Goal: Task Accomplishment & Management: Complete application form

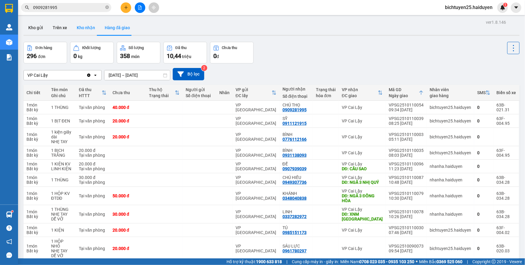
click at [78, 26] on button "Kho nhận" at bounding box center [86, 27] width 28 height 14
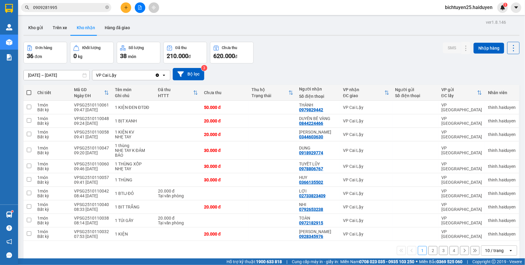
click at [60, 75] on input "[DATE] – [DATE]" at bounding box center [57, 75] width 66 height 10
click at [249, 70] on div "09/10/2025 – 11/10/2025 Press the down arrow key to interact with the calendar …" at bounding box center [271, 74] width 496 height 12
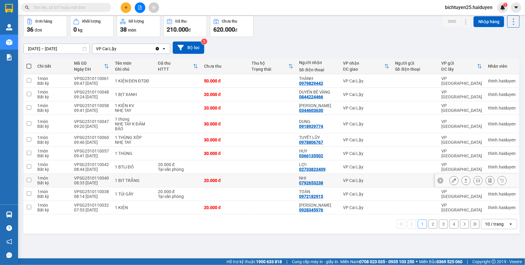
scroll to position [27, 0]
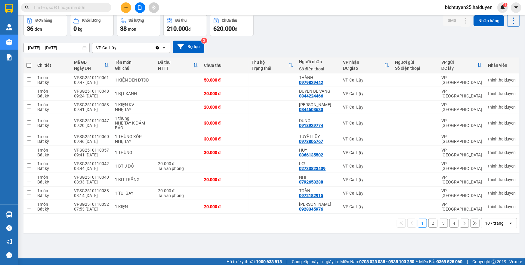
click at [492, 221] on div "10 / trang" at bounding box center [494, 223] width 19 height 6
click at [487, 211] on span "100 / trang" at bounding box center [492, 210] width 22 height 6
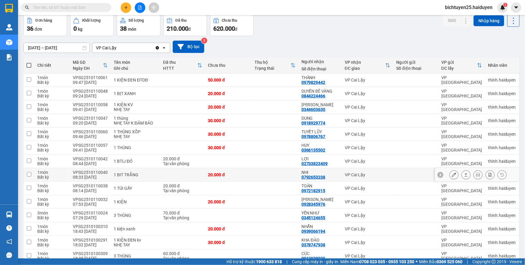
scroll to position [0, 0]
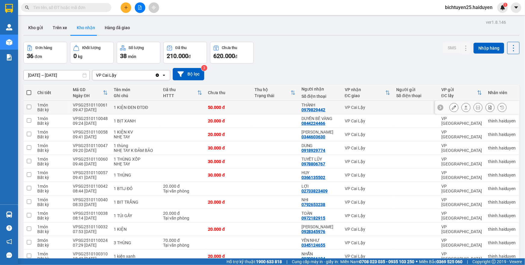
click at [379, 108] on div "VP Cai Lậy" at bounding box center [368, 107] width 46 height 5
checkbox input "true"
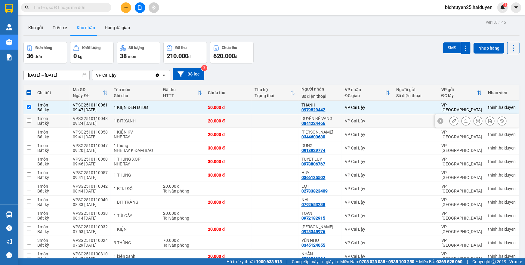
click at [385, 121] on div "VP Cai Lậy" at bounding box center [368, 120] width 46 height 5
checkbox input "true"
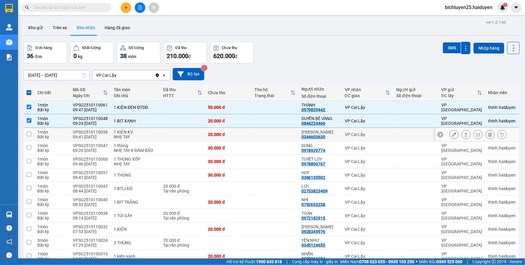
click at [385, 133] on div "VP Cai Lậy" at bounding box center [368, 134] width 46 height 5
checkbox input "true"
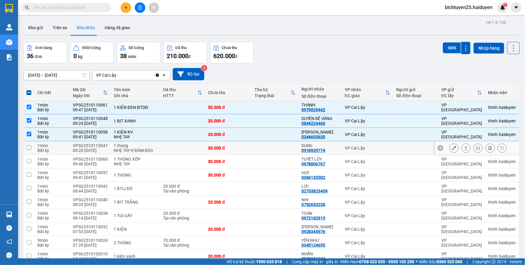
click at [385, 150] on div "VP Cai Lậy" at bounding box center [368, 148] width 46 height 5
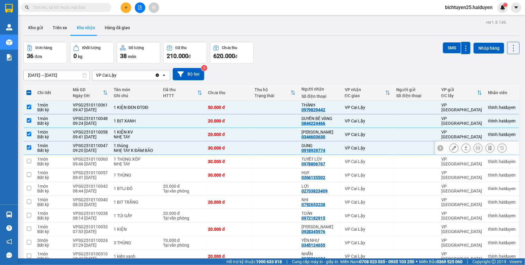
click at [385, 150] on div "VP Cai Lậy" at bounding box center [368, 148] width 46 height 5
checkbox input "false"
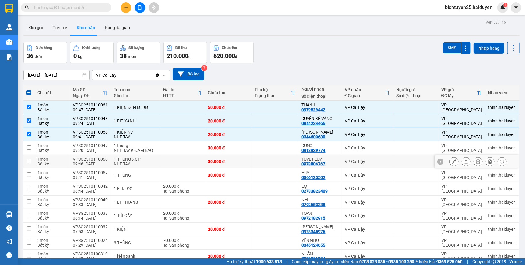
click at [386, 164] on td "VP Cai Lậy" at bounding box center [368, 162] width 52 height 14
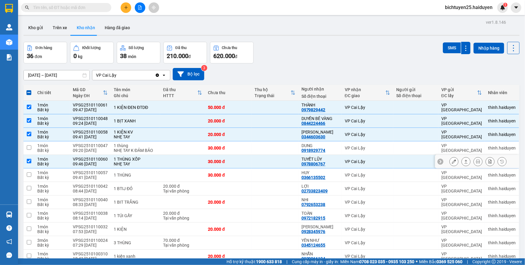
click at [386, 164] on td "VP Cai Lậy" at bounding box center [368, 162] width 52 height 14
checkbox input "false"
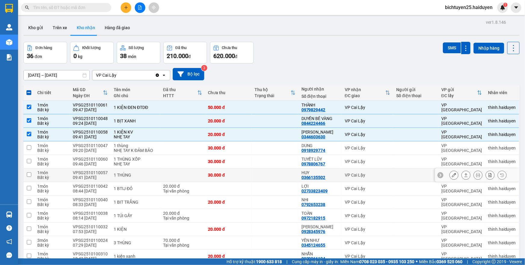
click at [393, 175] on td at bounding box center [415, 175] width 45 height 14
checkbox input "true"
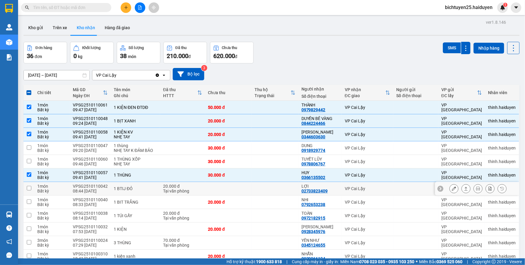
click at [387, 188] on td "VP Cai Lậy" at bounding box center [368, 189] width 52 height 14
checkbox input "true"
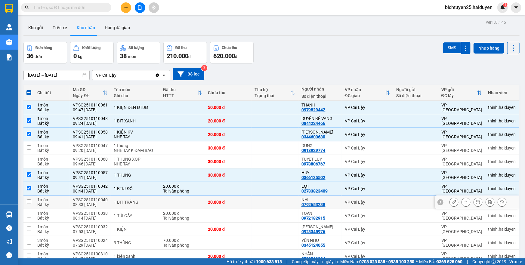
click at [387, 204] on td "VP Cai Lậy" at bounding box center [368, 202] width 52 height 14
checkbox input "true"
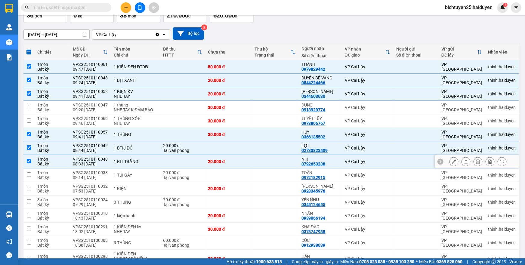
scroll to position [54, 0]
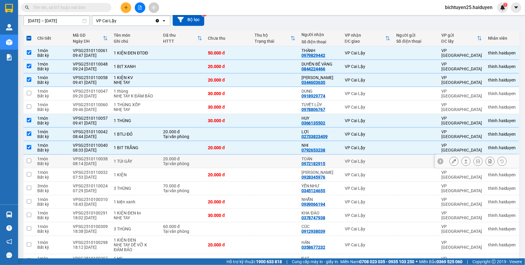
click at [384, 166] on td "VP Cai Lậy" at bounding box center [368, 162] width 52 height 14
checkbox input "true"
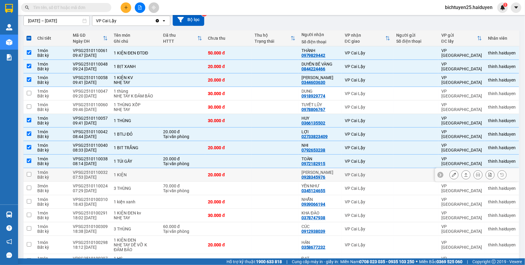
click at [384, 175] on div "VP Cai Lậy" at bounding box center [368, 174] width 46 height 5
checkbox input "true"
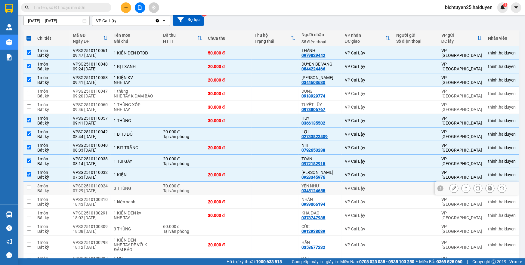
click at [384, 186] on div "VP Cai Lậy" at bounding box center [368, 188] width 46 height 5
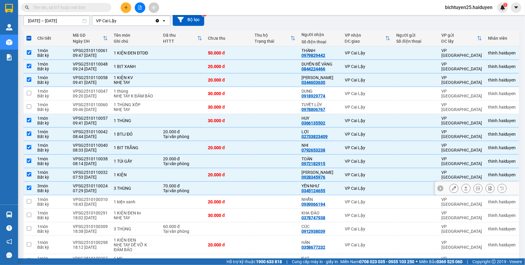
click at [384, 186] on div "VP Cai Lậy" at bounding box center [368, 188] width 46 height 5
checkbox input "false"
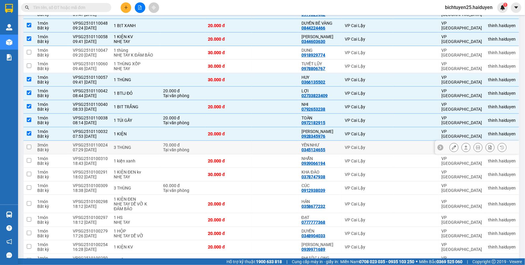
scroll to position [109, 0]
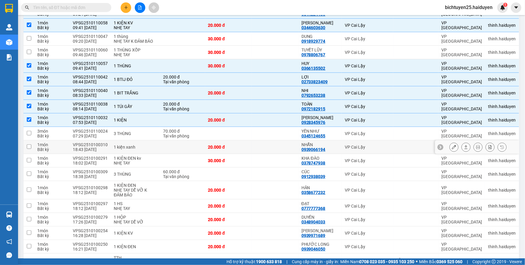
click at [386, 146] on div "VP Cai Lậy" at bounding box center [368, 147] width 46 height 5
checkbox input "true"
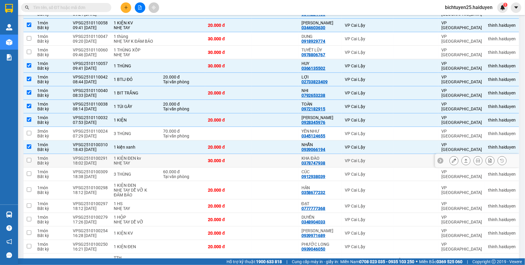
click at [385, 159] on div "VP Cai Lậy" at bounding box center [368, 160] width 46 height 5
checkbox input "true"
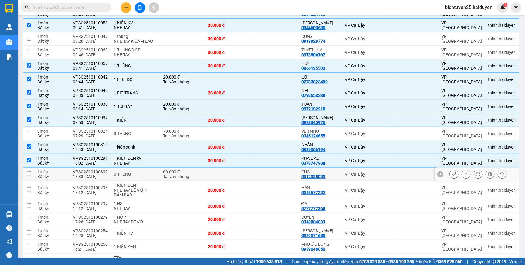
click at [386, 176] on td "VP Cai Lậy" at bounding box center [368, 174] width 52 height 14
checkbox input "true"
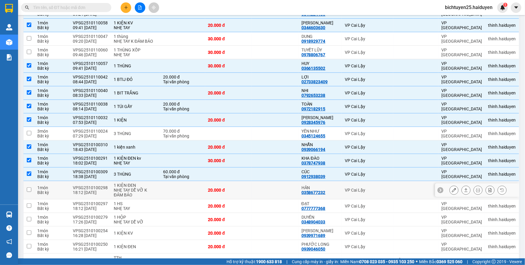
click at [387, 189] on td "VP Cai Lậy" at bounding box center [368, 190] width 52 height 18
checkbox input "true"
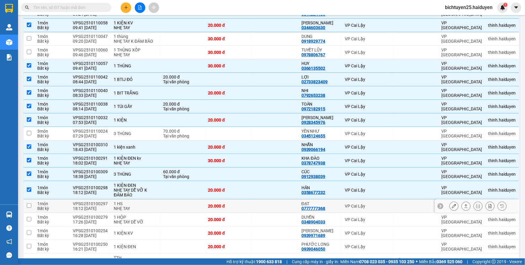
click at [387, 207] on td "VP Cai Lậy" at bounding box center [368, 206] width 52 height 14
checkbox input "true"
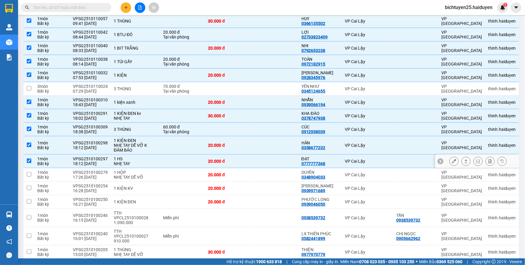
scroll to position [164, 0]
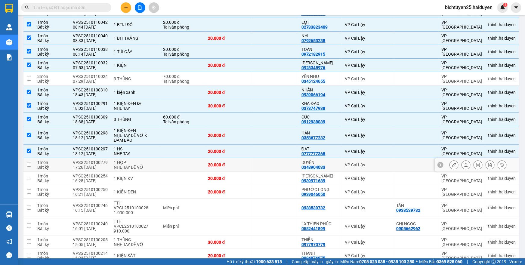
click at [393, 167] on td at bounding box center [415, 165] width 45 height 14
checkbox input "true"
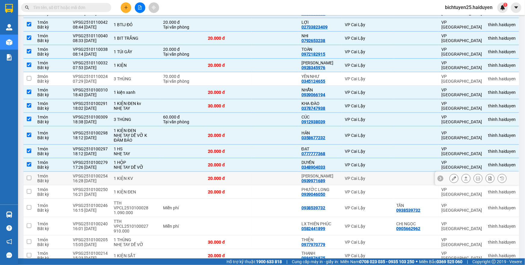
click at [396, 179] on div at bounding box center [415, 178] width 39 height 5
checkbox input "true"
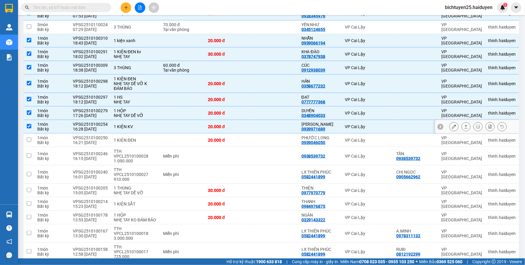
scroll to position [219, 0]
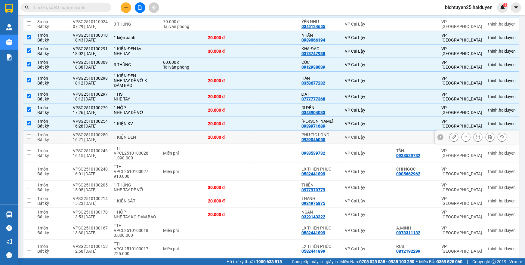
click at [396, 136] on div at bounding box center [415, 137] width 39 height 5
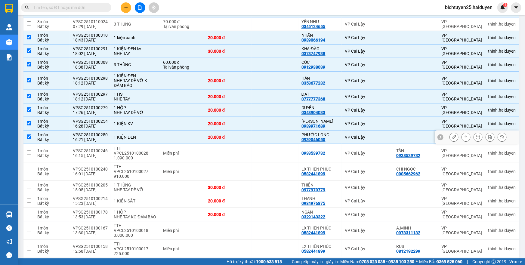
click at [396, 136] on div at bounding box center [415, 137] width 39 height 5
checkbox input "false"
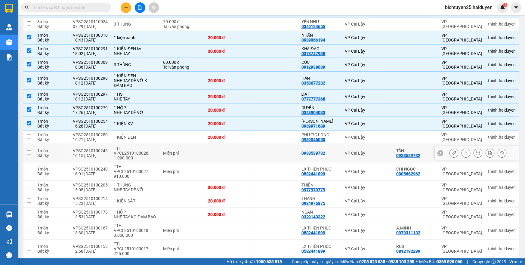
click at [377, 151] on div "VP Cai Lậy" at bounding box center [368, 153] width 46 height 5
checkbox input "true"
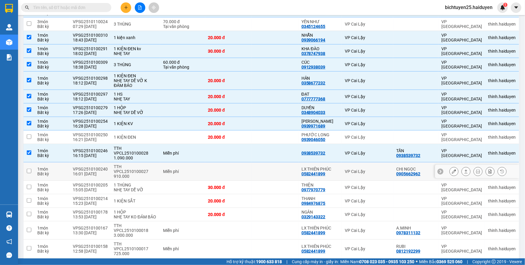
click at [377, 169] on div "VP Cai Lậy" at bounding box center [368, 171] width 46 height 5
checkbox input "true"
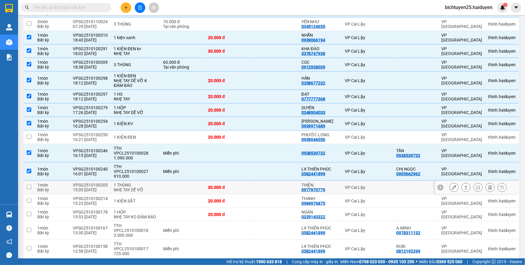
click at [376, 181] on td "VP Cai Lậy" at bounding box center [368, 188] width 52 height 14
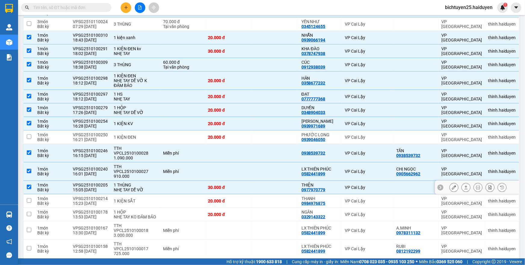
click at [376, 181] on td "VP Cai Lậy" at bounding box center [368, 188] width 52 height 14
checkbox input "false"
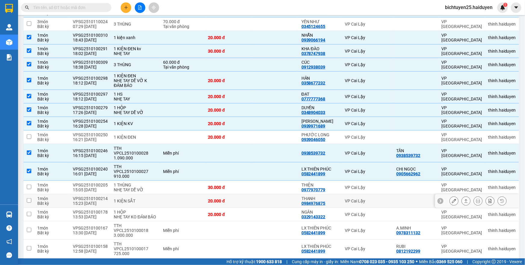
click at [374, 198] on div "VP Cai Lậy" at bounding box center [368, 200] width 46 height 5
checkbox input "true"
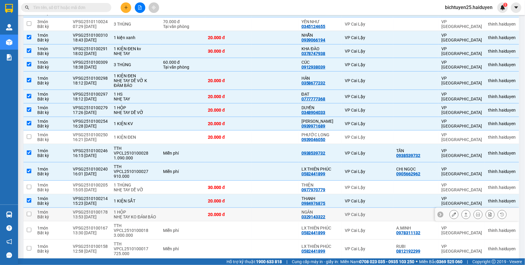
click at [369, 212] on div "VP Cai Lậy" at bounding box center [368, 214] width 46 height 5
checkbox input "true"
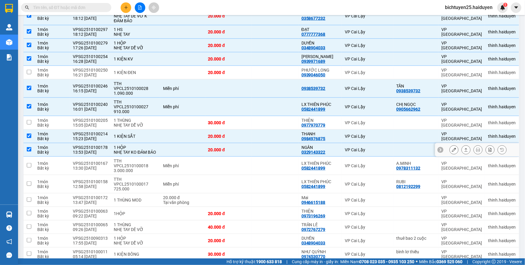
scroll to position [301, 0]
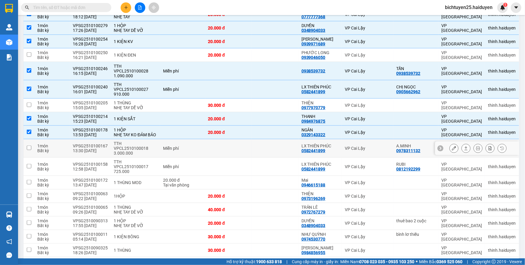
click at [357, 146] on div "VP Cai Lậy" at bounding box center [368, 148] width 46 height 5
checkbox input "true"
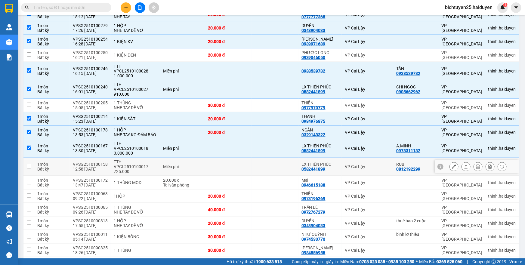
click at [358, 164] on div "VP Cai Lậy" at bounding box center [368, 166] width 46 height 5
checkbox input "true"
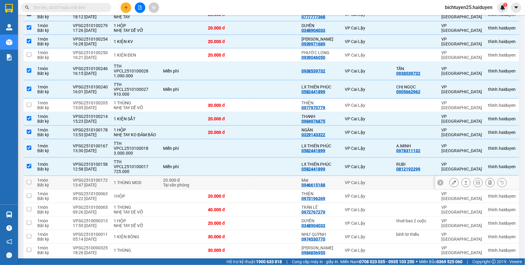
click at [362, 180] on div "VP Cai Lậy" at bounding box center [368, 182] width 46 height 5
checkbox input "true"
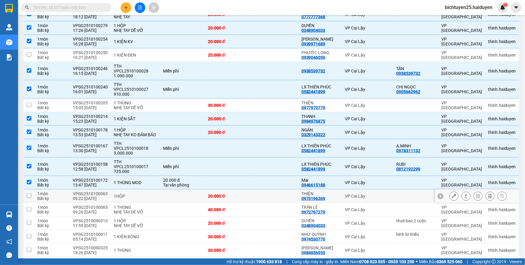
click at [362, 189] on td "VP Cai Lậy" at bounding box center [368, 196] width 52 height 14
checkbox input "true"
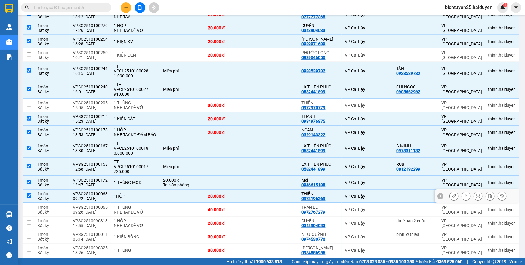
scroll to position [362, 0]
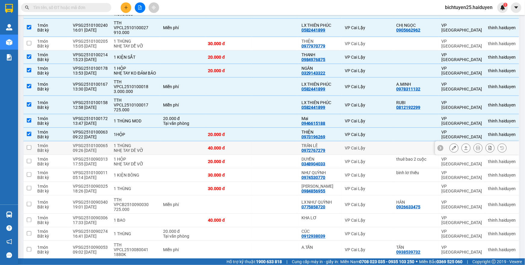
click at [357, 141] on td "VP Cai Lậy" at bounding box center [368, 148] width 52 height 14
checkbox input "true"
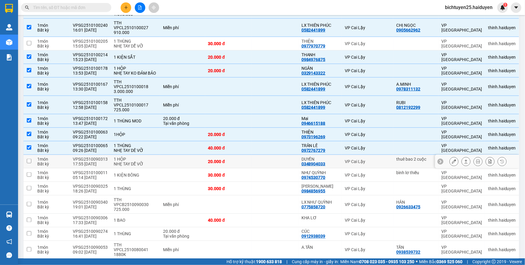
click at [359, 159] on div "VP Cai Lậy" at bounding box center [368, 161] width 46 height 5
checkbox input "true"
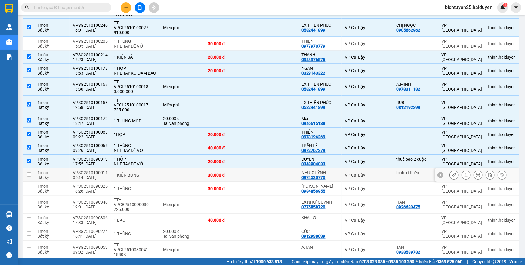
click at [363, 168] on td "VP Cai Lậy" at bounding box center [368, 175] width 52 height 14
checkbox input "true"
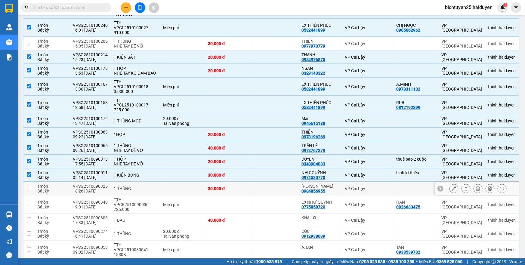
click at [361, 186] on div "VP Cai Lậy" at bounding box center [368, 188] width 46 height 5
checkbox input "true"
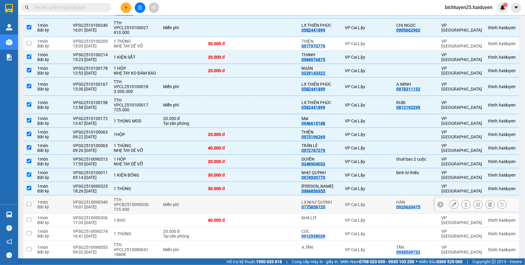
click at [362, 202] on div "VP Cai Lậy" at bounding box center [368, 204] width 46 height 5
checkbox input "true"
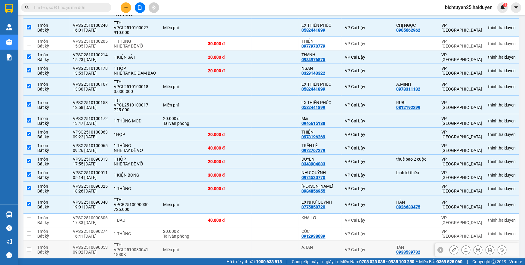
click at [361, 247] on div "VP Cai Lậy" at bounding box center [368, 249] width 46 height 5
checkbox input "true"
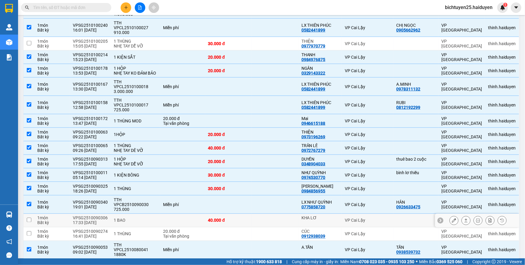
click at [365, 218] on div "VP Cai Lậy" at bounding box center [368, 220] width 46 height 5
checkbox input "true"
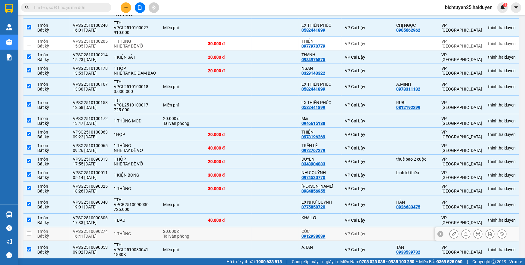
click at [363, 231] on div "VP Cai Lậy" at bounding box center [368, 233] width 46 height 5
checkbox input "true"
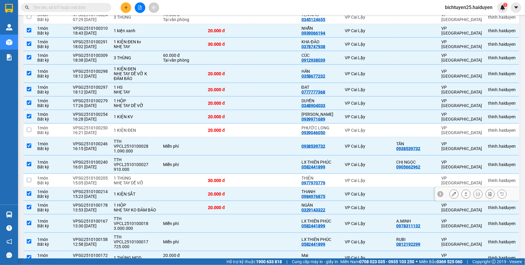
scroll to position [253, 0]
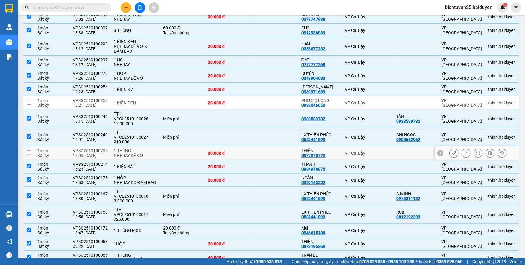
click at [260, 146] on td at bounding box center [275, 153] width 47 height 14
checkbox input "true"
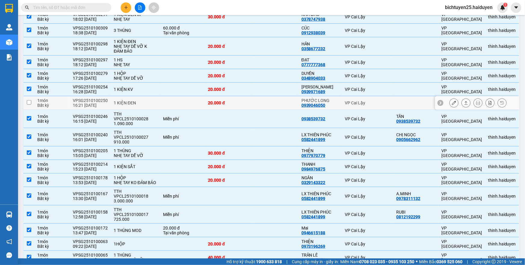
click at [364, 102] on div "VP Cai Lậy" at bounding box center [368, 102] width 46 height 5
checkbox input "true"
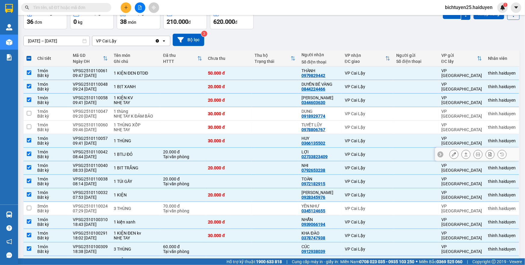
scroll to position [0, 0]
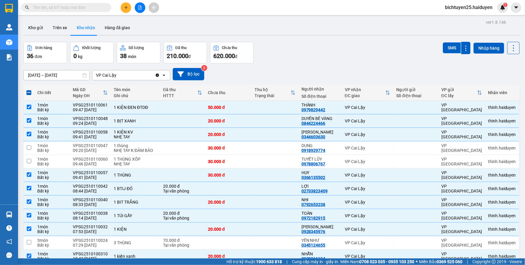
click at [90, 6] on input "text" at bounding box center [68, 7] width 71 height 7
click at [211, 162] on div "30.000 đ" at bounding box center [228, 161] width 41 height 5
checkbox input "true"
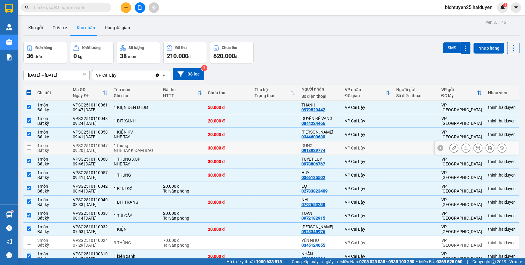
click at [268, 143] on td at bounding box center [275, 148] width 47 height 14
checkbox input "true"
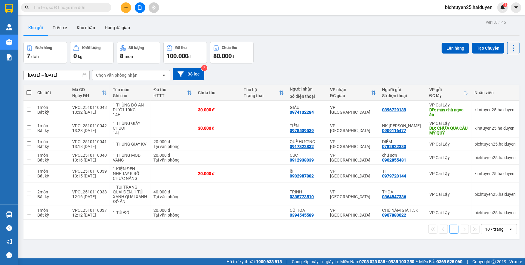
click at [95, 10] on input "text" at bounding box center [68, 7] width 71 height 7
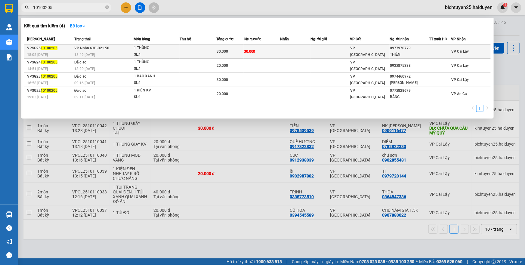
type input "10100205"
click at [267, 50] on td "30.000" at bounding box center [262, 51] width 36 height 14
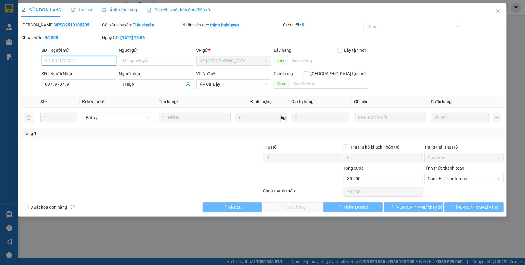
type input "0977970779"
type input "THIỆN"
type input "0"
type input "30.000"
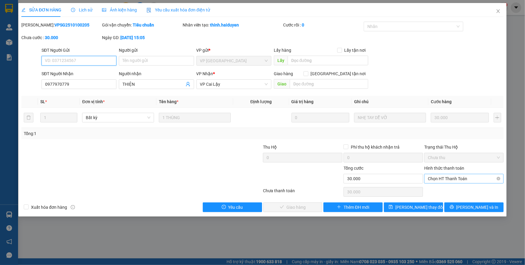
click at [454, 180] on span "Chọn HT Thanh Toán" at bounding box center [464, 178] width 72 height 9
click at [452, 189] on div "Tại văn phòng" at bounding box center [464, 190] width 72 height 7
type input "0"
click at [306, 206] on span "Lưu và Giao hàng" at bounding box center [303, 207] width 58 height 7
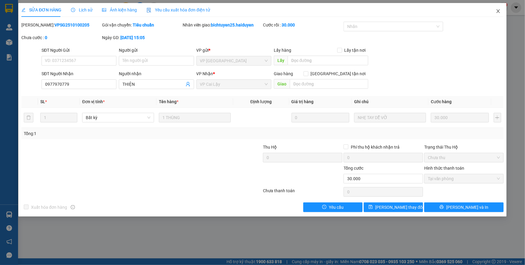
click at [499, 10] on icon "close" at bounding box center [497, 11] width 3 height 4
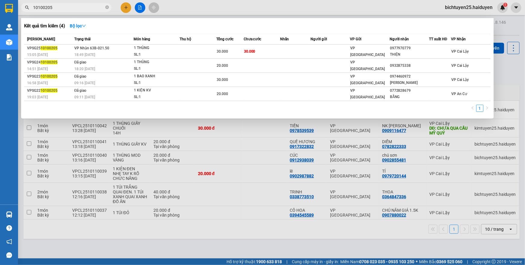
click at [57, 9] on input "10100205" at bounding box center [68, 7] width 71 height 7
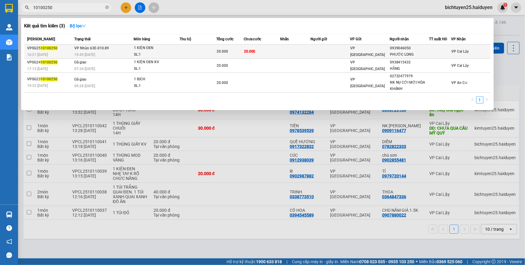
type input "10100250"
click at [273, 52] on td "20.000" at bounding box center [262, 51] width 36 height 14
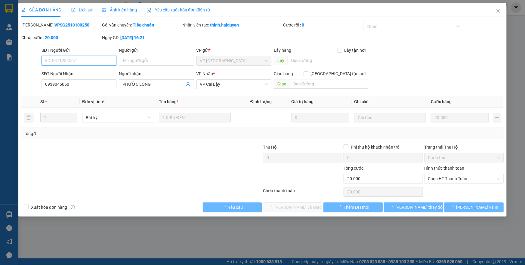
type input "0939046050"
type input "PHƯỚC LONG"
type input "0"
type input "20.000"
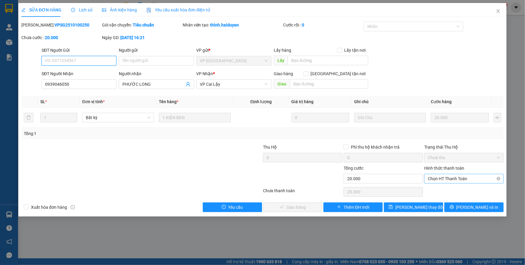
click at [449, 177] on span "Chọn HT Thanh Toán" at bounding box center [464, 178] width 72 height 9
click at [449, 187] on div "Tại văn phòng" at bounding box center [464, 190] width 72 height 7
type input "0"
click at [314, 207] on button "Lưu và Giao hàng" at bounding box center [292, 207] width 59 height 10
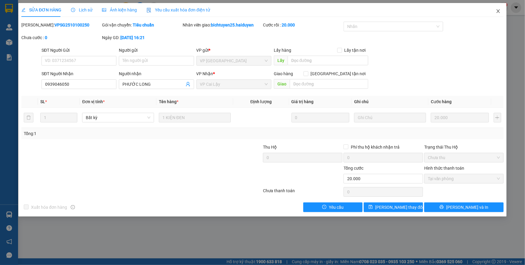
click at [496, 11] on icon "close" at bounding box center [497, 11] width 5 height 5
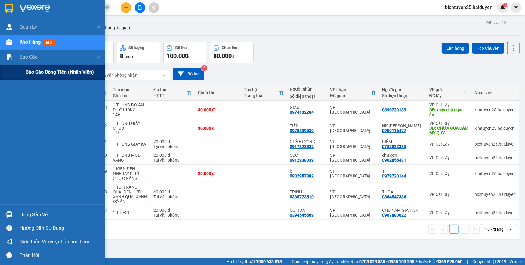
click at [23, 76] on div "Báo cáo dòng tiền (nhân viên)" at bounding box center [52, 72] width 105 height 15
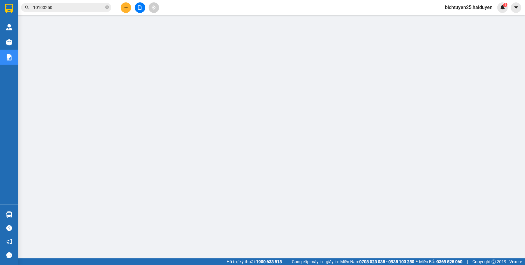
click at [57, 6] on input "10100250" at bounding box center [68, 7] width 71 height 7
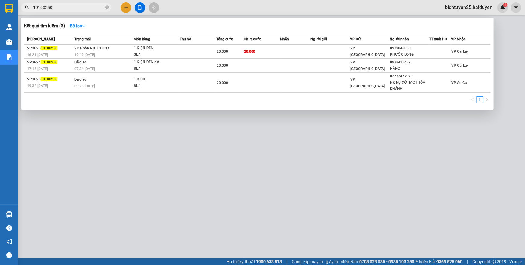
click at [57, 6] on input "10100250" at bounding box center [68, 7] width 71 height 7
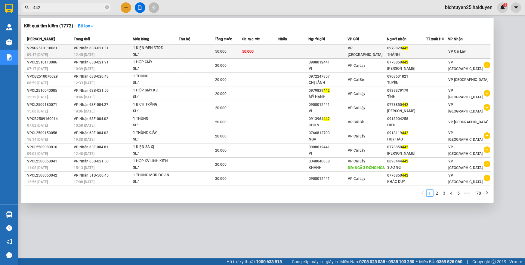
type input "442"
click at [425, 52] on div "THÀNH" at bounding box center [406, 54] width 38 height 6
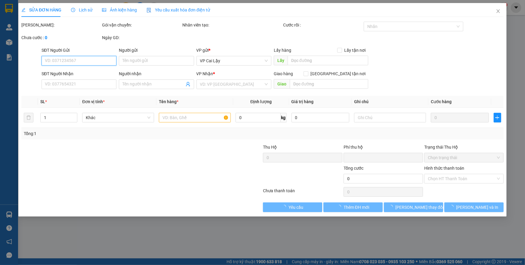
type input "0979829442"
type input "THÀNH"
type input "0"
type input "50.000"
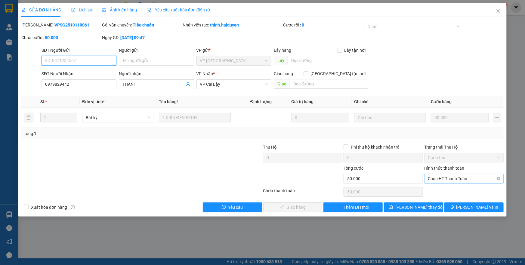
click at [467, 176] on span "Chọn HT Thanh Toán" at bounding box center [464, 178] width 72 height 9
click at [453, 190] on div "Tại văn phòng" at bounding box center [464, 190] width 72 height 7
type input "0"
click at [307, 206] on span "Lưu và Giao hàng" at bounding box center [303, 207] width 58 height 7
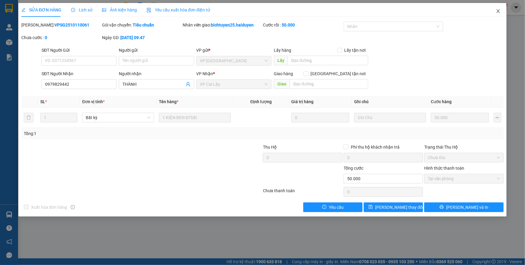
click at [499, 11] on icon "close" at bounding box center [497, 11] width 5 height 5
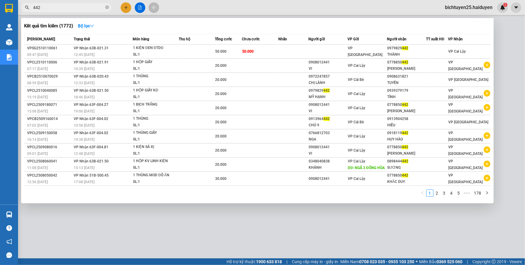
click at [94, 10] on input "442" at bounding box center [68, 7] width 71 height 7
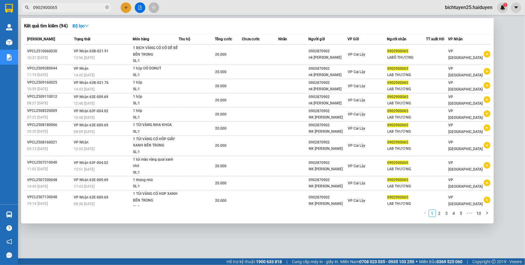
type input "0902900065"
click at [409, 24] on div "Kết quả tìm kiếm ( 94 ) Bộ lọc" at bounding box center [257, 26] width 466 height 10
click at [503, 37] on div at bounding box center [262, 132] width 525 height 265
click at [69, 5] on input "0902900065" at bounding box center [68, 7] width 71 height 7
click at [83, 26] on strong "Bộ lọc" at bounding box center [80, 25] width 16 height 5
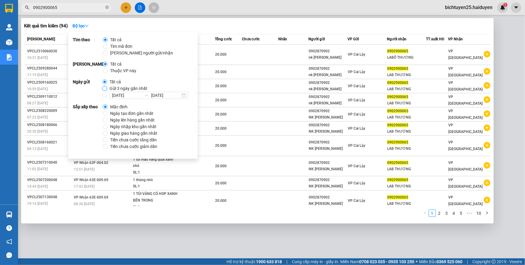
click at [105, 87] on input "Gửi 3 ngày gần nhất" at bounding box center [104, 88] width 5 height 5
radio input "true"
radio input "false"
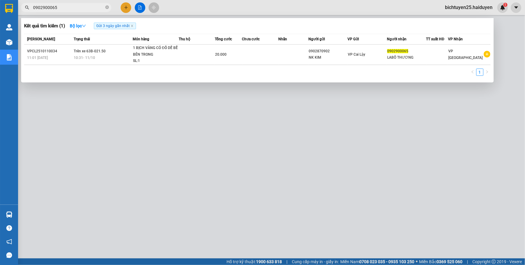
click at [255, 74] on div "1" at bounding box center [257, 74] width 466 height 11
click at [275, 109] on div at bounding box center [262, 132] width 525 height 265
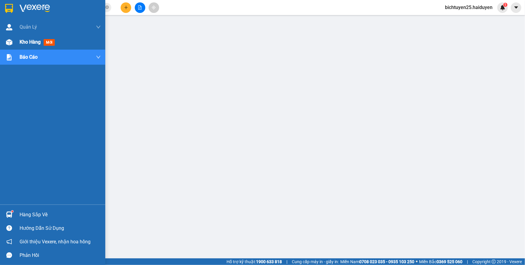
click at [26, 42] on span "Kho hàng" at bounding box center [30, 42] width 21 height 6
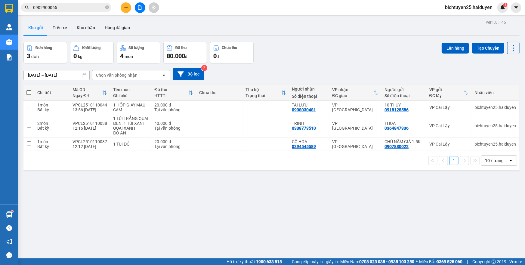
click at [78, 30] on button "Kho nhận" at bounding box center [86, 27] width 28 height 14
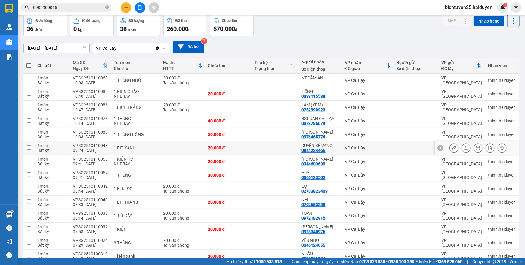
scroll to position [54, 0]
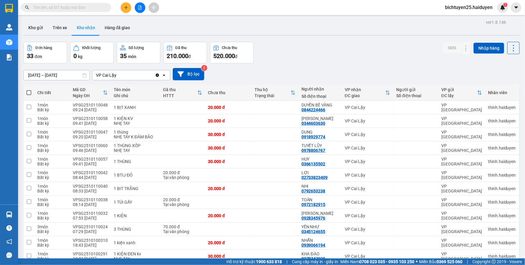
click at [93, 8] on input "text" at bounding box center [68, 7] width 71 height 7
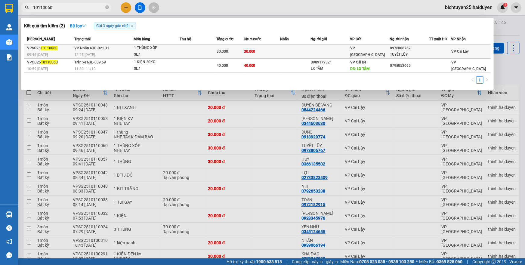
type input "10110060"
click at [360, 51] on span "VP [GEOGRAPHIC_DATA]" at bounding box center [367, 51] width 35 height 11
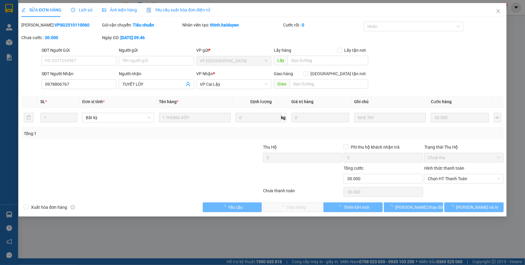
type input "0978806767"
type input "TUYẾT LŨY"
type input "0"
type input "30.000"
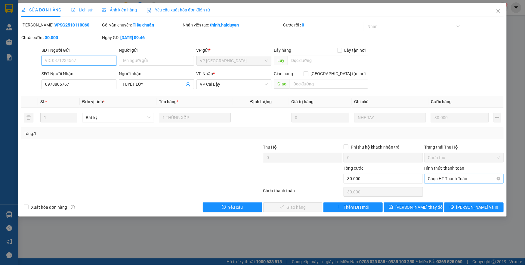
click at [433, 180] on span "Chọn HT Thanh Toán" at bounding box center [464, 178] width 72 height 9
click at [431, 190] on div "Tại văn phòng" at bounding box center [464, 190] width 72 height 7
type input "0"
click at [306, 209] on span "Lưu và Giao hàng" at bounding box center [303, 207] width 58 height 7
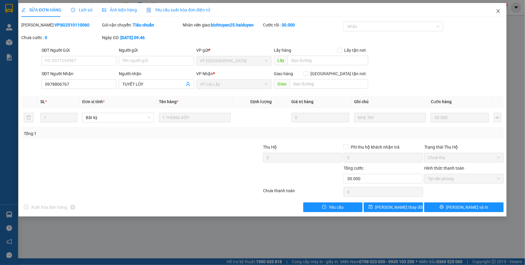
click at [496, 10] on icon "close" at bounding box center [497, 11] width 3 height 4
click at [498, 11] on div "bichtuyen25.haiduyen 1" at bounding box center [474, 7] width 68 height 11
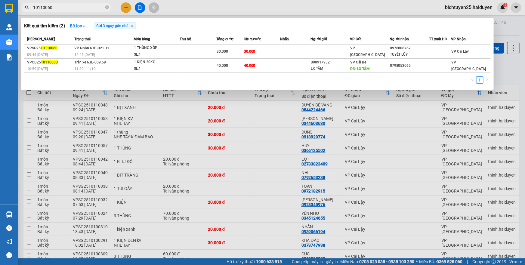
click at [77, 8] on input "10110060" at bounding box center [68, 7] width 71 height 7
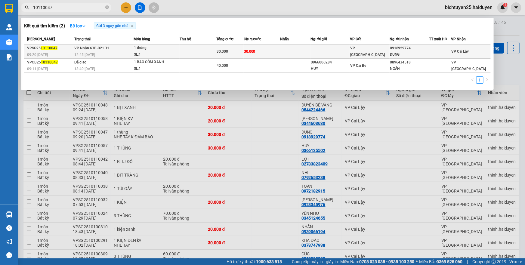
type input "10110047"
click at [333, 53] on td at bounding box center [329, 51] width 39 height 14
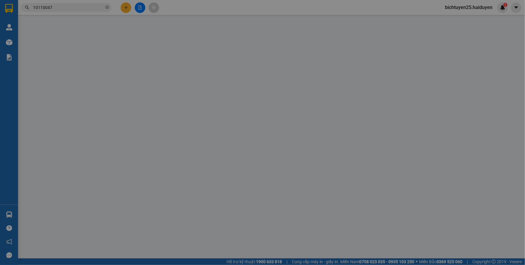
type input "0918929774"
type input "DUNG"
type input "0"
type input "30.000"
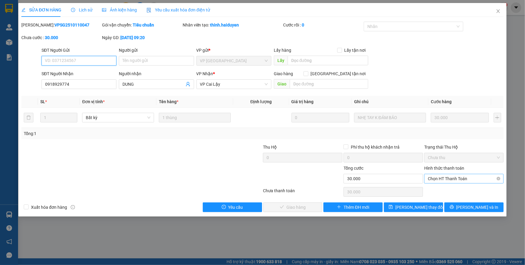
click at [446, 180] on span "Chọn HT Thanh Toán" at bounding box center [464, 178] width 72 height 9
click at [442, 189] on div "Tại văn phòng" at bounding box center [464, 190] width 72 height 7
type input "0"
click at [293, 209] on span "Lưu và Giao hàng" at bounding box center [303, 207] width 58 height 7
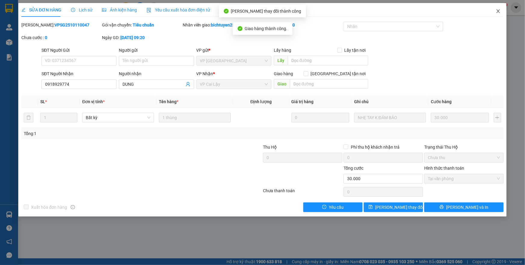
click at [497, 11] on icon "close" at bounding box center [497, 11] width 3 height 4
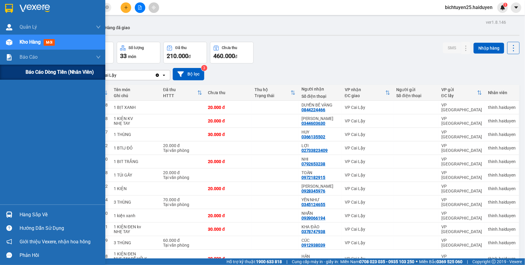
click at [33, 70] on span "Báo cáo dòng tiền (nhân viên)" at bounding box center [60, 72] width 68 height 8
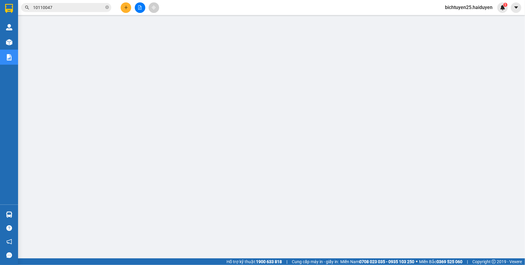
click at [57, 8] on input "10110047" at bounding box center [68, 7] width 71 height 7
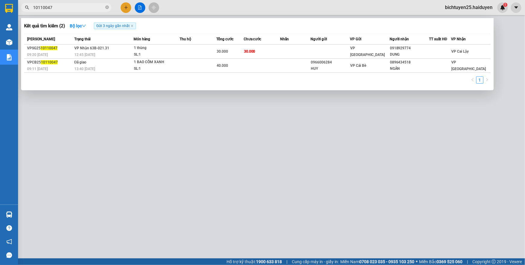
click at [57, 8] on input "10110047" at bounding box center [68, 7] width 71 height 7
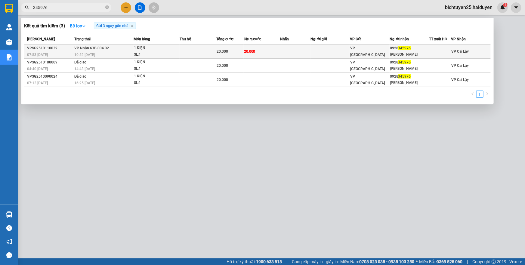
type input "345976"
click at [247, 51] on span "20.000" at bounding box center [249, 51] width 11 height 4
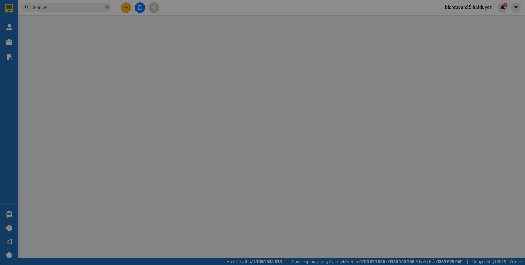
type input "0928345976"
type input "[PERSON_NAME]"
type input "0"
type input "20.000"
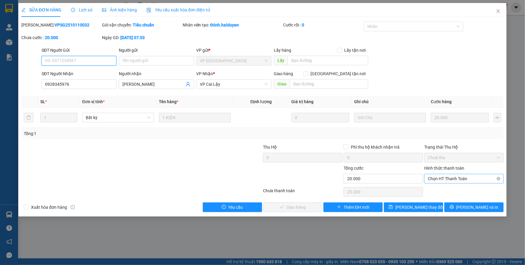
click at [456, 176] on span "Chọn HT Thanh Toán" at bounding box center [464, 178] width 72 height 9
drag, startPoint x: 453, startPoint y: 187, endPoint x: 448, endPoint y: 190, distance: 6.1
click at [453, 188] on div "Tại văn phòng" at bounding box center [464, 190] width 72 height 7
type input "0"
click at [309, 205] on span "Lưu và Giao hàng" at bounding box center [303, 207] width 58 height 7
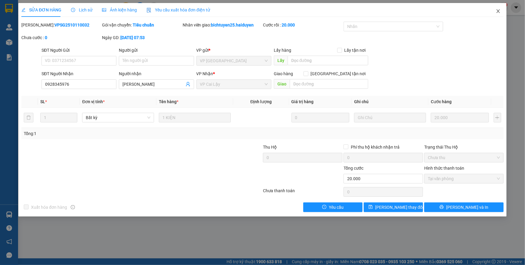
click at [499, 11] on icon "close" at bounding box center [497, 11] width 5 height 5
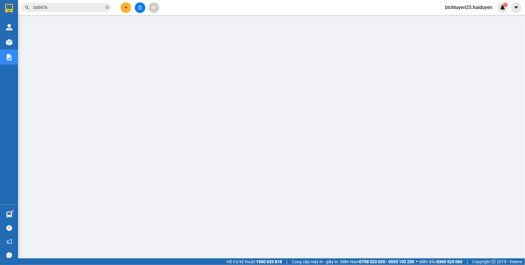
click at [473, 8] on span "bichtuyen25.haiduyen" at bounding box center [468, 8] width 57 height 8
click at [463, 20] on span "Đăng xuất" at bounding box center [471, 18] width 44 height 7
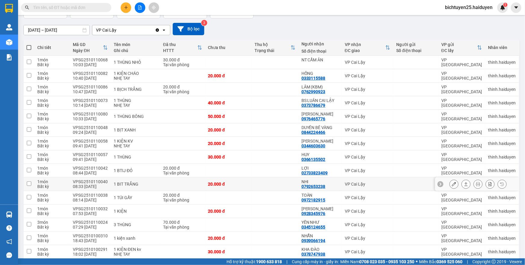
scroll to position [54, 0]
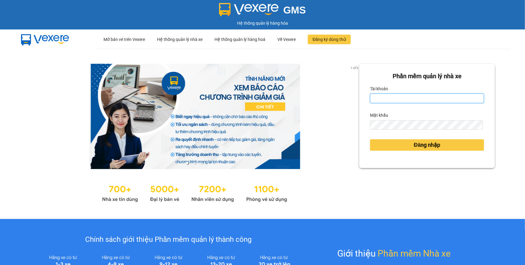
type input "nhanviencailay1.haiduyen"
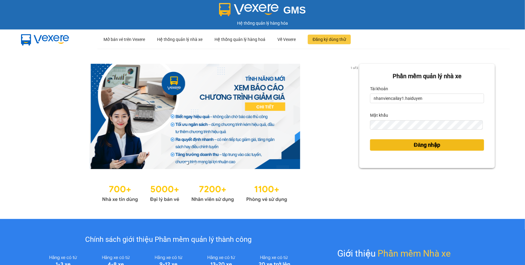
click at [414, 146] on span "Đăng nhập" at bounding box center [427, 145] width 26 height 8
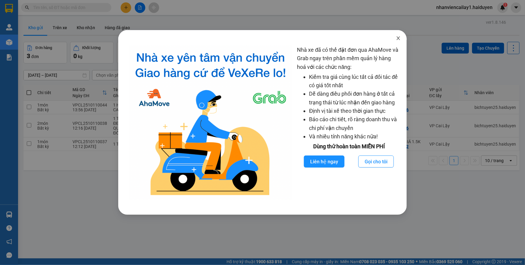
click at [401, 38] on span "Close" at bounding box center [398, 38] width 17 height 17
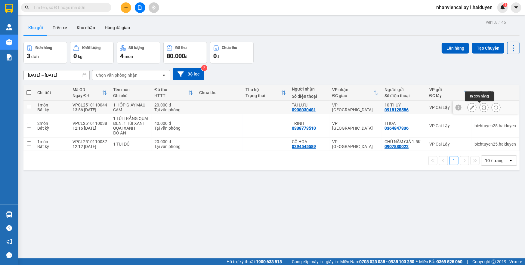
click at [482, 108] on icon at bounding box center [484, 107] width 4 height 4
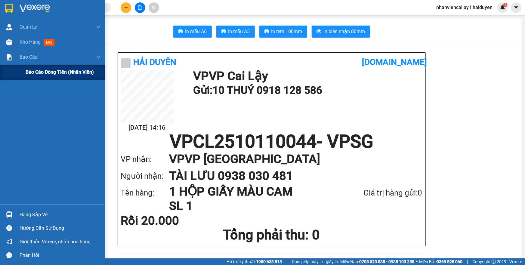
click at [26, 67] on div "Báo cáo dòng tiền (nhân viên)" at bounding box center [63, 72] width 75 height 15
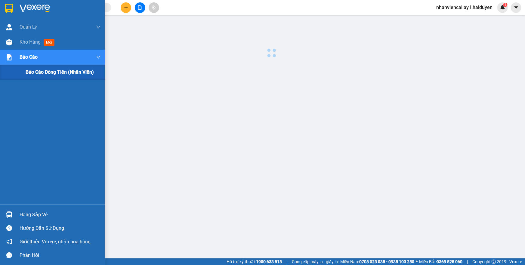
click at [26, 67] on div "Báo cáo dòng tiền (nhân viên)" at bounding box center [63, 72] width 75 height 15
click at [14, 44] on div "Kho hàng mới" at bounding box center [52, 42] width 105 height 15
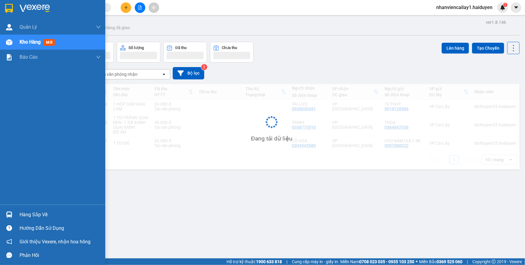
click at [14, 44] on div "Kho hàng mới" at bounding box center [52, 42] width 105 height 15
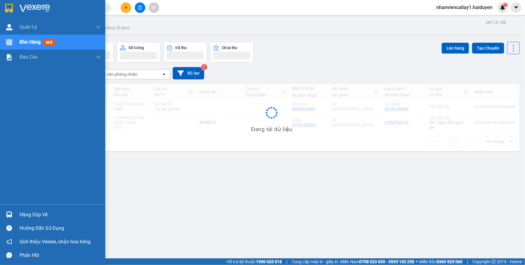
click at [14, 44] on div "Kho hàng mới" at bounding box center [52, 42] width 105 height 15
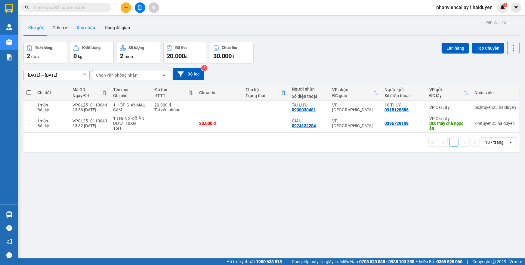
click at [81, 27] on button "Kho nhận" at bounding box center [86, 27] width 28 height 14
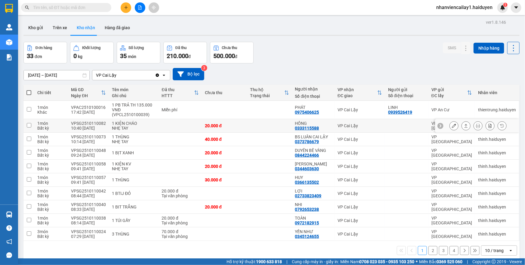
scroll to position [27, 0]
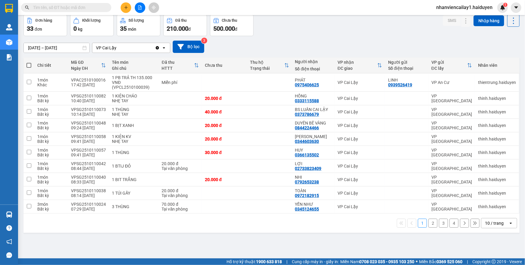
click at [494, 222] on div "10 / trang" at bounding box center [494, 223] width 19 height 6
click at [493, 212] on div "100 / trang" at bounding box center [494, 209] width 36 height 11
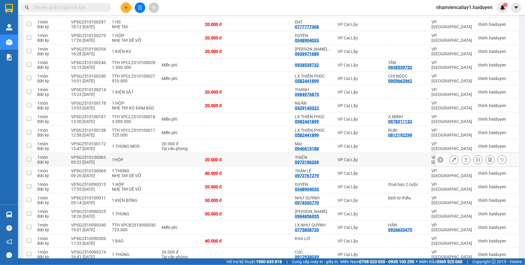
scroll to position [327, 0]
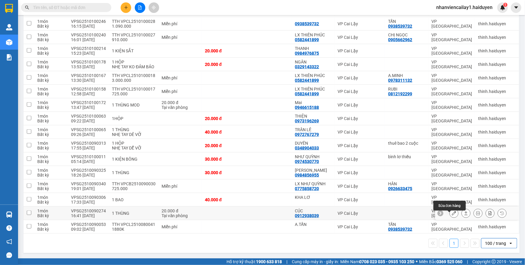
click at [449, 212] on button at bounding box center [453, 213] width 8 height 11
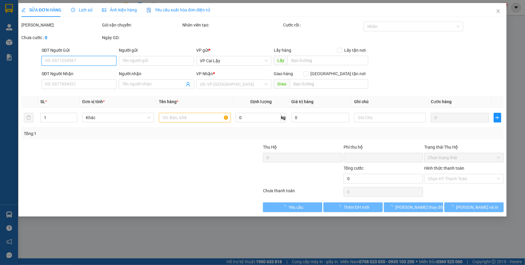
type input "0912938039"
type input "CÚC"
type input "0"
type input "20.000"
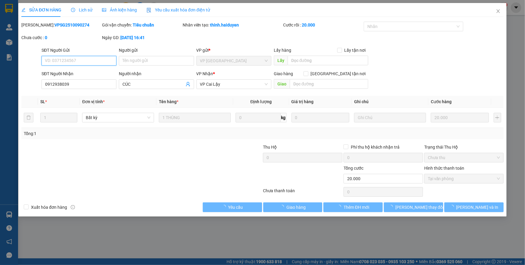
click at [454, 177] on span "Tại văn phòng" at bounding box center [464, 178] width 72 height 9
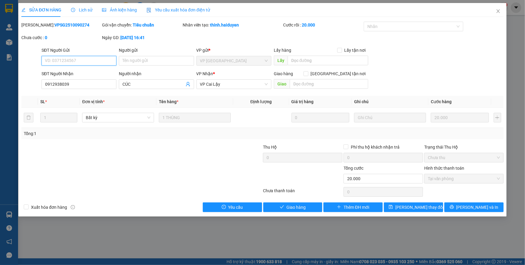
click at [455, 181] on span "Tại văn phòng" at bounding box center [464, 178] width 72 height 9
click at [297, 206] on span "Giao hàng" at bounding box center [295, 207] width 19 height 7
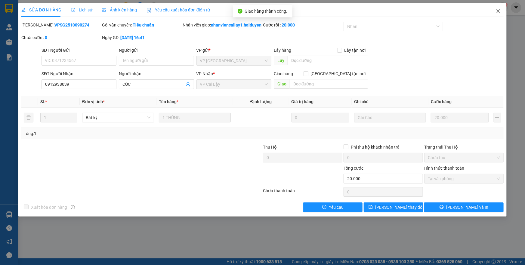
click at [498, 11] on icon "close" at bounding box center [497, 11] width 3 height 4
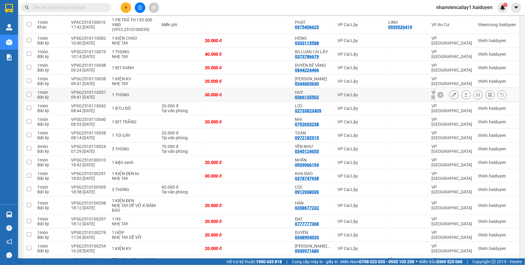
scroll to position [54, 0]
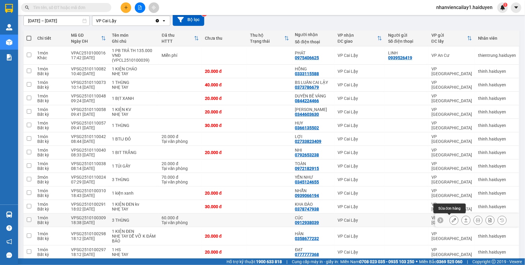
click at [449, 219] on button at bounding box center [453, 220] width 8 height 11
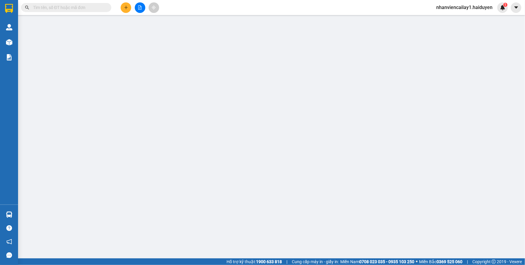
type input "0912938039"
type input "CÚC"
type input "0"
type input "60.000"
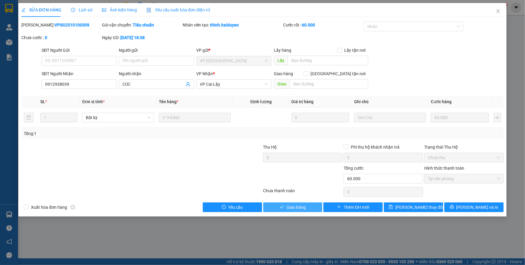
click at [301, 207] on span "Giao hàng" at bounding box center [295, 207] width 19 height 7
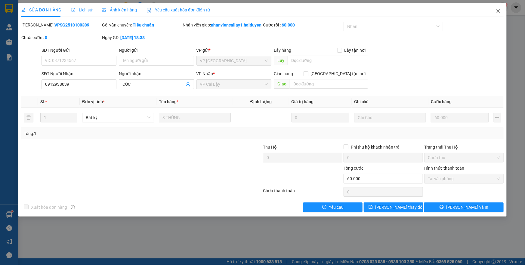
click at [499, 11] on icon "close" at bounding box center [497, 11] width 5 height 5
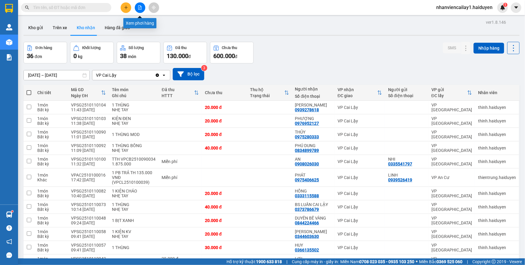
click at [121, 8] on button at bounding box center [126, 7] width 11 height 11
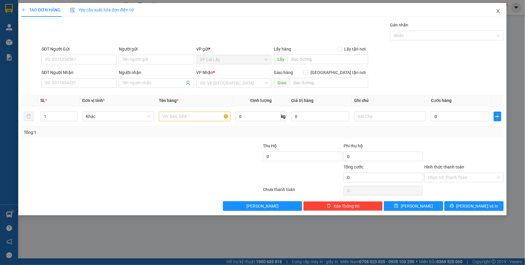
click at [500, 13] on icon "close" at bounding box center [497, 11] width 5 height 5
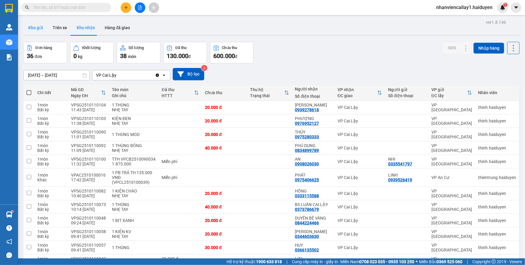
click at [34, 30] on button "Kho gửi" at bounding box center [35, 27] width 24 height 14
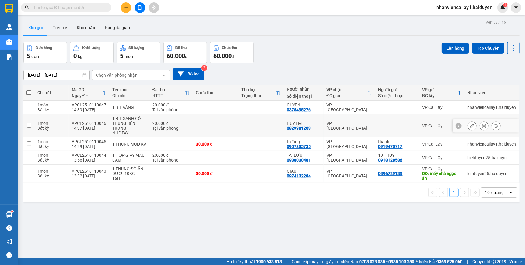
click at [482, 124] on icon at bounding box center [484, 126] width 4 height 4
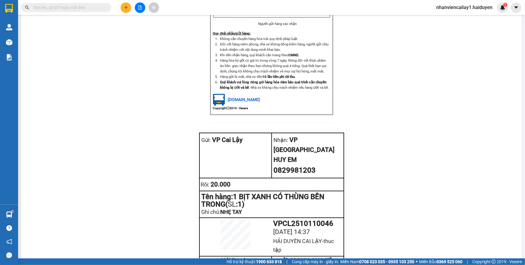
scroll to position [779, 0]
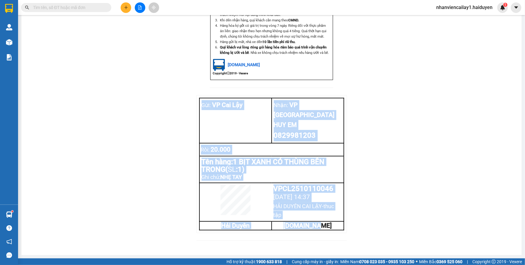
drag, startPoint x: 193, startPoint y: 104, endPoint x: 332, endPoint y: 226, distance: 184.7
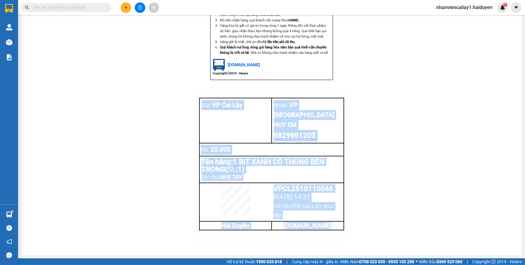
drag, startPoint x: 199, startPoint y: 112, endPoint x: 335, endPoint y: 234, distance: 183.3
click at [335, 234] on div "Gửi: VP Cai Lậy Nhận: VP Sài Gòn HUY EM 0829981203 Rồi : 20.000 Tên hàng: 1 BỊ…" at bounding box center [271, 171] width 150 height 153
drag, startPoint x: 198, startPoint y: 114, endPoint x: 340, endPoint y: 207, distance: 170.3
click at [325, 224] on tbody "Gửi: VP Cai Lậy Nhận: VP Sài Gòn HUY EM 0829981203 Rồi : 20.000 Tên hàng: 1 BỊ…" at bounding box center [271, 164] width 144 height 132
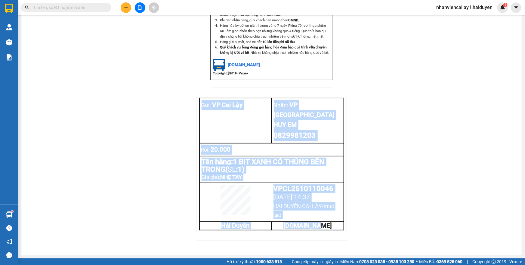
drag, startPoint x: 199, startPoint y: 115, endPoint x: 323, endPoint y: 225, distance: 166.1
click at [323, 225] on tbody "Gửi: VP Cai Lậy Nhận: VP Sài Gòn HUY EM 0829981203 Rồi : 20.000 Tên hàng: 1 BỊ…" at bounding box center [271, 164] width 144 height 132
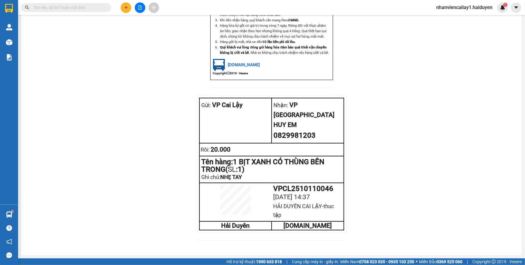
drag, startPoint x: 200, startPoint y: 116, endPoint x: 324, endPoint y: 232, distance: 169.5
click at [324, 232] on div "Gửi: VP Cai Lậy Nhận: VP Sài Gòn HUY EM 0829981203 Rồi : 20.000 Tên hàng: 1 BỊ…" at bounding box center [272, 163] width 150 height 137
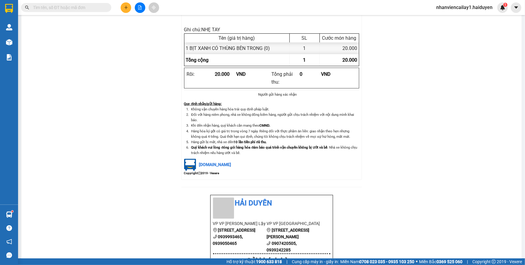
scroll to position [369, 0]
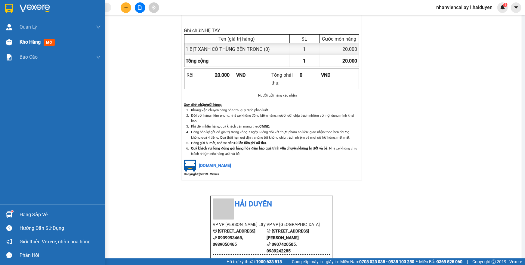
click at [23, 36] on div "Kho hàng mới" at bounding box center [60, 42] width 81 height 15
click at [20, 41] on span "Kho hàng" at bounding box center [30, 42] width 21 height 6
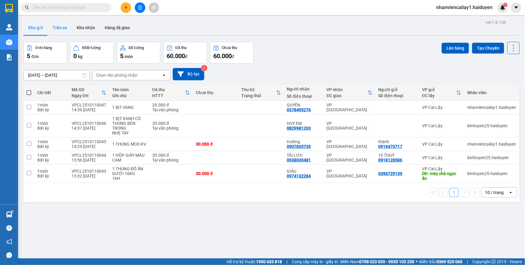
click at [69, 29] on button "Trên xe" at bounding box center [60, 27] width 24 height 14
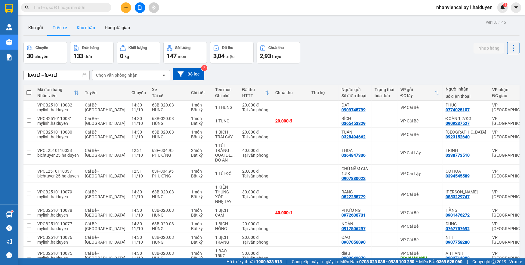
click at [81, 29] on button "Kho nhận" at bounding box center [86, 27] width 28 height 14
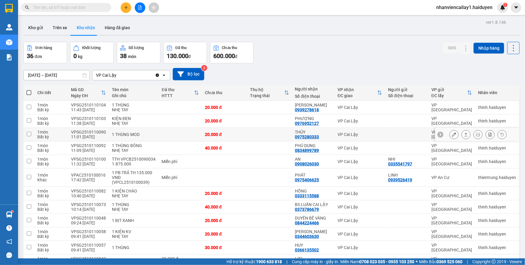
click at [452, 133] on icon at bounding box center [454, 134] width 4 height 4
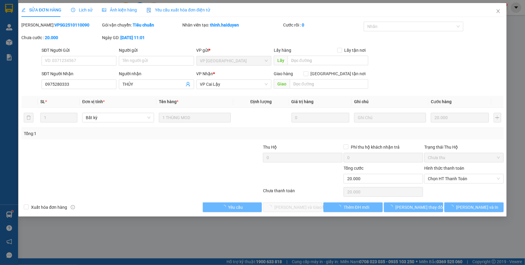
type input "0975280333"
type input "THỦY"
type input "0"
type input "20.000"
click at [437, 177] on span "Chọn HT Thanh Toán" at bounding box center [464, 178] width 72 height 9
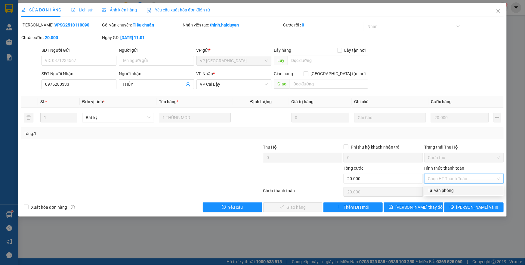
click at [439, 188] on div "Tại văn phòng" at bounding box center [464, 190] width 72 height 7
type input "0"
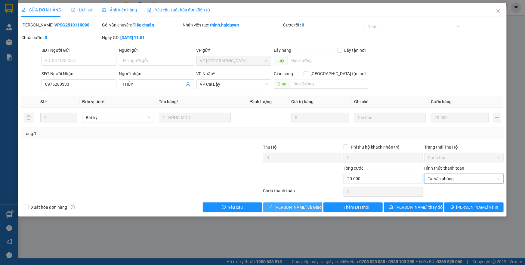
click at [290, 207] on span "[PERSON_NAME] và Giao hàng" at bounding box center [303, 207] width 58 height 7
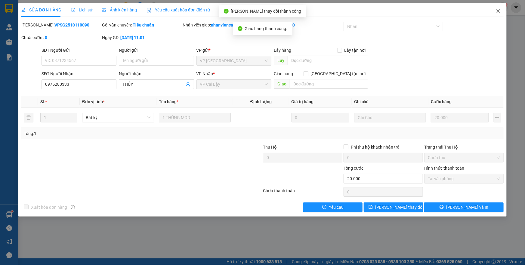
click at [496, 10] on icon "close" at bounding box center [497, 11] width 5 height 5
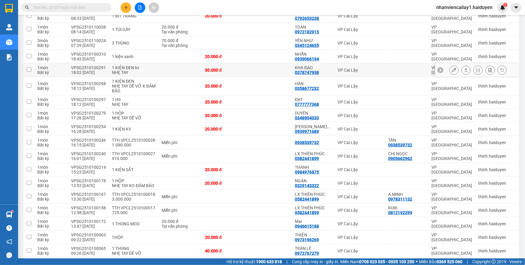
scroll to position [246, 0]
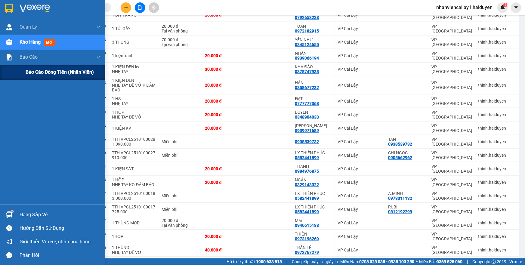
click at [57, 73] on span "Báo cáo dòng tiền (nhân viên)" at bounding box center [60, 72] width 68 height 8
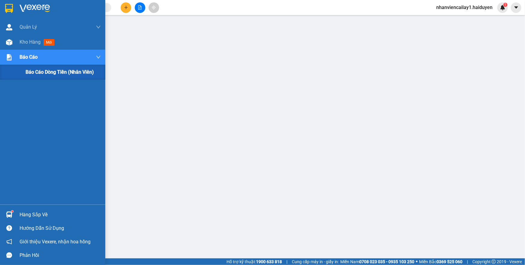
scroll to position [33, 0]
click at [58, 75] on span "Báo cáo dòng tiền (nhân viên)" at bounding box center [60, 72] width 68 height 8
click at [33, 39] on span "Kho hàng" at bounding box center [30, 42] width 21 height 6
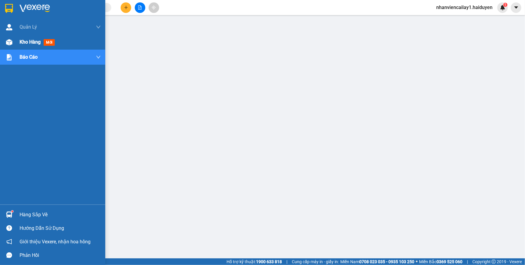
click at [33, 39] on span "Kho hàng" at bounding box center [30, 42] width 21 height 6
click at [34, 41] on span "Kho hàng" at bounding box center [30, 42] width 21 height 6
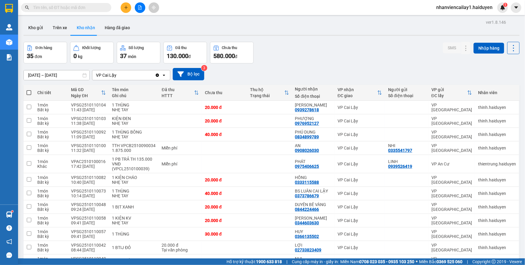
click at [87, 8] on input "text" at bounding box center [68, 7] width 71 height 7
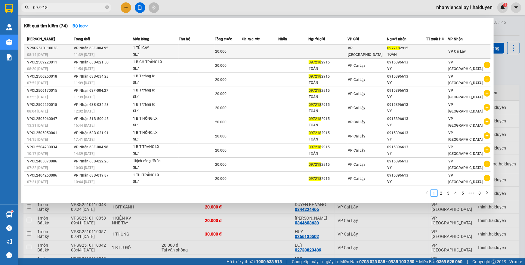
type input "097218"
click at [354, 57] on td "VP [GEOGRAPHIC_DATA]" at bounding box center [367, 51] width 39 height 14
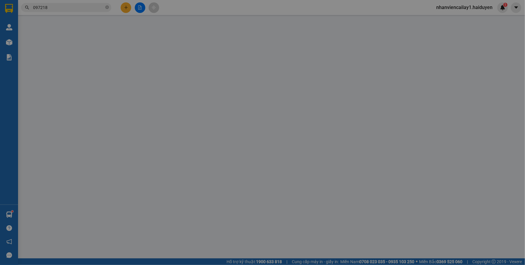
type input "0972182915"
type input "TOÀN"
type input "0"
type input "20.000"
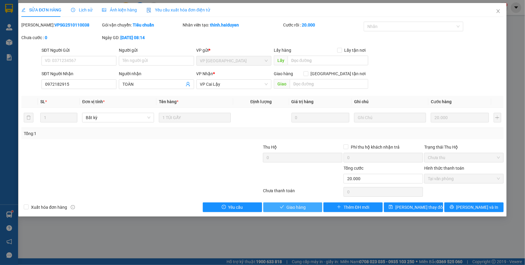
click at [306, 207] on button "Giao hàng" at bounding box center [292, 207] width 59 height 10
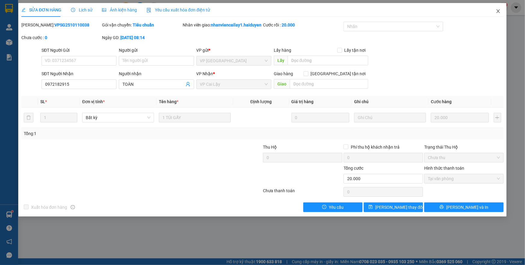
click at [496, 11] on icon "close" at bounding box center [497, 11] width 5 height 5
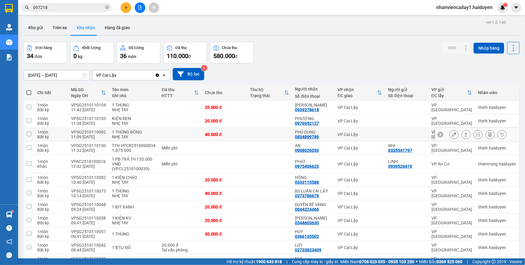
click at [452, 135] on icon at bounding box center [454, 134] width 4 height 4
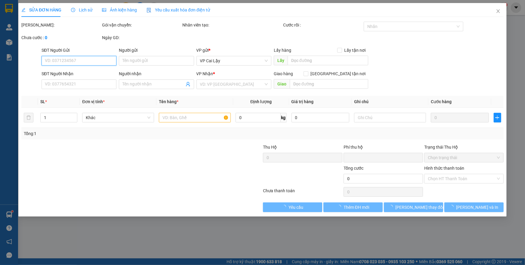
type input "0834899789"
type input "PHÚ DUNG"
type input "0"
type input "40.000"
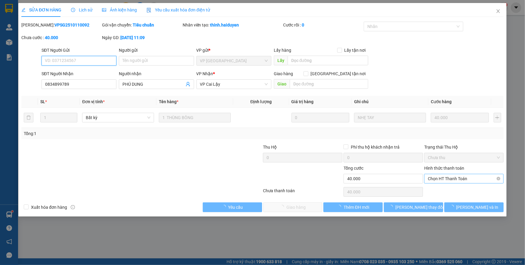
click at [454, 177] on span "Chọn HT Thanh Toán" at bounding box center [464, 178] width 72 height 9
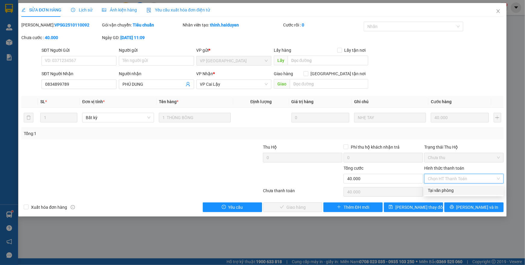
click at [450, 188] on div "Tại văn phòng" at bounding box center [464, 190] width 72 height 7
type input "0"
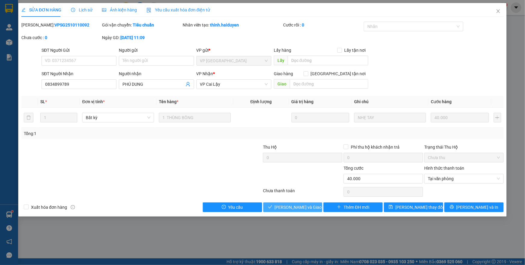
click at [307, 210] on span "[PERSON_NAME] và Giao hàng" at bounding box center [303, 207] width 58 height 7
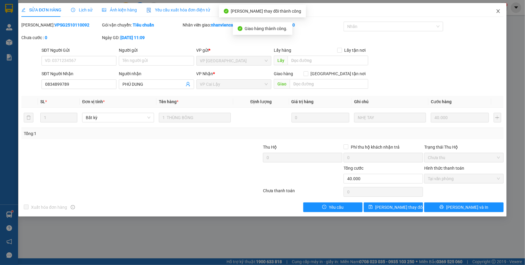
click at [497, 11] on icon "close" at bounding box center [497, 11] width 5 height 5
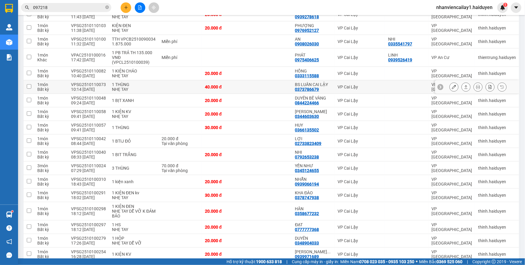
scroll to position [27, 0]
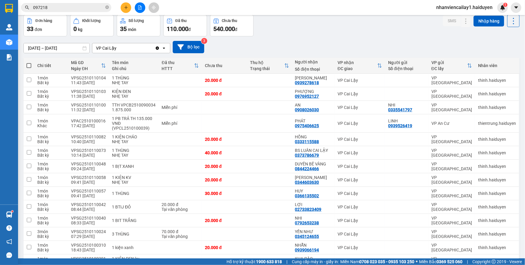
click at [124, 8] on icon "plus" at bounding box center [126, 7] width 4 height 4
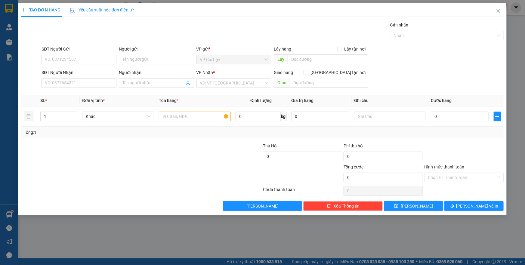
click at [96, 89] on div "SĐT Người Nhận VD: 0377654321" at bounding box center [78, 79] width 75 height 21
click at [96, 84] on input "SĐT Người Nhận" at bounding box center [78, 83] width 75 height 10
click at [73, 93] on div "0974778847 - LABO TOÀN ANH" at bounding box center [79, 95] width 68 height 7
type input "0974778847"
type input "LABO TOÀN ANH"
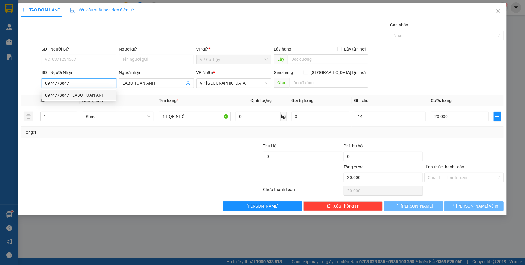
type input "20.000"
type input "0974778847"
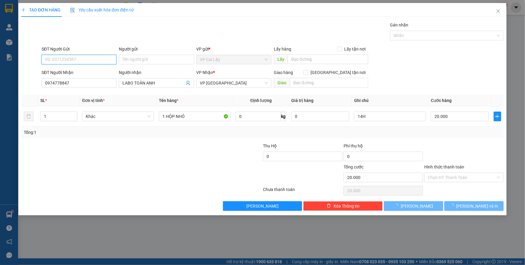
click at [71, 60] on input "SĐT Người Gửi" at bounding box center [78, 60] width 75 height 10
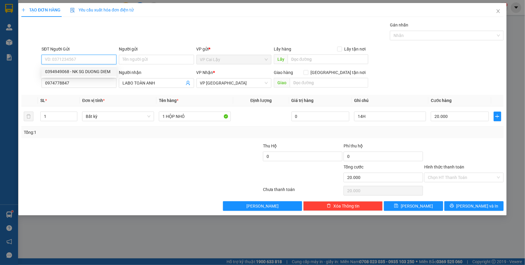
click at [72, 73] on div "0394949068 - NK SG DUONG DIEM" at bounding box center [79, 71] width 68 height 7
type input "0394949068"
type input "NK SG DUONG DIEM"
type input "CHỢ THUỘC [GEOGRAPHIC_DATA]"
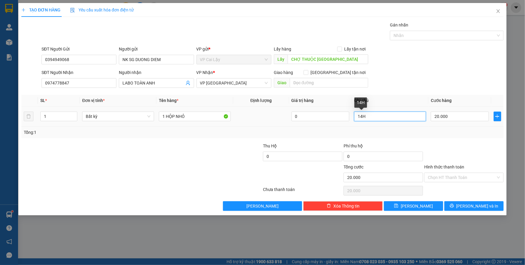
click at [373, 117] on input "14H" at bounding box center [390, 117] width 72 height 10
type input "1"
click at [448, 178] on input "Hình thức thanh toán" at bounding box center [462, 177] width 68 height 9
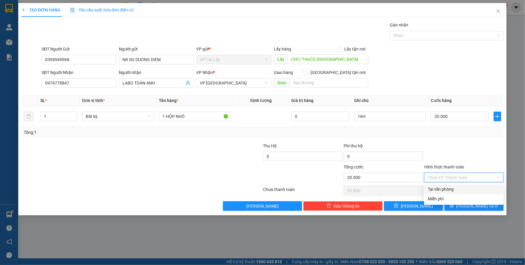
click at [445, 148] on div at bounding box center [463, 153] width 81 height 21
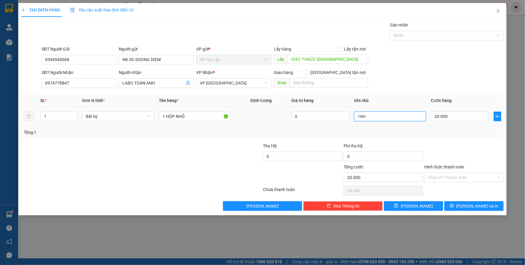
click at [374, 118] on input "16H" at bounding box center [390, 117] width 72 height 10
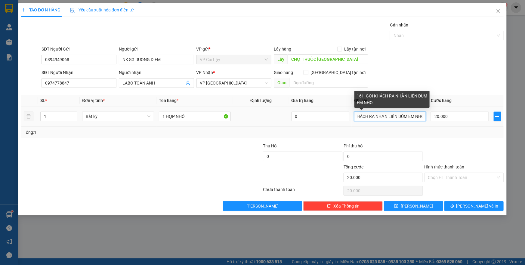
scroll to position [0, 24]
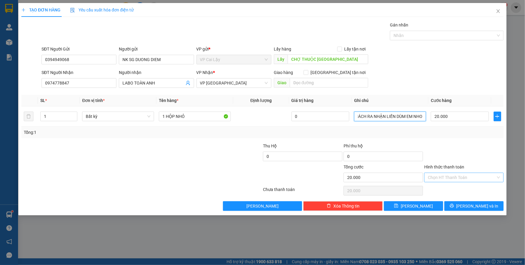
click at [463, 173] on div "Chọn HT Thanh Toán" at bounding box center [463, 178] width 79 height 10
type input "16H-GỌI KHÁCH RA NHẬN LIỀN DÙM EM NHO"
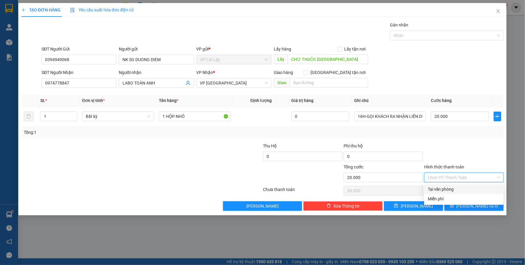
click at [461, 186] on div "Tại văn phòng" at bounding box center [464, 189] width 72 height 7
type input "0"
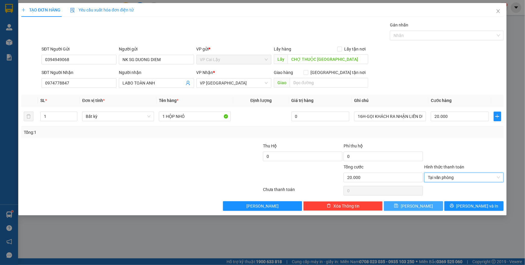
click at [427, 204] on button "[PERSON_NAME]" at bounding box center [413, 206] width 59 height 10
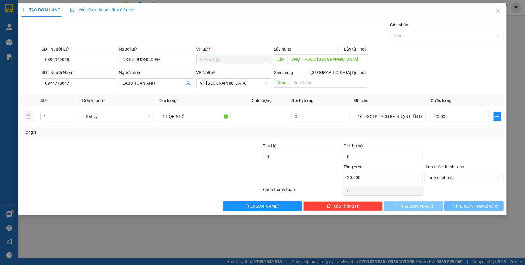
type input "0"
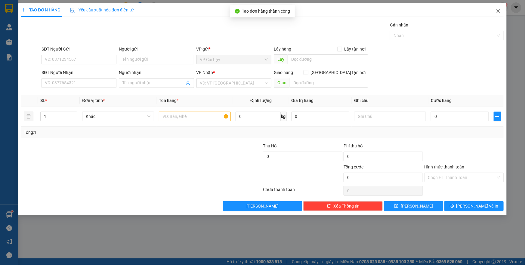
click at [495, 14] on span "Close" at bounding box center [497, 11] width 17 height 17
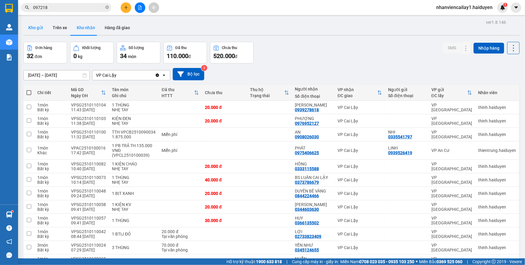
click at [36, 32] on button "Kho gửi" at bounding box center [35, 27] width 24 height 14
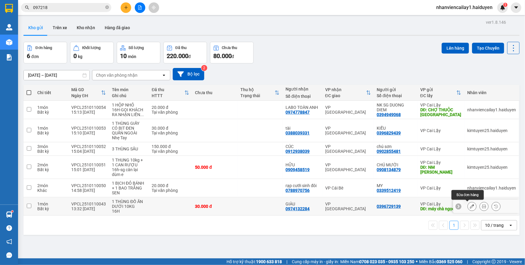
click at [468, 208] on button at bounding box center [472, 206] width 8 height 11
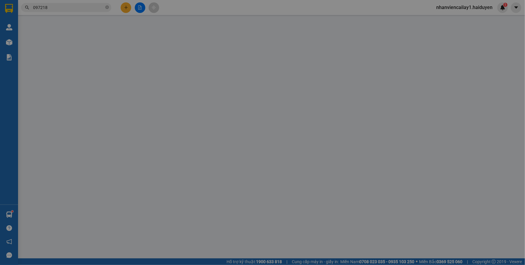
type input "0396729139"
type input "máy chà ngọc ẩn"
type input "0974132284"
type input "GIÀU"
type input "0"
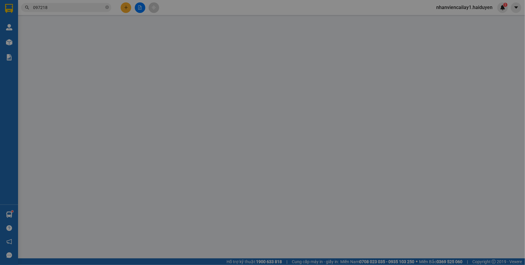
type input "30.000"
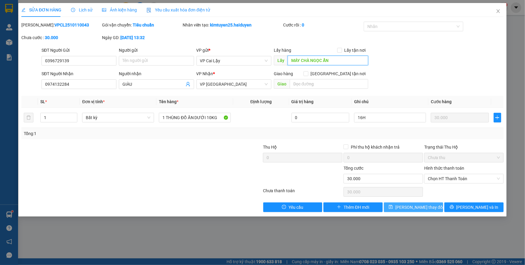
type input "MÁY CHÀ NGỌC ẨN"
click at [415, 202] on button "[PERSON_NAME] thay đổi" at bounding box center [413, 207] width 59 height 10
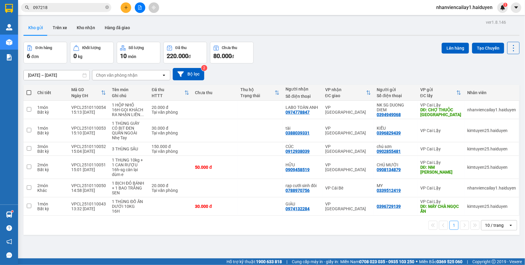
click at [489, 223] on div "10 / trang" at bounding box center [494, 225] width 19 height 6
click at [488, 208] on div "100 / trang" at bounding box center [494, 212] width 36 height 11
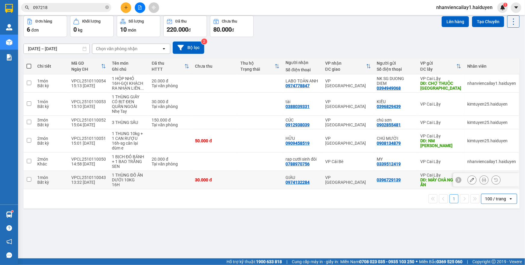
scroll to position [27, 0]
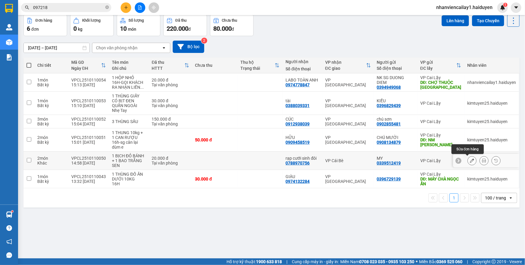
click at [469, 161] on button at bounding box center [472, 160] width 8 height 11
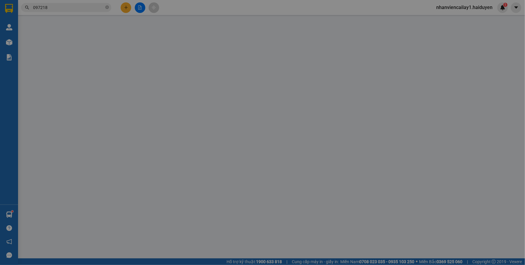
type input "0339512419"
type input "MY"
type input "0788970756"
type input "rạp cưới sinh đôi"
type input "0"
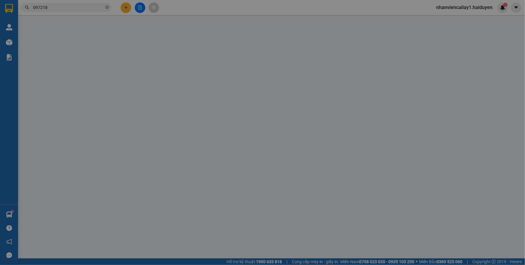
type input "20.000"
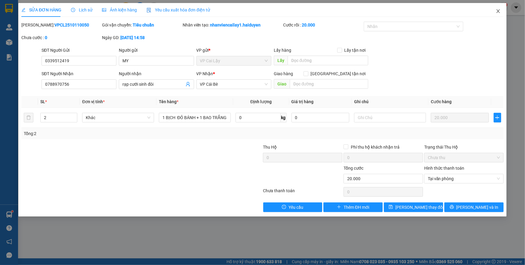
click at [497, 14] on span "Close" at bounding box center [497, 11] width 17 height 17
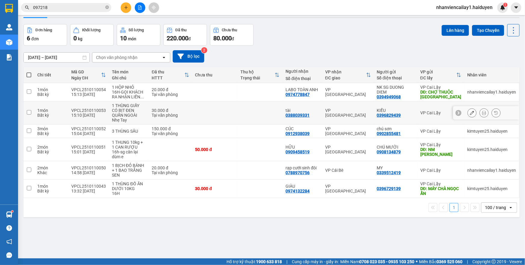
scroll to position [27, 0]
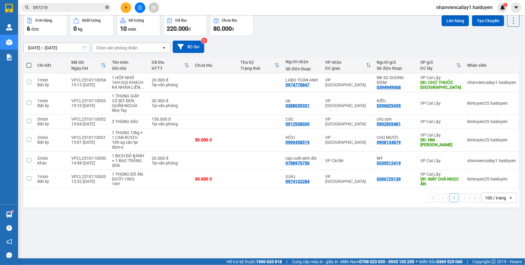
click at [105, 6] on icon "close-circle" at bounding box center [107, 7] width 4 height 4
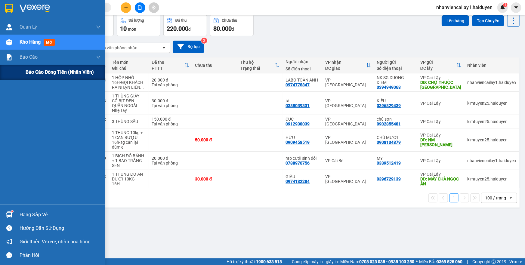
click at [22, 72] on div "Báo cáo dòng tiền (nhân viên)" at bounding box center [52, 72] width 105 height 15
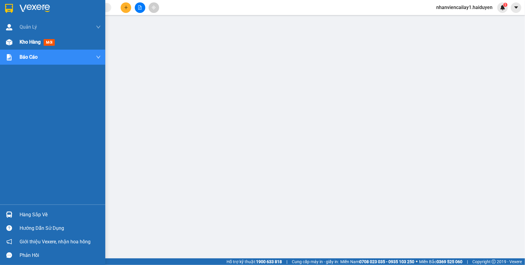
click at [19, 44] on div "Kho hàng mới" at bounding box center [52, 42] width 105 height 15
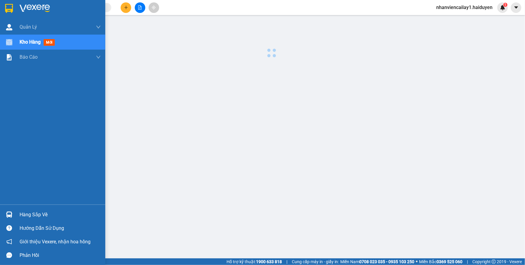
click at [19, 44] on div "Kho hàng mới" at bounding box center [52, 42] width 105 height 15
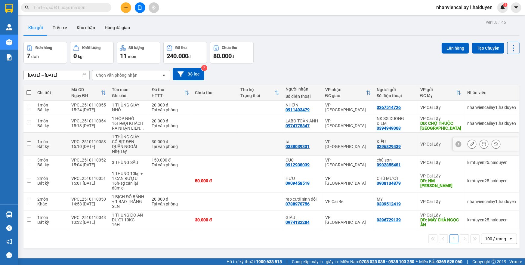
click at [470, 144] on icon at bounding box center [472, 144] width 4 height 4
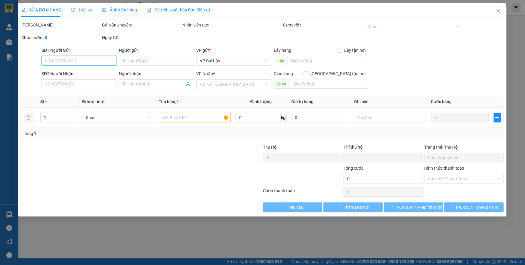
type input "0396829439"
type input "KIỀU"
type input "0388039331"
type input "tài"
type input "0"
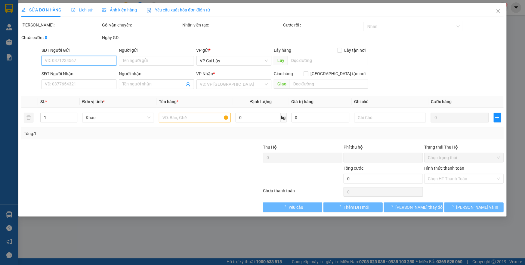
type input "30.000"
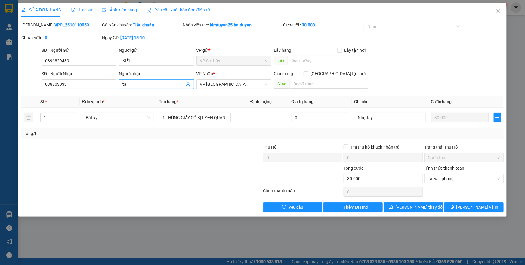
click at [140, 88] on span "tài" at bounding box center [156, 84] width 75 height 10
click at [140, 82] on input "tài" at bounding box center [153, 84] width 62 height 7
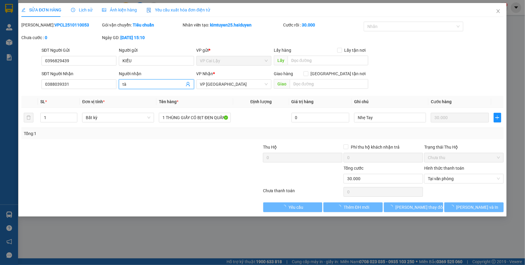
type input "t"
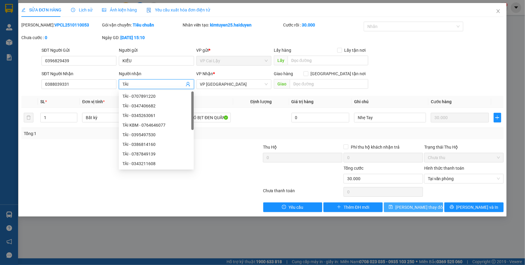
type input "TÀI"
click at [404, 209] on button "[PERSON_NAME] thay đổi" at bounding box center [413, 207] width 59 height 10
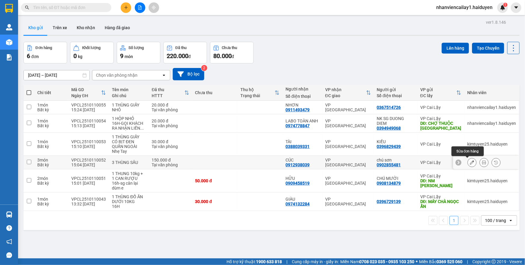
click at [470, 161] on icon at bounding box center [472, 162] width 4 height 4
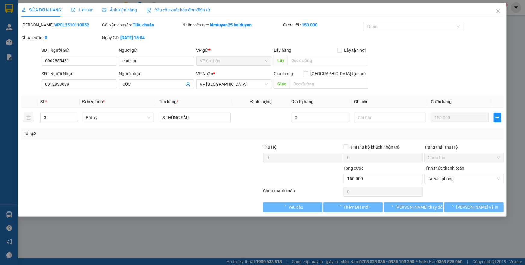
type input "0902855481"
type input "chú sơn"
type input "0912938039"
type input "CÚC"
type input "0"
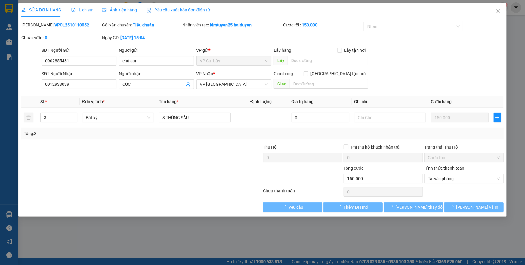
type input "150.000"
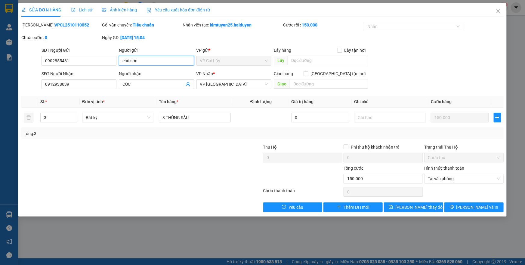
drag, startPoint x: 148, startPoint y: 57, endPoint x: 76, endPoint y: 73, distance: 73.0
click at [76, 73] on form "SĐT Người Gửi 0902855481 Người gửi chú sơn chú sơn VP gửi * VP Cai Lậy Lấy hàng…" at bounding box center [262, 69] width 482 height 44
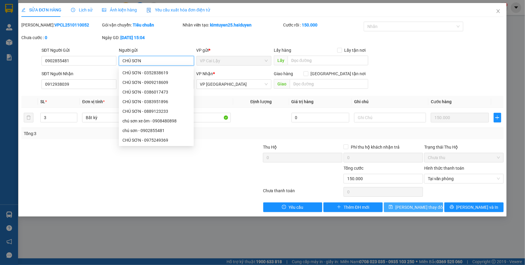
type input "CHÚ SƠN"
click at [416, 204] on span "[PERSON_NAME] thay đổi" at bounding box center [419, 207] width 48 height 7
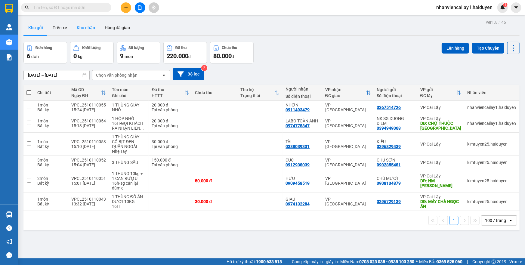
click at [88, 24] on button "Kho nhận" at bounding box center [86, 27] width 28 height 14
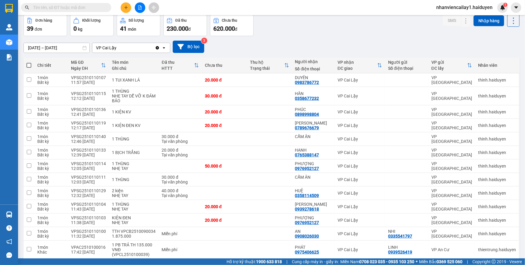
scroll to position [27, 0]
click at [224, 139] on td at bounding box center [224, 140] width 45 height 14
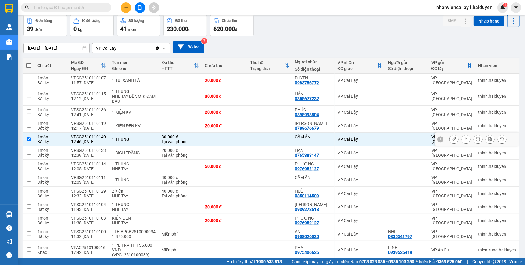
checkbox input "true"
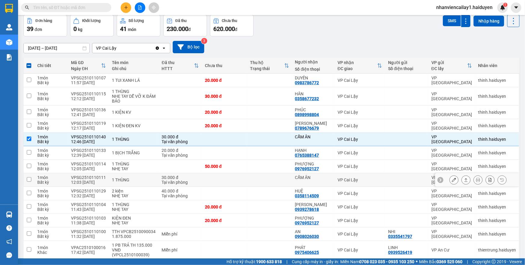
click at [240, 181] on td at bounding box center [224, 180] width 45 height 14
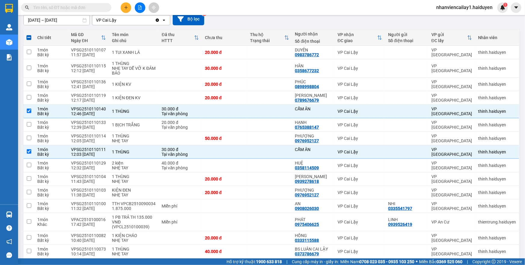
scroll to position [52, 0]
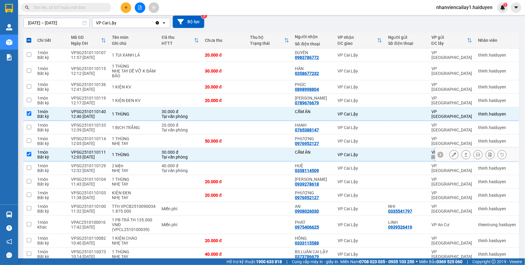
click at [251, 153] on td at bounding box center [269, 155] width 45 height 14
checkbox input "false"
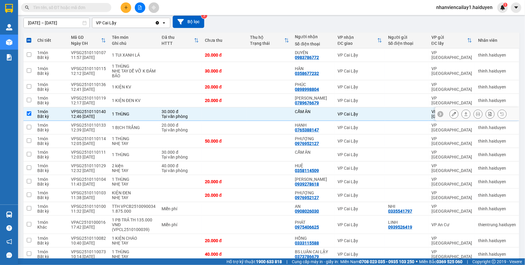
click at [250, 112] on td at bounding box center [269, 114] width 45 height 14
checkbox input "false"
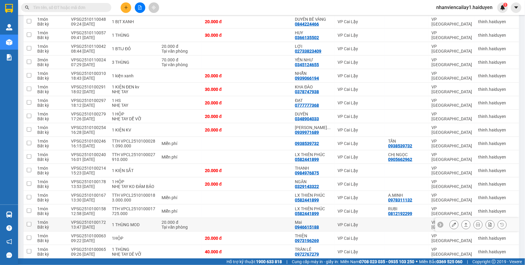
scroll to position [408, 0]
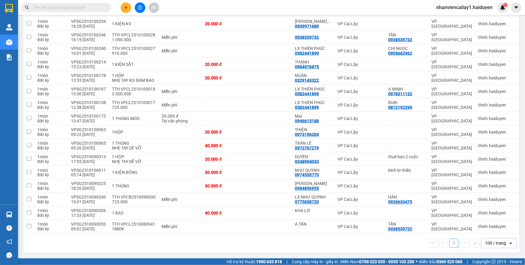
click at [500, 245] on div "100 / trang" at bounding box center [494, 243] width 27 height 10
click at [487, 231] on span "100 / trang" at bounding box center [492, 234] width 23 height 6
click at [284, 223] on td at bounding box center [269, 227] width 45 height 14
checkbox input "true"
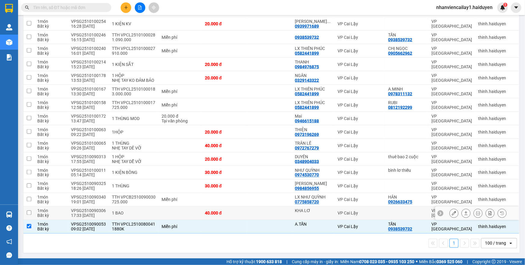
click at [286, 213] on td at bounding box center [269, 214] width 45 height 14
checkbox input "true"
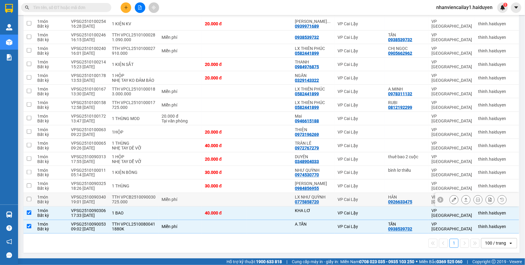
click at [289, 195] on td at bounding box center [269, 200] width 45 height 14
checkbox input "true"
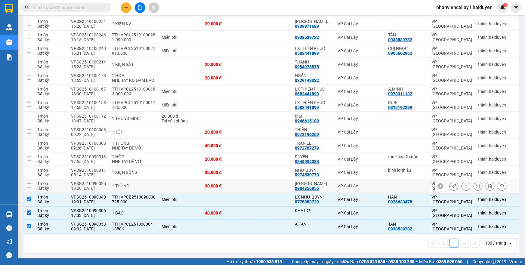
click at [290, 185] on td at bounding box center [269, 186] width 45 height 14
checkbox input "true"
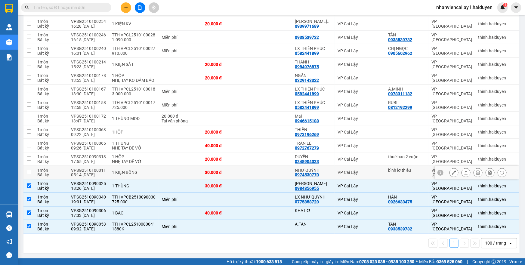
click at [295, 173] on div "0974530770" at bounding box center [307, 175] width 24 height 5
click at [248, 174] on td at bounding box center [269, 173] width 45 height 14
checkbox input "true"
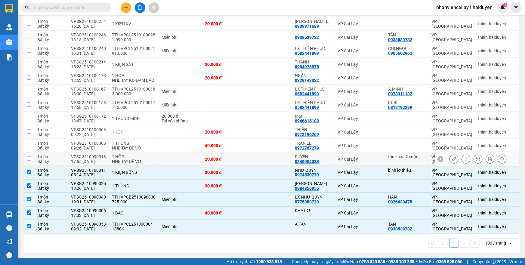
click at [285, 159] on td at bounding box center [269, 159] width 45 height 14
checkbox input "true"
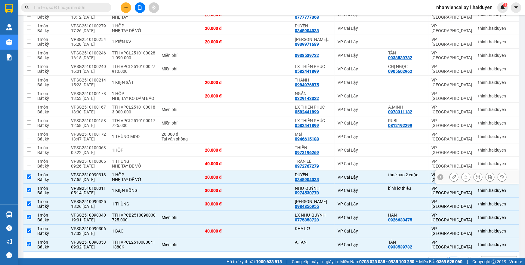
scroll to position [380, 0]
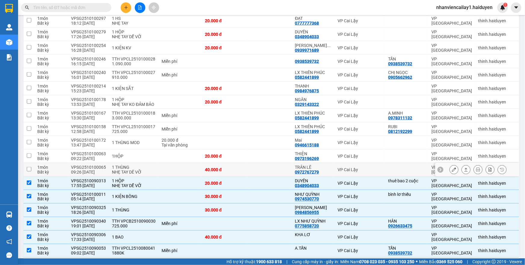
click at [289, 168] on td at bounding box center [269, 170] width 45 height 14
checkbox input "true"
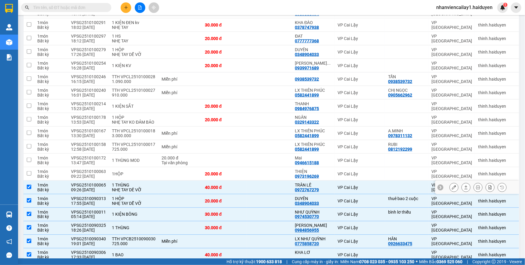
scroll to position [353, 0]
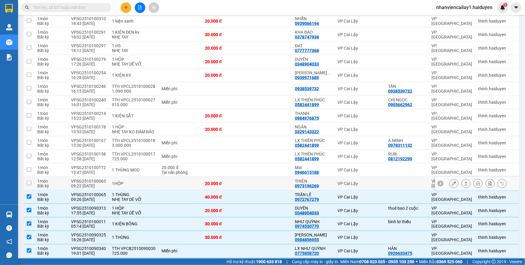
click at [285, 186] on td at bounding box center [269, 184] width 45 height 14
checkbox input "true"
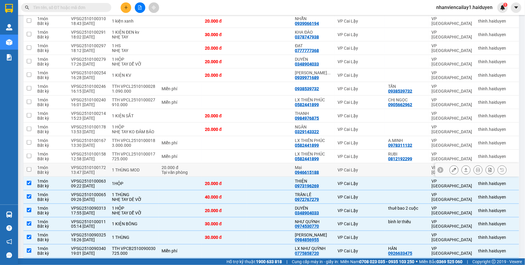
click at [290, 174] on td at bounding box center [269, 170] width 45 height 14
checkbox input "true"
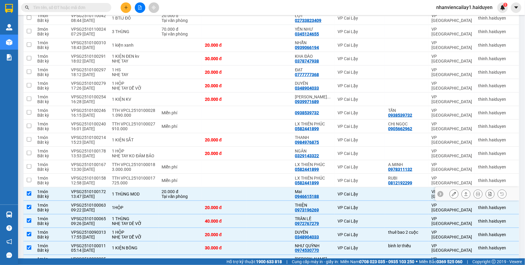
scroll to position [326, 0]
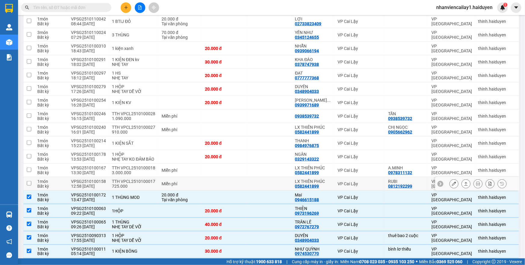
click at [289, 188] on td at bounding box center [269, 184] width 45 height 14
checkbox input "true"
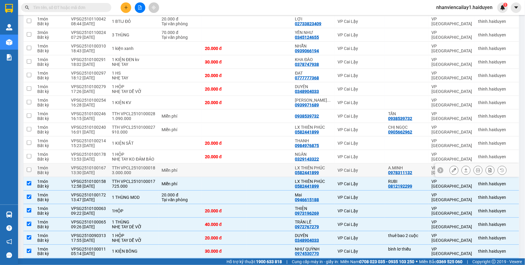
click at [289, 175] on td at bounding box center [269, 171] width 45 height 14
checkbox input "true"
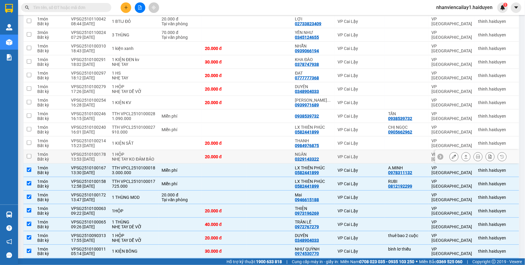
click at [287, 150] on td at bounding box center [269, 157] width 45 height 14
checkbox input "true"
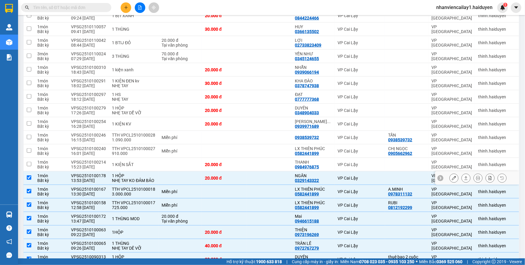
scroll to position [298, 0]
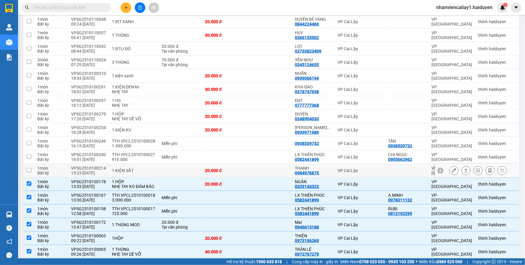
click at [287, 164] on td at bounding box center [269, 171] width 45 height 14
checkbox input "true"
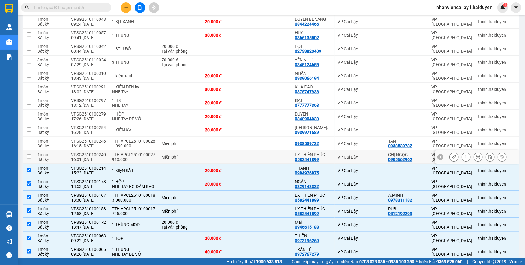
click at [287, 156] on td at bounding box center [269, 157] width 45 height 14
checkbox input "true"
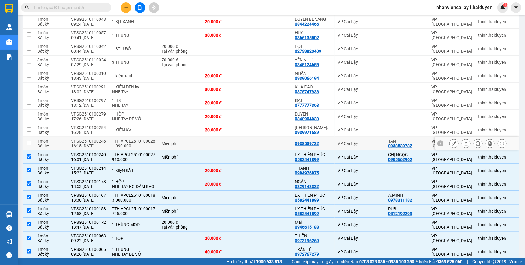
click at [288, 143] on td at bounding box center [269, 144] width 45 height 14
checkbox input "true"
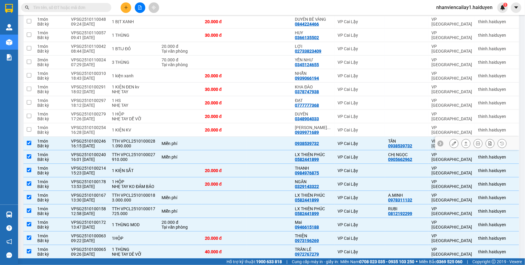
scroll to position [271, 0]
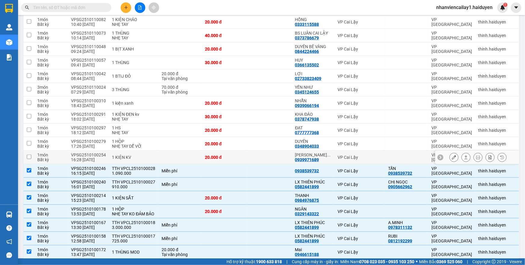
click at [288, 152] on td at bounding box center [269, 158] width 45 height 14
checkbox input "true"
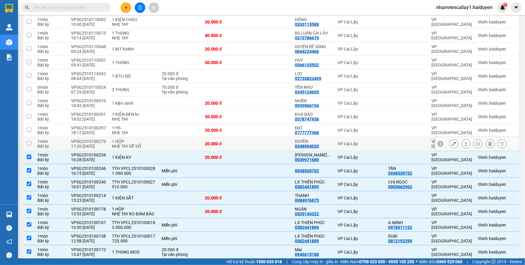
click at [287, 140] on td at bounding box center [269, 144] width 45 height 14
checkbox input "true"
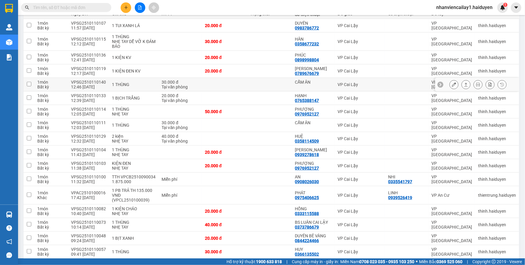
scroll to position [0, 0]
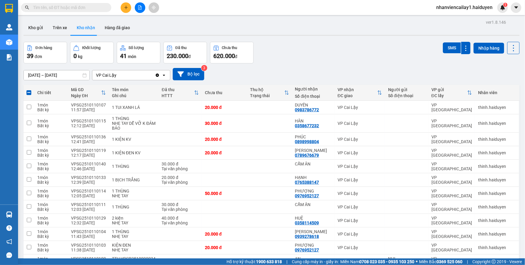
click at [129, 9] on button at bounding box center [126, 7] width 11 height 11
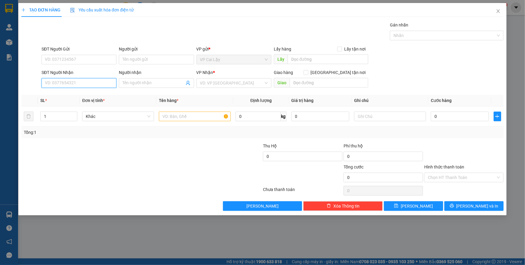
click at [96, 81] on input "SĐT Người Nhận" at bounding box center [78, 83] width 75 height 10
type input "0903862606"
click at [142, 83] on input "Người nhận" at bounding box center [153, 83] width 62 height 7
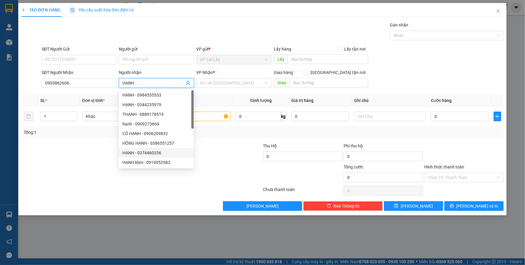
type input "HẠNH"
click at [213, 159] on div at bounding box center [222, 153] width 81 height 21
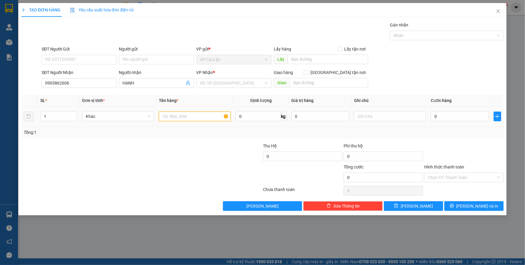
click at [191, 116] on input "text" at bounding box center [195, 117] width 72 height 10
type input "T"
type input "1 THÙNG MOD"
click at [388, 110] on div at bounding box center [390, 116] width 72 height 12
click at [446, 114] on input "0" at bounding box center [460, 117] width 58 height 10
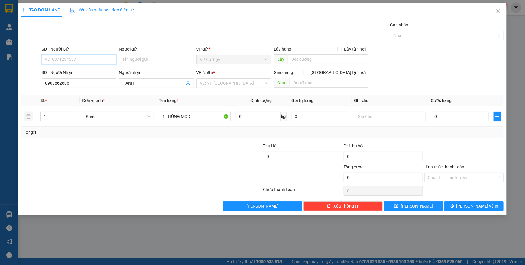
click at [51, 58] on input "SĐT Người Gửi" at bounding box center [78, 60] width 75 height 10
click at [358, 117] on input "text" at bounding box center [390, 117] width 72 height 10
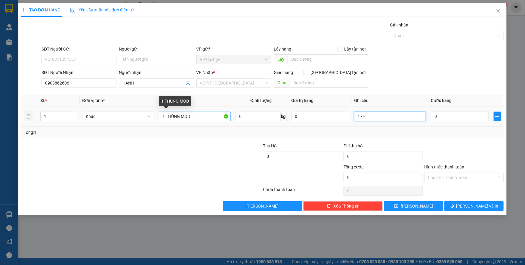
type input "17H"
click at [196, 112] on input "1 THÙNG MOD" at bounding box center [195, 117] width 72 height 10
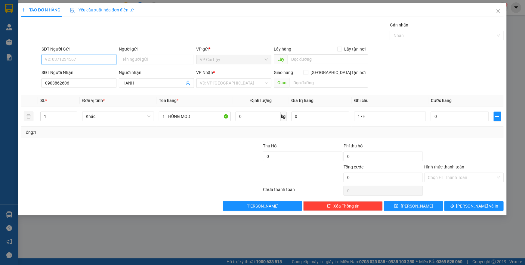
click at [72, 60] on input "SĐT Người Gửi" at bounding box center [78, 60] width 75 height 10
click at [64, 71] on div "0345395285" at bounding box center [79, 71] width 68 height 7
type input "0345395285"
type input "ấp bắc"
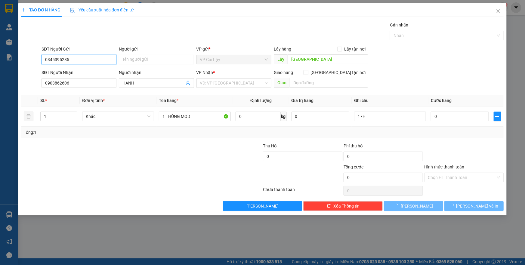
type input "30.000"
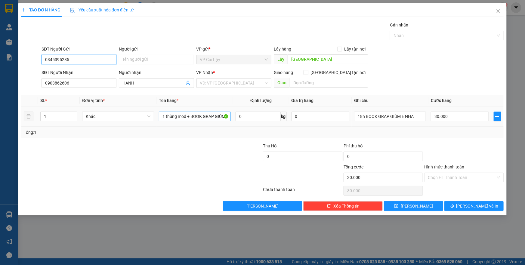
type input "0345395285"
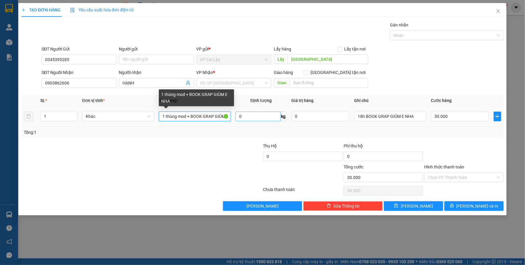
scroll to position [0, 14]
drag, startPoint x: 162, startPoint y: 115, endPoint x: 247, endPoint y: 115, distance: 84.8
click at [247, 115] on tr "1 Khác 1 thùng mod + BOOK GRAP GIÙM E NHA 0 kg 0 18h BOOK GRAP GIÙM E NHA 30.000" at bounding box center [262, 116] width 482 height 20
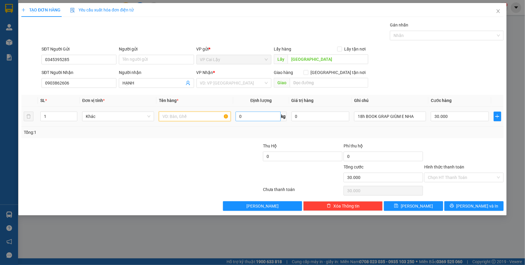
scroll to position [0, 0]
type input "1 THÙNG MOD VÀNG"
click at [310, 60] on input "ấp bắc" at bounding box center [327, 59] width 81 height 10
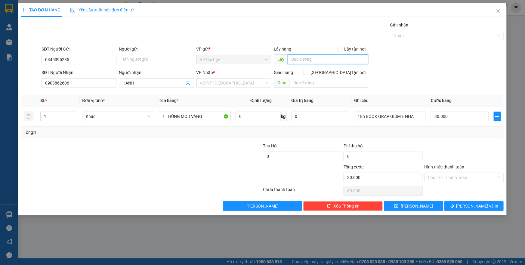
type input "A"
type input "Â"
type input "ẤP BẮC"
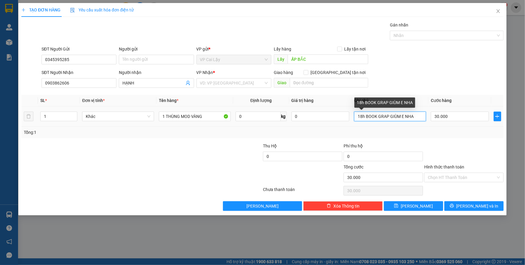
click at [363, 116] on input "18h BOOK GRAP GIÙM E NHA" at bounding box center [390, 117] width 72 height 10
click at [365, 117] on input "18h BOOK GRAP GIÙM E NHA" at bounding box center [390, 117] width 72 height 10
drag, startPoint x: 366, startPoint y: 112, endPoint x: 428, endPoint y: 118, distance: 62.5
click at [428, 118] on tr "1 Khác 1 THÙNG MOD VÀNG 0 kg 0 17H BOOK GRAP GIÙM E NHA 30.000" at bounding box center [262, 116] width 482 height 20
type input "17H"
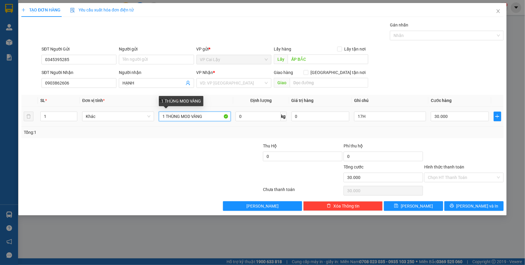
click at [213, 117] on input "1 THÙNG MOD VÀNG" at bounding box center [195, 117] width 72 height 10
type input "1 THÙNG MOD VÀNG TẦM 5-6KG"
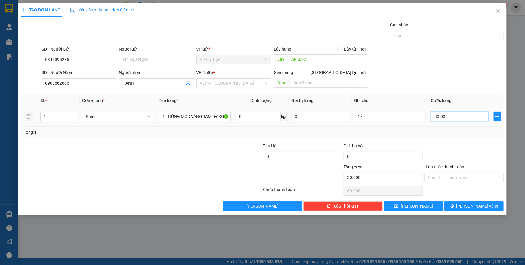
click at [449, 116] on input "30.000" at bounding box center [460, 117] width 58 height 10
click at [368, 142] on div "Transit Pickup Surcharge Ids Transit Deliver Surcharge Ids Transit Deliver Surc…" at bounding box center [262, 116] width 482 height 189
click at [373, 117] on input "17H" at bounding box center [390, 117] width 72 height 10
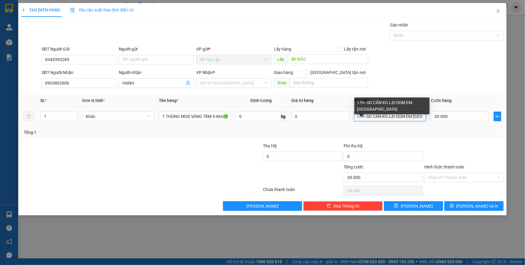
scroll to position [0, 3]
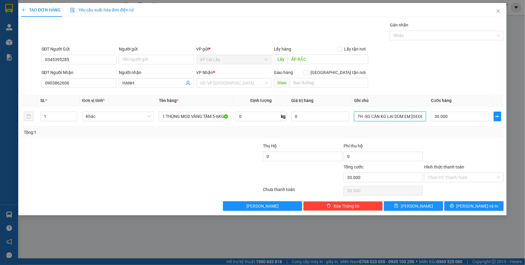
type input "17H -SG CÂN KG LẠI DÙM EM NHA"
click at [461, 144] on div at bounding box center [463, 153] width 81 height 21
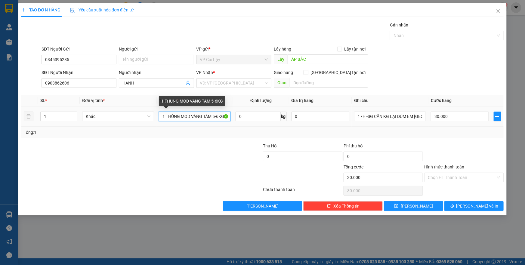
click at [218, 116] on input "1 THÙNG MOD VÀNG TẦM 5-6KG" at bounding box center [195, 117] width 72 height 10
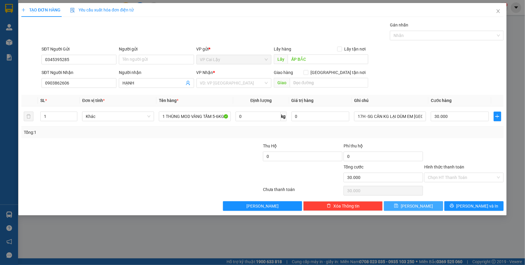
click at [409, 208] on button "[PERSON_NAME]" at bounding box center [413, 206] width 59 height 10
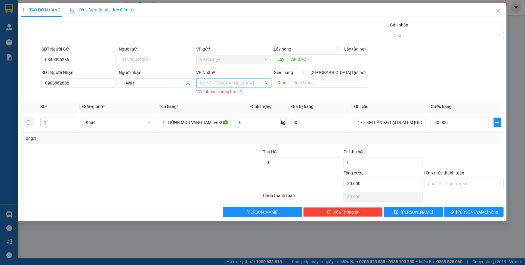
click at [253, 84] on input "search" at bounding box center [231, 82] width 63 height 9
click at [244, 94] on div "VP [GEOGRAPHIC_DATA]" at bounding box center [234, 95] width 68 height 7
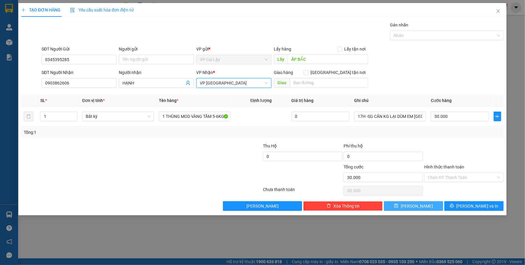
click at [417, 206] on span "[PERSON_NAME]" at bounding box center [416, 206] width 32 height 7
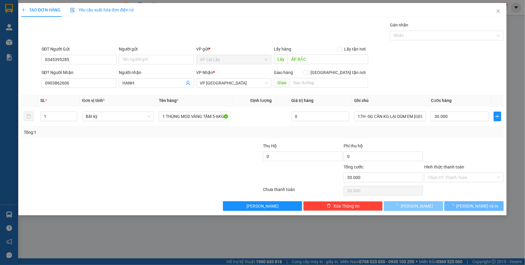
type input "0"
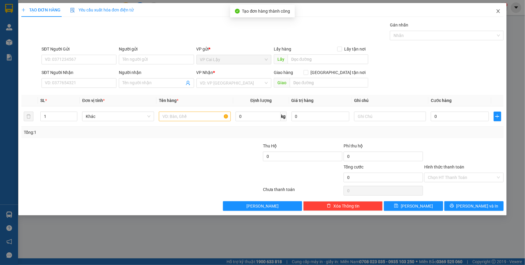
click at [496, 11] on icon "close" at bounding box center [497, 11] width 5 height 5
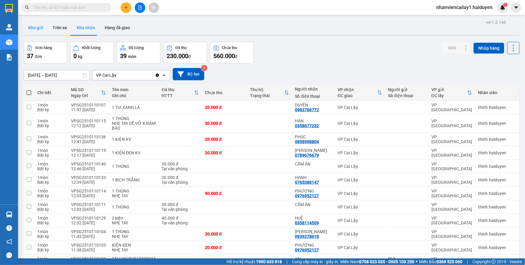
click at [35, 31] on button "Kho gửi" at bounding box center [35, 27] width 24 height 14
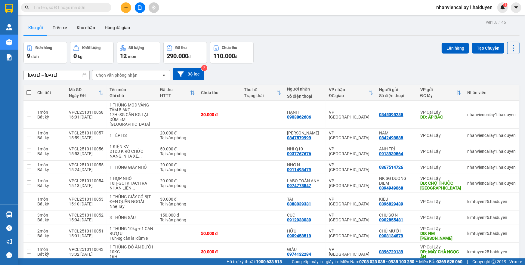
click at [77, 5] on input "text" at bounding box center [68, 7] width 71 height 7
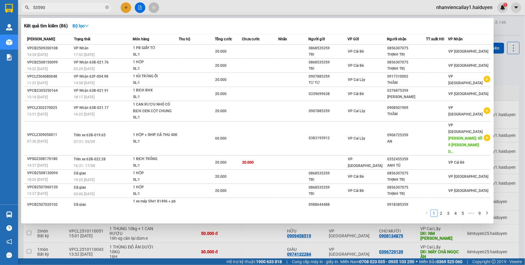
type input "53590"
click at [108, 6] on icon "close-circle" at bounding box center [107, 7] width 4 height 4
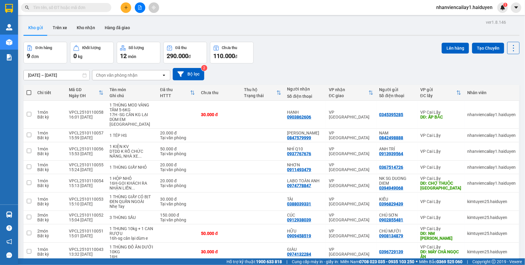
click at [90, 4] on input "text" at bounding box center [68, 7] width 71 height 7
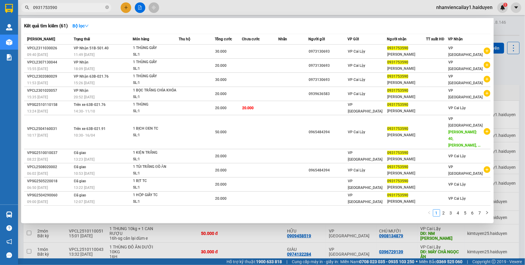
type input "0931753590"
drag, startPoint x: 280, startPoint y: 237, endPoint x: 275, endPoint y: 237, distance: 4.5
click at [280, 237] on div at bounding box center [262, 132] width 525 height 265
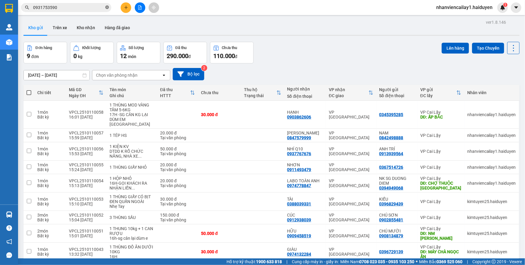
click at [106, 7] on icon "close-circle" at bounding box center [107, 7] width 4 height 4
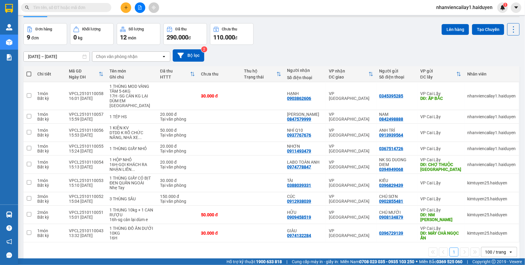
scroll to position [32, 0]
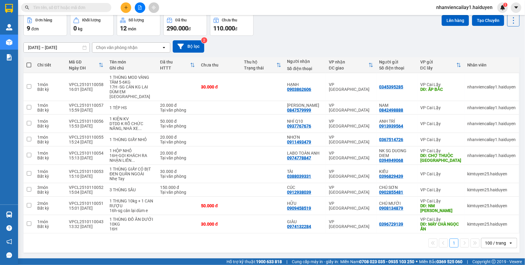
drag, startPoint x: 520, startPoint y: 157, endPoint x: 524, endPoint y: 142, distance: 16.4
click at [524, 142] on main "ver 1.8.146 Kho gửi Trên xe Kho nhận Hàng đã giao Đơn hàng 9 đơn Khối lượng 0 k…" at bounding box center [262, 129] width 525 height 258
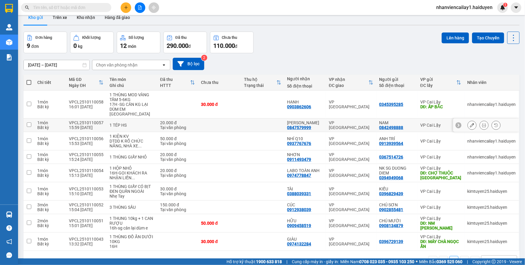
scroll to position [0, 0]
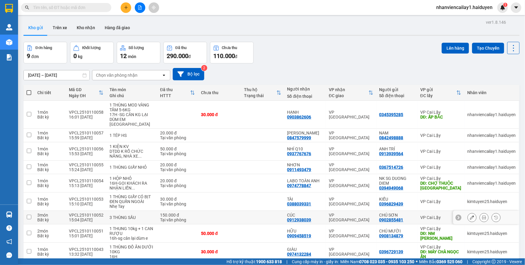
click at [241, 221] on td at bounding box center [262, 218] width 43 height 14
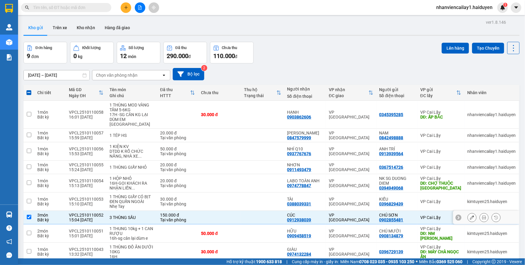
click at [176, 221] on div "Tại văn phòng" at bounding box center [177, 219] width 35 height 5
checkbox input "false"
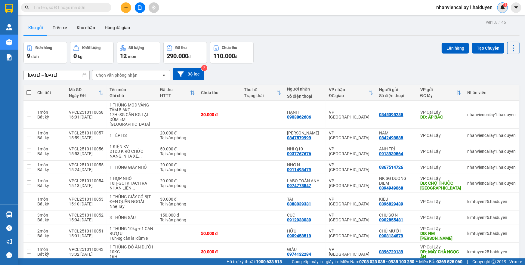
click at [499, 9] on div "1" at bounding box center [502, 7] width 11 height 11
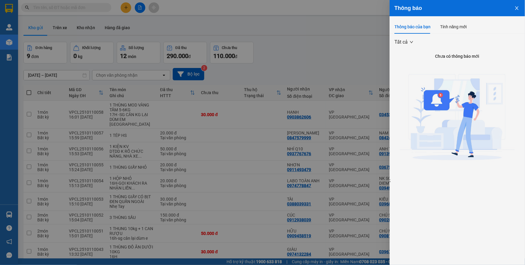
click at [59, 94] on div at bounding box center [262, 132] width 525 height 265
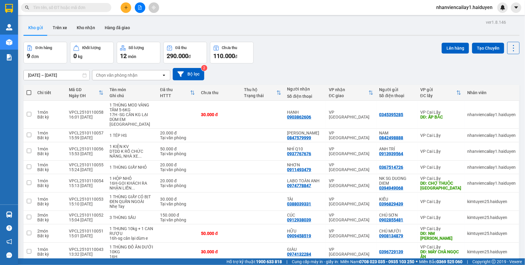
click at [8, 55] on img at bounding box center [9, 57] width 6 height 6
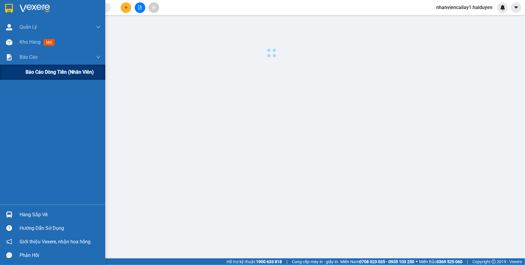
click at [33, 74] on span "Báo cáo dòng tiền (nhân viên)" at bounding box center [60, 72] width 68 height 8
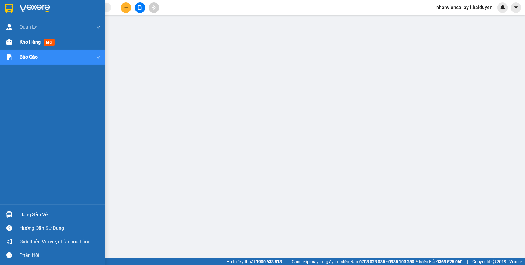
click at [7, 42] on img at bounding box center [9, 42] width 6 height 6
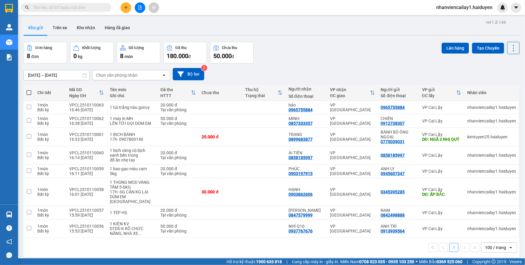
click at [97, 11] on span at bounding box center [66, 7] width 90 height 9
click at [97, 6] on input "text" at bounding box center [68, 7] width 71 height 7
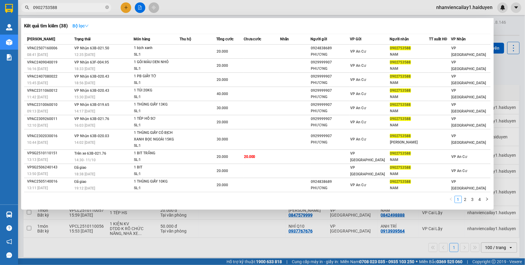
type input "0902753588"
click at [87, 27] on icon "down" at bounding box center [86, 26] width 4 height 4
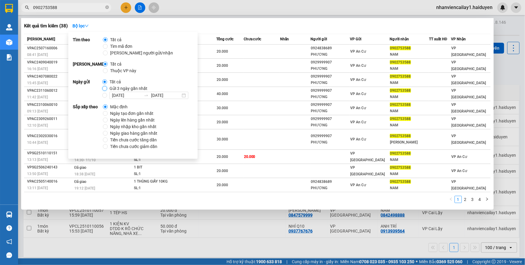
click at [105, 90] on input "Gửi 3 ngày gần nhất" at bounding box center [104, 88] width 5 height 5
radio input "true"
radio input "false"
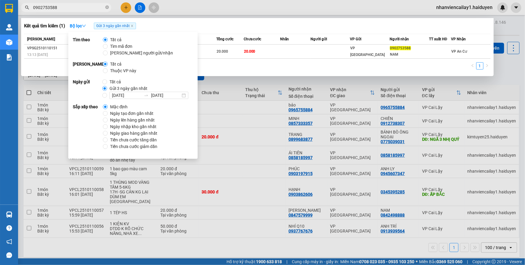
click at [258, 114] on div at bounding box center [262, 132] width 525 height 265
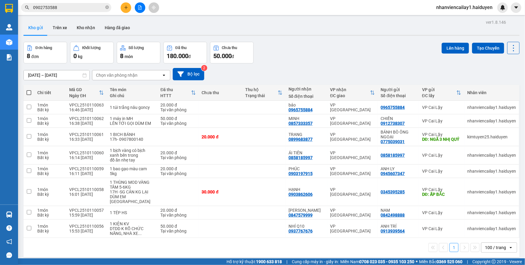
click at [70, 5] on input "0902753588" at bounding box center [68, 7] width 71 height 7
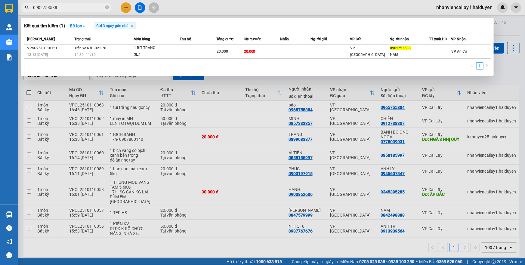
click at [108, 11] on span at bounding box center [107, 7] width 4 height 7
click at [106, 7] on icon "close-circle" at bounding box center [107, 7] width 4 height 4
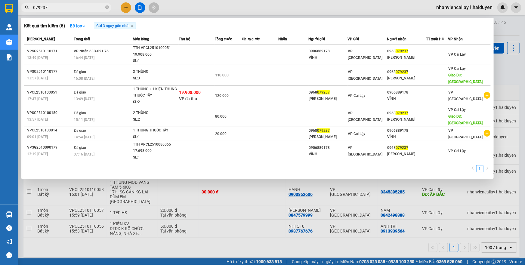
type input "079237"
click at [333, 228] on div at bounding box center [262, 132] width 525 height 265
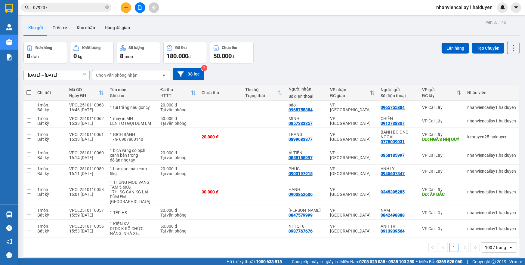
click at [160, 17] on main "ver 1.8.146 Kho gửi Trên xe Kho nhận Hàng đã giao Đơn hàng 8 đơn Khối lượng 0 k…" at bounding box center [262, 129] width 525 height 258
click at [108, 7] on icon "close-circle" at bounding box center [107, 7] width 4 height 4
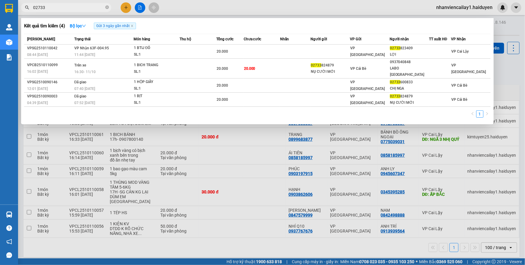
type input "02733"
click at [332, 135] on div at bounding box center [262, 132] width 525 height 265
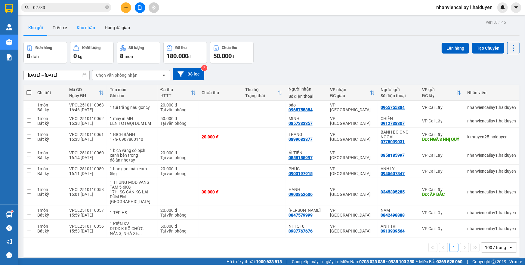
click at [83, 26] on button "Kho nhận" at bounding box center [86, 27] width 28 height 14
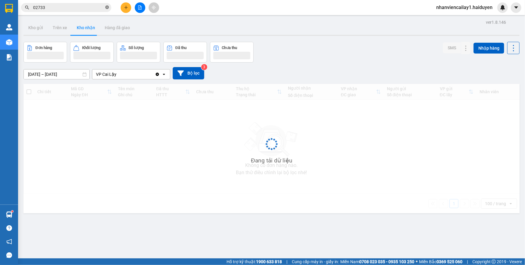
click at [107, 6] on icon "close-circle" at bounding box center [107, 7] width 4 height 4
click at [245, 132] on section "Kết quả tìm kiếm ( 4 ) Bộ lọc Gửi 3 ngày gần nhất Mã ĐH Trạng thái Món hàng Thu…" at bounding box center [262, 132] width 525 height 265
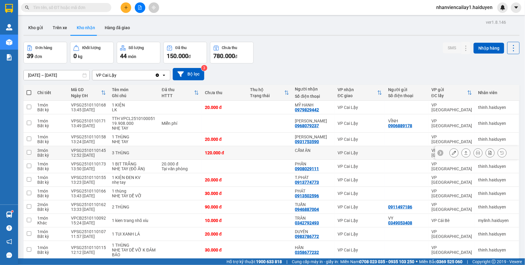
click at [449, 156] on button at bounding box center [453, 153] width 8 height 11
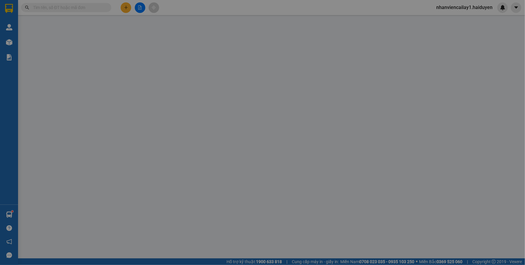
type input "CẨM ÂN"
type input "0"
type input "120.000"
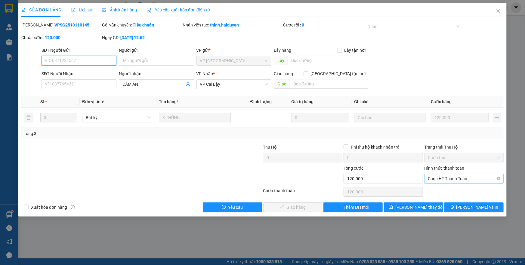
click at [449, 179] on span "Chọn HT Thanh Toán" at bounding box center [464, 178] width 72 height 9
click at [448, 186] on div "Tại văn phòng" at bounding box center [463, 191] width 79 height 10
type input "0"
click at [285, 206] on span "[PERSON_NAME] và Giao hàng" at bounding box center [303, 207] width 58 height 7
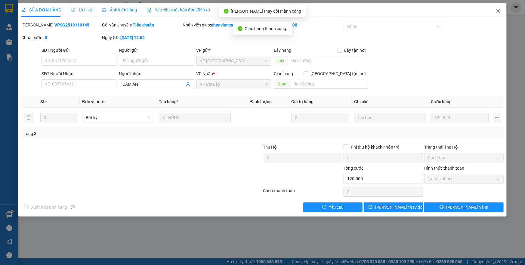
click at [496, 12] on icon "close" at bounding box center [497, 11] width 5 height 5
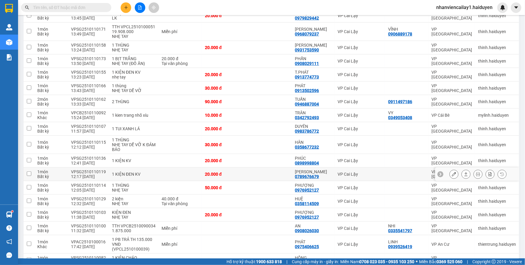
scroll to position [27, 0]
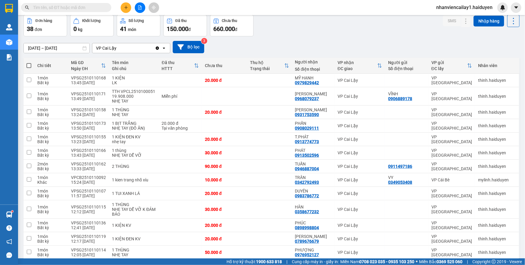
click at [88, 8] on input "text" at bounding box center [68, 7] width 71 height 7
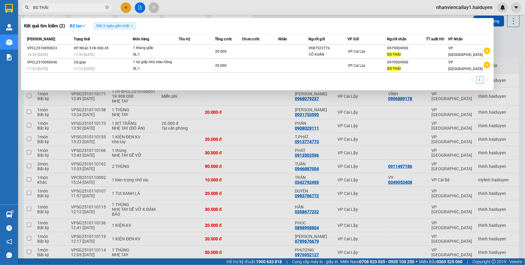
type input "BS THÁI"
click at [131, 25] on span "Gửi 3 ngày gần nhất" at bounding box center [115, 26] width 42 height 7
click at [108, 6] on icon "close-circle" at bounding box center [107, 7] width 4 height 4
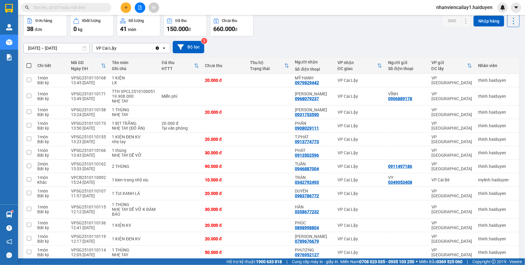
click at [82, 8] on input "text" at bounding box center [68, 7] width 71 height 7
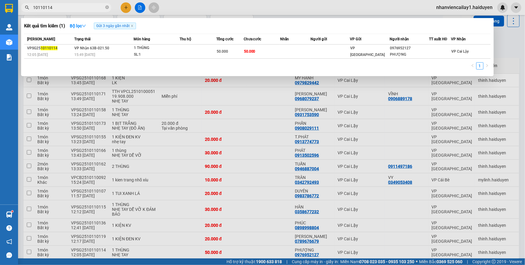
click at [48, 8] on input "10110114" at bounding box center [68, 7] width 71 height 7
type input "10110144"
click at [108, 95] on div at bounding box center [262, 132] width 525 height 265
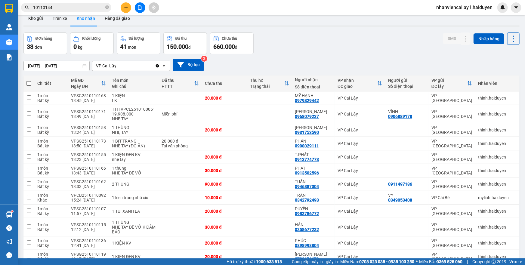
scroll to position [0, 0]
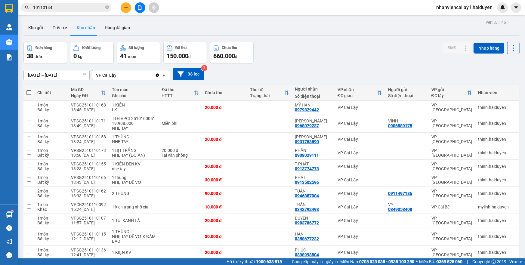
click at [56, 26] on button "Trên xe" at bounding box center [60, 27] width 24 height 14
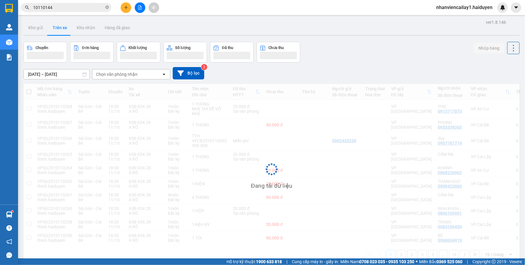
scroll to position [27, 0]
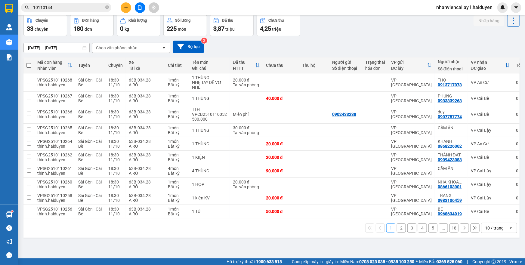
click at [485, 230] on div "10 / trang" at bounding box center [494, 228] width 19 height 6
click at [484, 217] on span "100 / trang" at bounding box center [492, 217] width 22 height 6
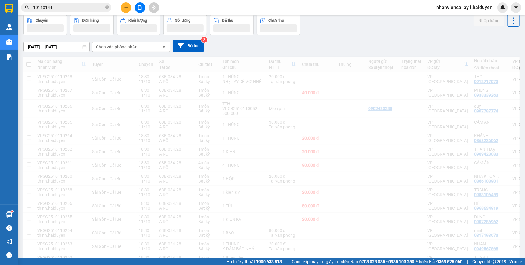
click at [114, 48] on div "Chọn văn phòng nhận" at bounding box center [116, 47] width 41 height 6
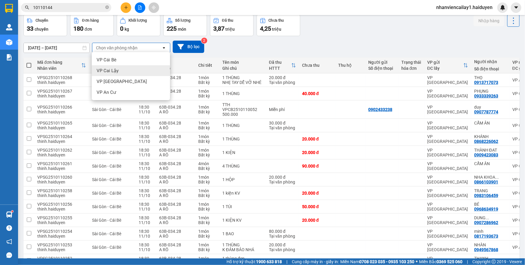
click at [115, 72] on span "VP Cai Lậy" at bounding box center [108, 71] width 22 height 6
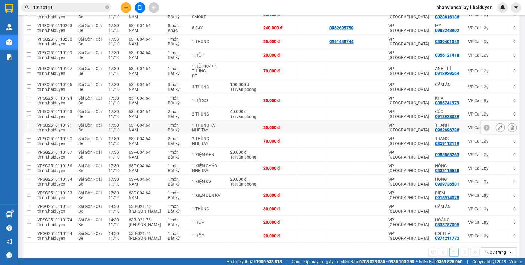
scroll to position [349, 0]
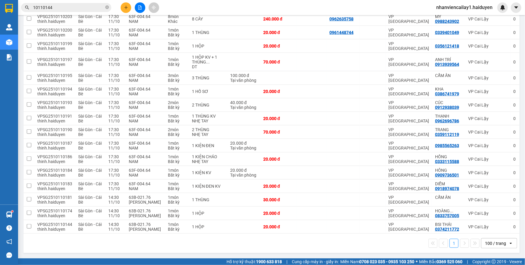
click at [370, 225] on td at bounding box center [372, 227] width 26 height 14
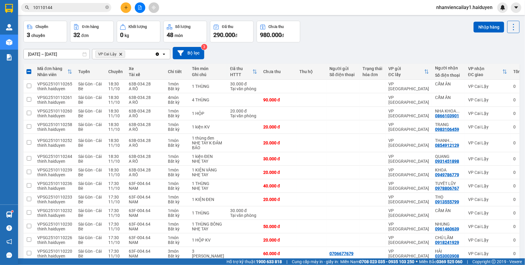
scroll to position [0, 0]
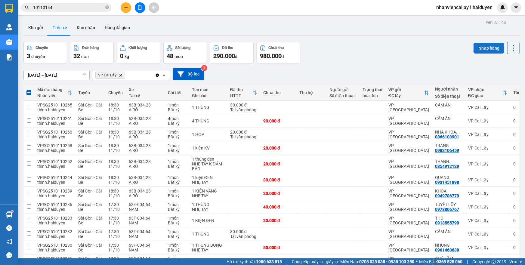
click at [478, 49] on button "Nhập hàng" at bounding box center [488, 48] width 31 height 11
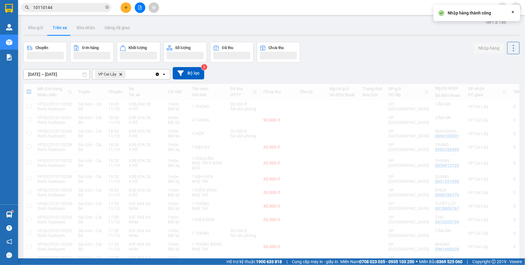
checkbox input "false"
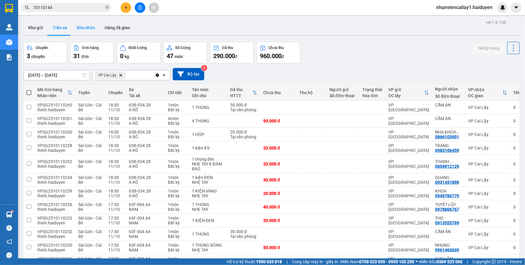
click at [79, 28] on button "Kho nhận" at bounding box center [86, 27] width 28 height 14
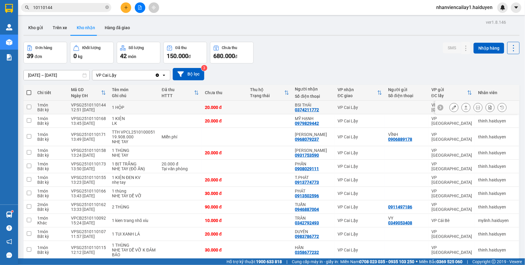
click at [299, 105] on div "BSI THÁI" at bounding box center [313, 105] width 36 height 5
checkbox input "true"
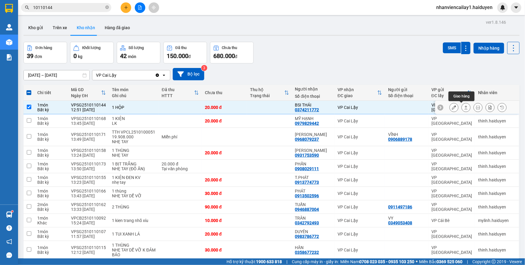
click at [442, 109] on div at bounding box center [477, 108] width 84 height 14
click at [452, 109] on icon at bounding box center [454, 107] width 4 height 4
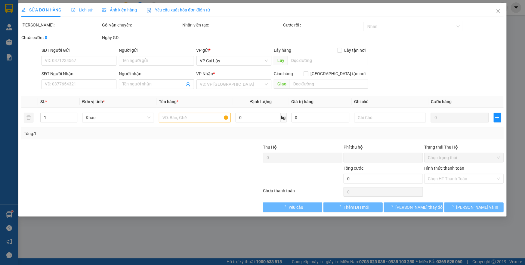
type input "0374211772"
type input "BSI THÁI"
type input "0"
type input "20.000"
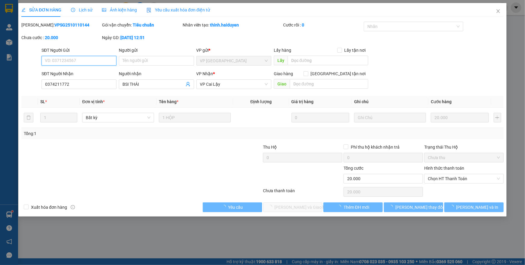
click at [448, 177] on span "Chọn HT Thanh Toán" at bounding box center [464, 178] width 72 height 9
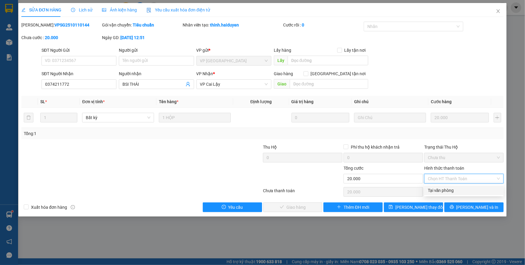
click at [446, 192] on div "Tại văn phòng" at bounding box center [464, 190] width 72 height 7
type input "0"
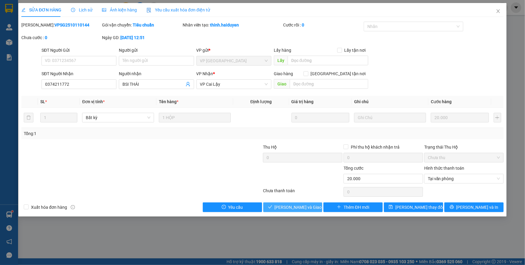
click at [281, 203] on button "[PERSON_NAME] và Giao hàng" at bounding box center [292, 207] width 59 height 10
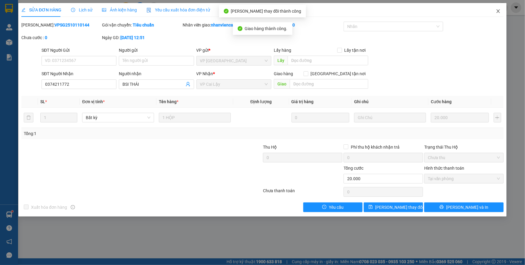
click at [496, 10] on icon "close" at bounding box center [497, 11] width 3 height 4
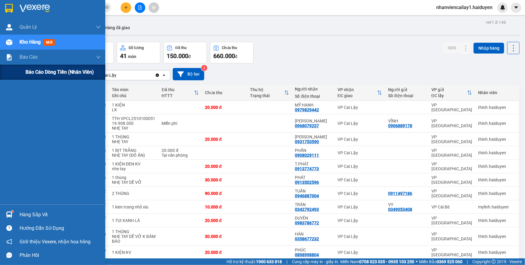
click at [15, 75] on div "Báo cáo dòng tiền (nhân viên)" at bounding box center [52, 72] width 105 height 15
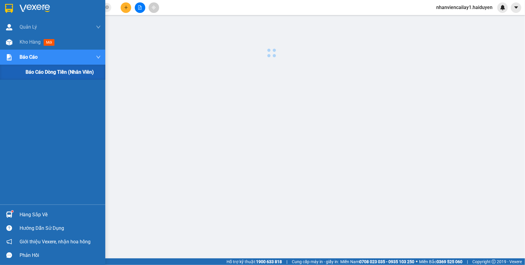
click at [15, 75] on div "Báo cáo dòng tiền (nhân viên)" at bounding box center [52, 72] width 105 height 15
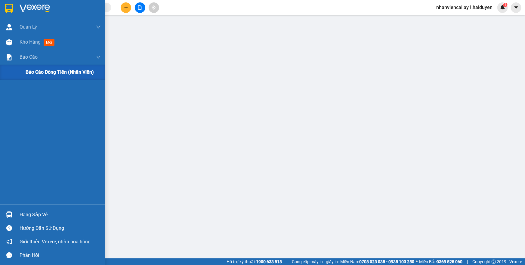
click at [29, 72] on span "Báo cáo dòng tiền (nhân viên)" at bounding box center [60, 72] width 68 height 8
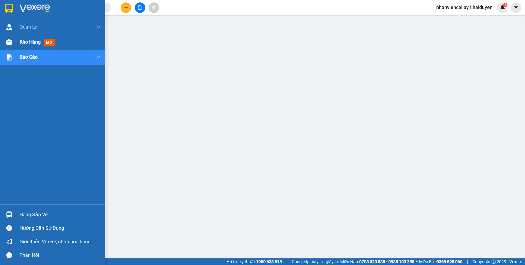
click at [14, 39] on div "Kho hàng mới" at bounding box center [52, 42] width 105 height 15
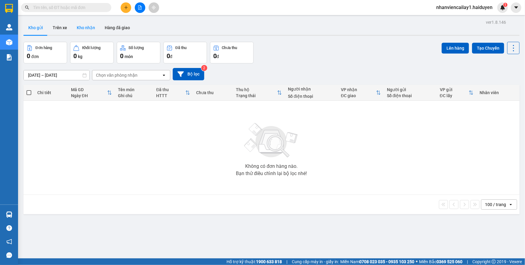
click at [77, 23] on button "Kho nhận" at bounding box center [86, 27] width 28 height 14
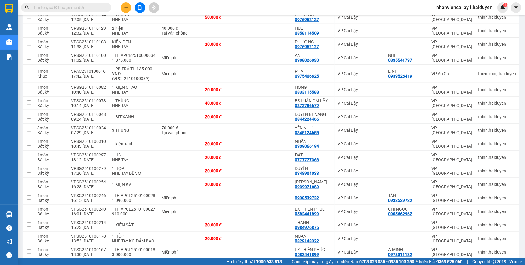
scroll to position [71, 0]
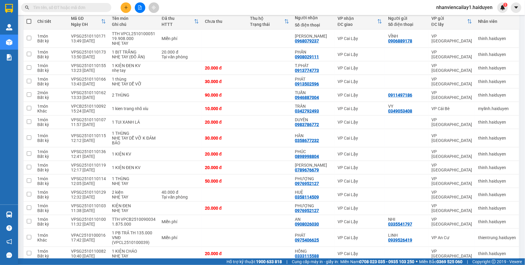
click at [498, 7] on div "1" at bounding box center [502, 7] width 11 height 11
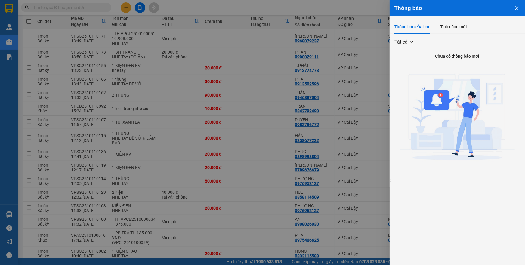
click at [296, 61] on div at bounding box center [262, 132] width 525 height 265
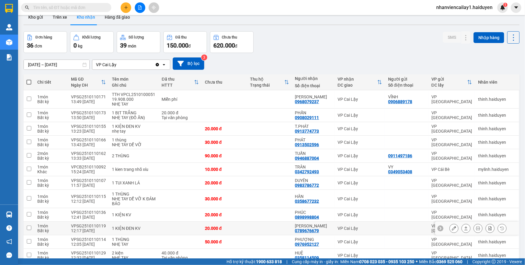
scroll to position [0, 0]
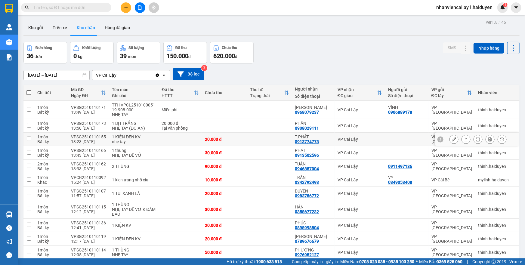
click at [452, 140] on icon at bounding box center [454, 139] width 4 height 4
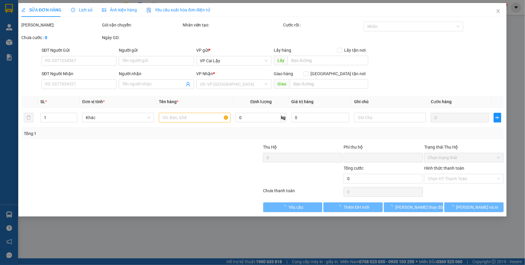
type input "0913774773"
type input "T.PHÁT"
type input "0"
type input "20.000"
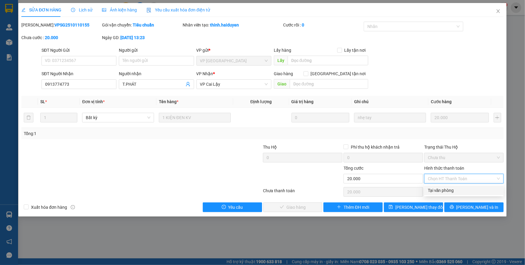
click at [454, 190] on div "Tại văn phòng" at bounding box center [464, 190] width 72 height 7
type input "0"
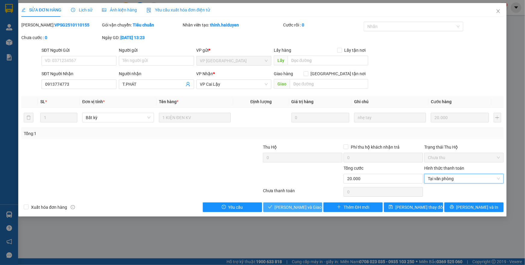
click at [294, 206] on span "[PERSON_NAME] và Giao hàng" at bounding box center [303, 207] width 58 height 7
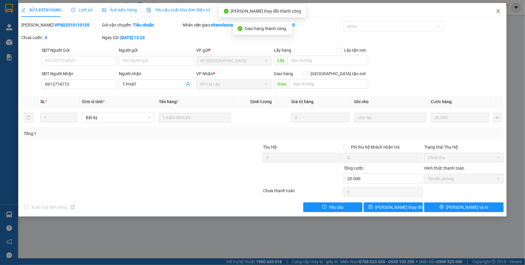
click at [496, 12] on icon "close" at bounding box center [497, 11] width 5 height 5
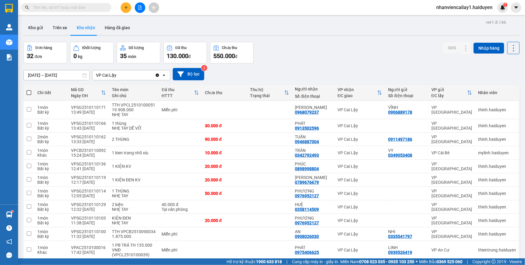
click at [127, 5] on button at bounding box center [126, 7] width 11 height 11
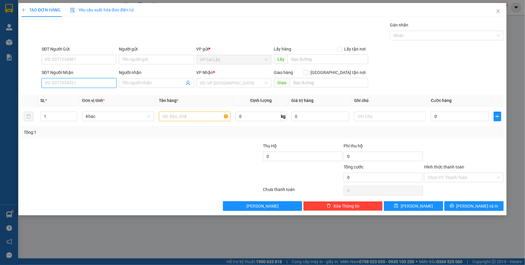
click at [61, 78] on input "SĐT Người Nhận" at bounding box center [78, 83] width 75 height 10
click at [96, 83] on input "SĐT Người Nhận" at bounding box center [78, 83] width 75 height 10
click at [77, 83] on input "SĐT Người Nhận" at bounding box center [78, 83] width 75 height 10
type input "0932110838"
click at [79, 96] on div "0932110838 - CÔ 1" at bounding box center [79, 95] width 68 height 7
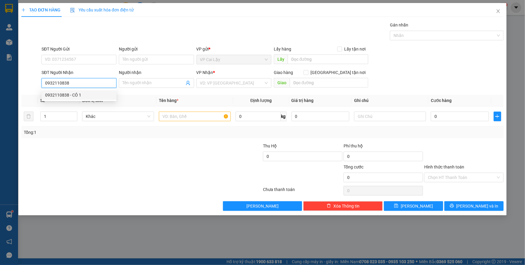
type input "CÔ 1"
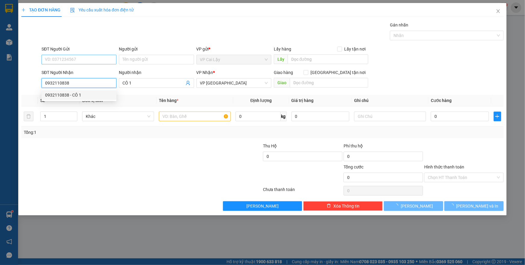
type input "50.000"
type input "0932110838"
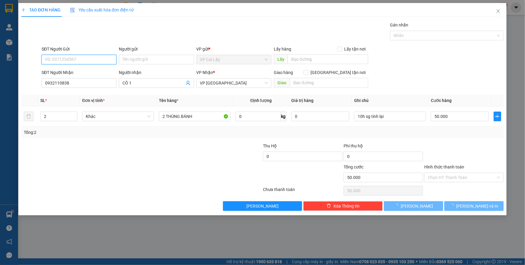
click at [85, 60] on input "SĐT Người Gửi" at bounding box center [78, 60] width 75 height 10
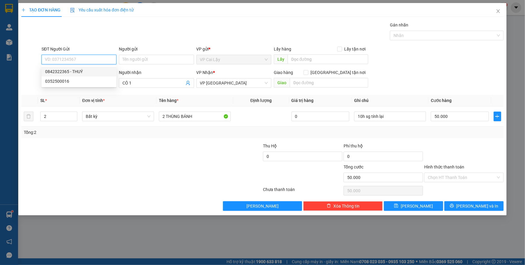
click at [87, 71] on div "0842322365 - THUÝ" at bounding box center [79, 71] width 68 height 7
type input "0842322365"
type input "THUÝ"
type input "ĐẦU DÒNG NHỊ BÌNH"
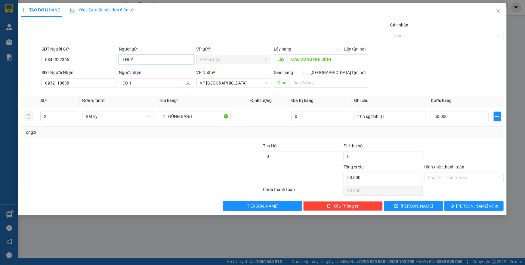
click at [122, 55] on input "THUÝ" at bounding box center [156, 60] width 75 height 10
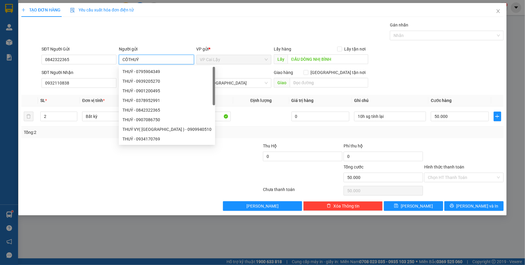
type input "CÔ THUÝ"
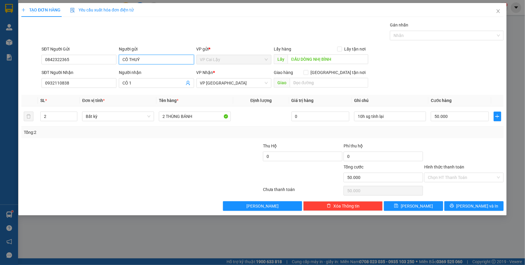
drag, startPoint x: 160, startPoint y: 58, endPoint x: 102, endPoint y: 66, distance: 58.5
click at [102, 66] on div "SĐT Người Gửi 0842322365 Người gửi CÔ THUÝ CÔ THUÝ VP gửi * VP [PERSON_NAME] Lậ…" at bounding box center [272, 56] width 464 height 21
type input "CÔ NGÂN"
click at [138, 151] on div at bounding box center [101, 153] width 161 height 21
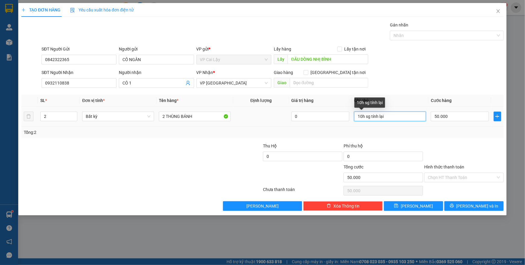
drag, startPoint x: 391, startPoint y: 117, endPoint x: 321, endPoint y: 123, distance: 70.0
click at [321, 123] on tr "2 Bất kỳ 2 THÙNG BÁNH 0 10h sg tính lại 50.000" at bounding box center [262, 116] width 482 height 20
type input "3H SÁNG"
type input "1"
click at [75, 117] on span "down" at bounding box center [74, 119] width 4 height 4
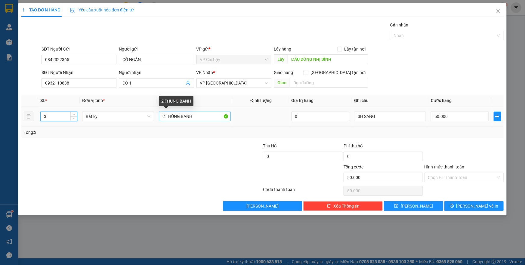
type input "3"
click at [164, 115] on input "2 THÙNG BÁNH" at bounding box center [195, 117] width 72 height 10
type input "0"
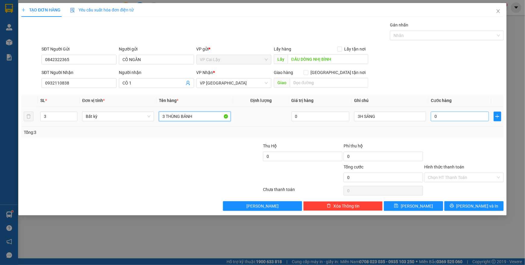
type input "3 THÙNG BÁNH"
click at [445, 115] on input "0" at bounding box center [460, 117] width 58 height 10
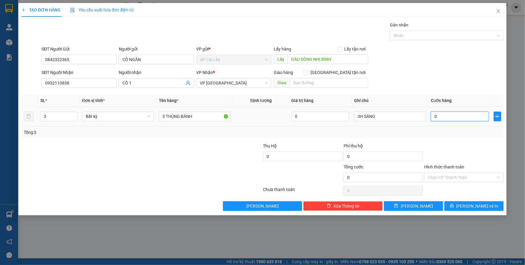
click at [445, 115] on input "0" at bounding box center [460, 117] width 58 height 10
type input "7"
type input "70"
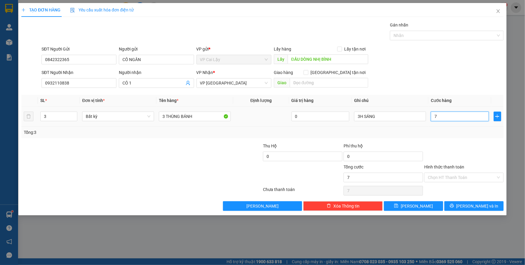
type input "70"
click at [444, 147] on div at bounding box center [463, 153] width 81 height 21
type input "70.000"
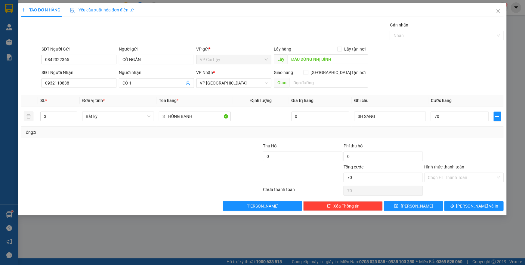
type input "70.000"
click at [78, 58] on input "0842322365" at bounding box center [78, 60] width 75 height 10
click at [53, 57] on input "0782940" at bounding box center [78, 60] width 75 height 10
click at [61, 58] on input "0782940" at bounding box center [78, 60] width 75 height 10
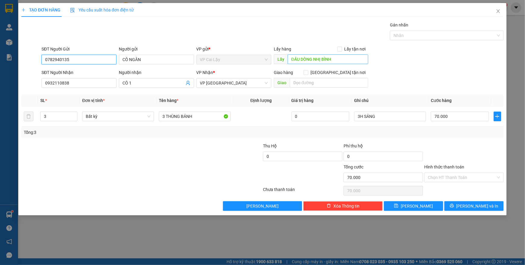
type input "0782940135"
click at [335, 59] on input "ĐẦU DÒNG NHỊ BÌNH" at bounding box center [327, 59] width 81 height 10
type input "CHỢ THUỘC [GEOGRAPHIC_DATA]"
click at [254, 151] on div at bounding box center [222, 153] width 81 height 21
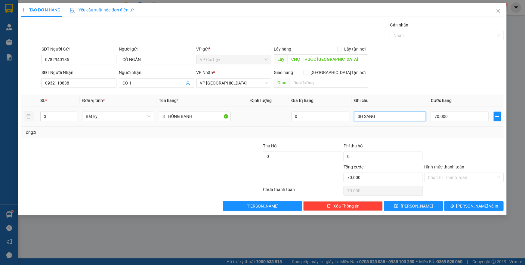
click at [395, 118] on input "3H SÁNG" at bounding box center [390, 117] width 72 height 10
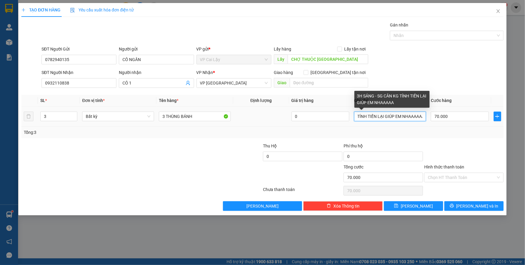
scroll to position [0, 46]
type input "3H SÁNG - SG CÂN KG TÍNH TIỀN LẠI GIÚP EM NHAAAAAA"
click at [464, 145] on div at bounding box center [463, 153] width 81 height 21
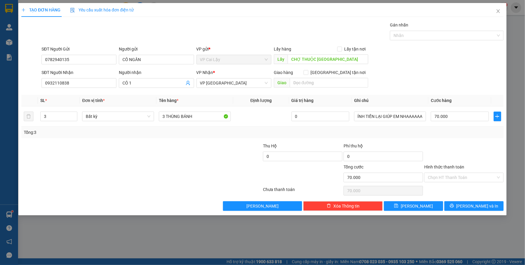
scroll to position [0, 0]
click at [459, 204] on button "[PERSON_NAME] và In" at bounding box center [473, 206] width 59 height 10
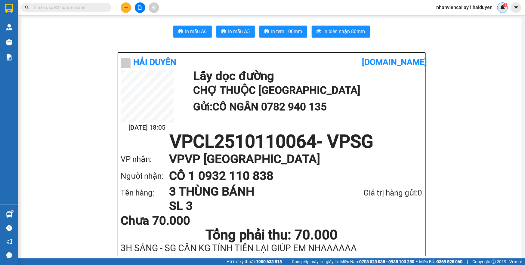
click at [498, 8] on div "1" at bounding box center [502, 7] width 11 height 11
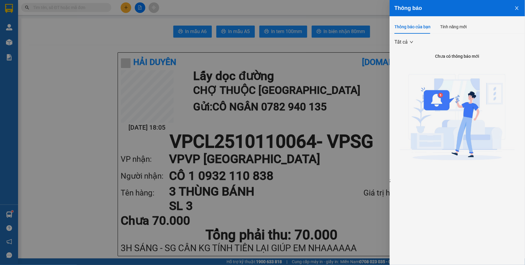
click at [272, 134] on div at bounding box center [262, 132] width 525 height 265
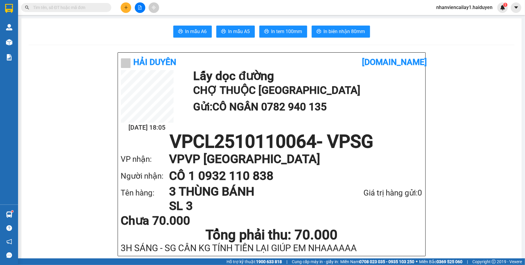
scroll to position [109, 0]
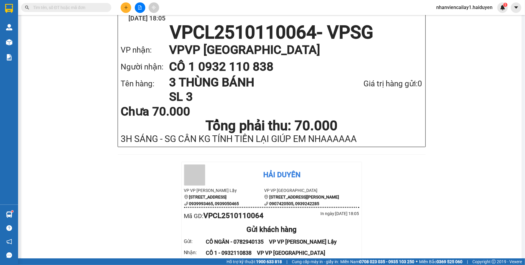
drag, startPoint x: 114, startPoint y: 134, endPoint x: 337, endPoint y: 121, distance: 223.2
click at [372, 117] on div "Chưa 70.000" at bounding box center [271, 112] width 301 height 12
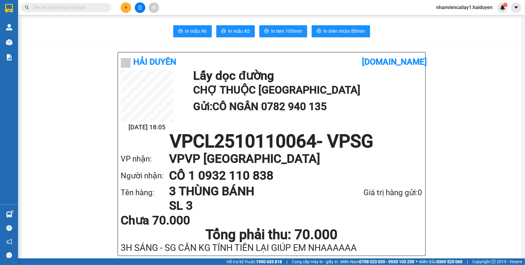
scroll to position [0, 0]
click at [81, 8] on input "text" at bounding box center [68, 7] width 71 height 7
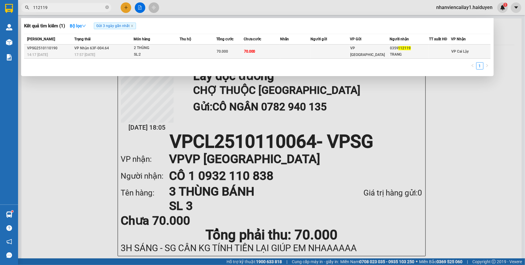
type input "112119"
click at [357, 54] on div "VP [GEOGRAPHIC_DATA]" at bounding box center [369, 51] width 39 height 13
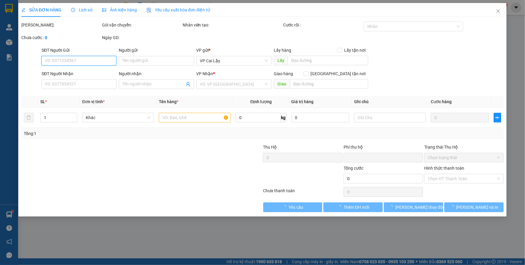
type input "0359112119"
type input "TRANG"
type input "0"
type input "70.000"
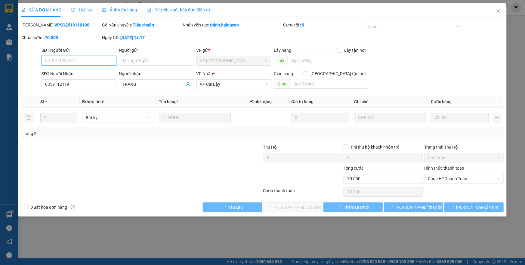
click at [453, 176] on span "Chọn HT Thanh Toán" at bounding box center [464, 178] width 72 height 9
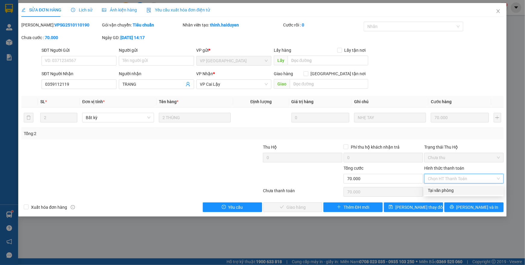
click at [445, 187] on div "Tại văn phòng" at bounding box center [464, 190] width 72 height 7
type input "0"
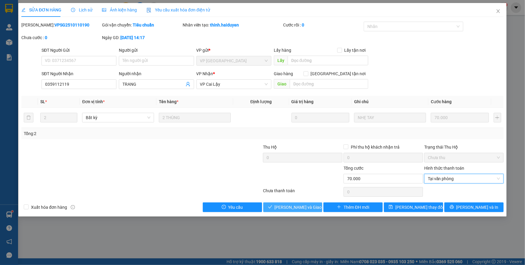
click at [295, 204] on span "[PERSON_NAME] và Giao hàng" at bounding box center [303, 207] width 58 height 7
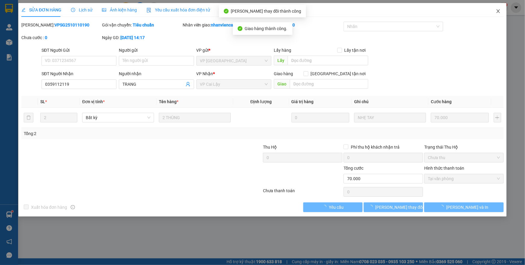
click at [498, 7] on span "Close" at bounding box center [497, 11] width 17 height 17
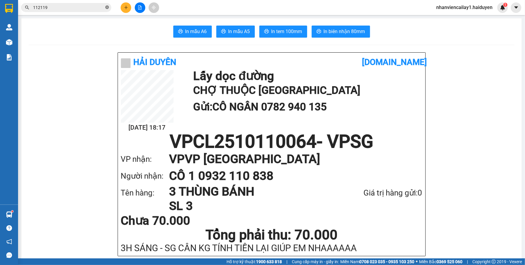
click at [106, 9] on icon "close-circle" at bounding box center [107, 7] width 4 height 4
click at [102, 10] on input "text" at bounding box center [68, 7] width 71 height 7
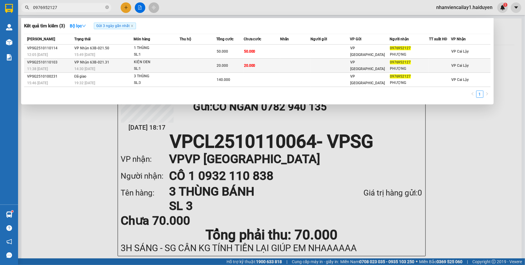
type input "0976952127"
click at [325, 63] on td at bounding box center [329, 66] width 39 height 14
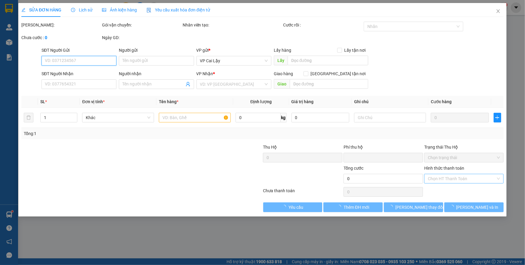
type input "0976952127"
type input "PHƯỢNG"
type input "0"
type input "20.000"
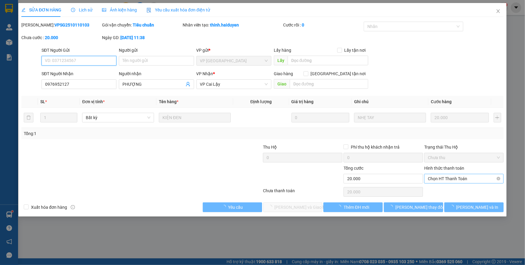
click at [465, 176] on span "Chọn HT Thanh Toán" at bounding box center [464, 178] width 72 height 9
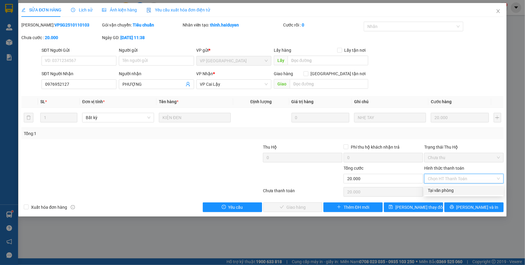
click at [461, 195] on div "Total Paid Fee 0 Total UnPaid Fee 20.000 Cash Collection Total Fee Mã ĐH: VPSG2…" at bounding box center [262, 117] width 482 height 190
click at [461, 177] on span "Chọn HT Thanh Toán" at bounding box center [464, 178] width 72 height 9
click at [453, 192] on div "Tại văn phòng" at bounding box center [464, 190] width 72 height 7
type input "0"
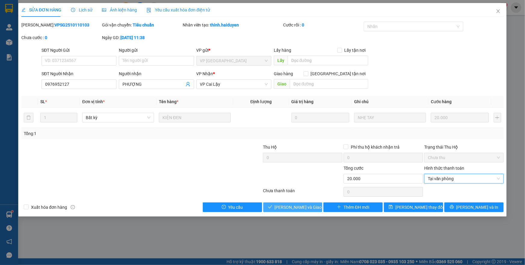
click at [297, 204] on span "[PERSON_NAME] và Giao hàng" at bounding box center [303, 207] width 58 height 7
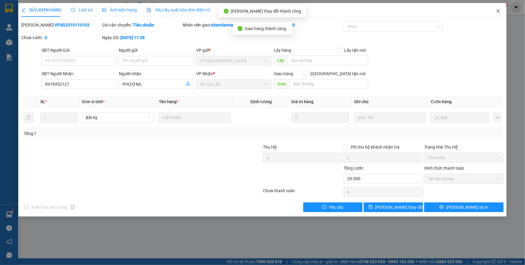
click at [497, 12] on icon "close" at bounding box center [497, 11] width 5 height 5
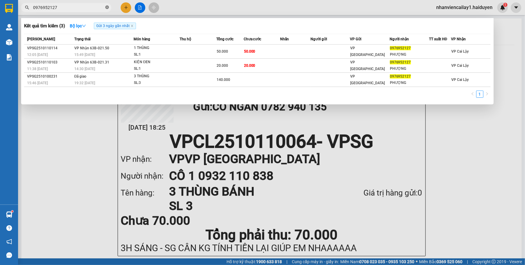
click at [106, 8] on icon "close-circle" at bounding box center [107, 7] width 4 height 4
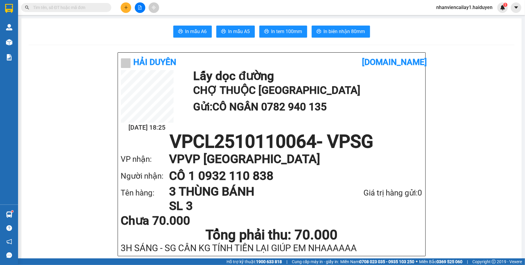
click at [78, 9] on input "text" at bounding box center [68, 7] width 71 height 7
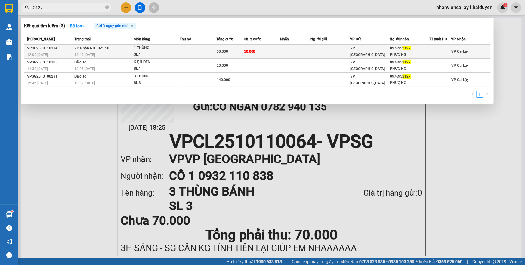
type input "2127"
click at [306, 50] on td at bounding box center [295, 51] width 30 height 14
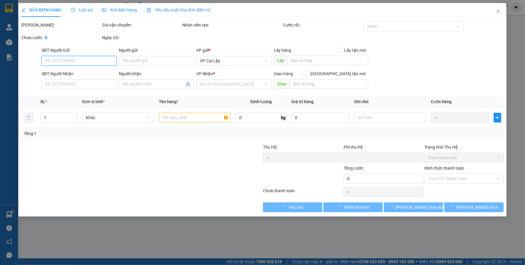
type input "0976952127"
type input "PHƯỢNG"
type input "0"
type input "50.000"
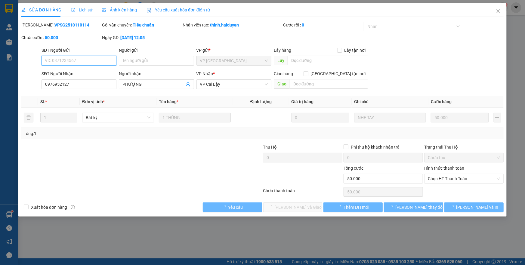
click at [455, 177] on span "Chọn HT Thanh Toán" at bounding box center [464, 178] width 72 height 9
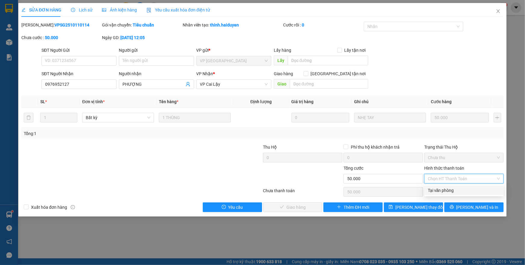
click at [457, 188] on div "Tại văn phòng" at bounding box center [464, 190] width 72 height 7
type input "0"
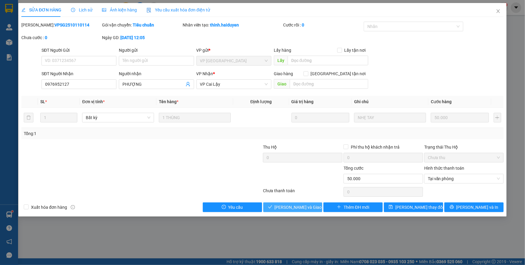
click at [305, 207] on span "[PERSON_NAME] và Giao hàng" at bounding box center [303, 207] width 58 height 7
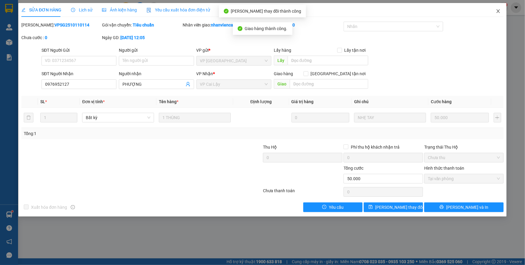
click at [497, 11] on icon "close" at bounding box center [497, 11] width 3 height 4
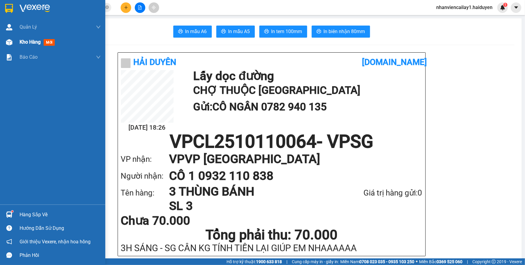
click at [11, 42] on img at bounding box center [9, 42] width 6 height 6
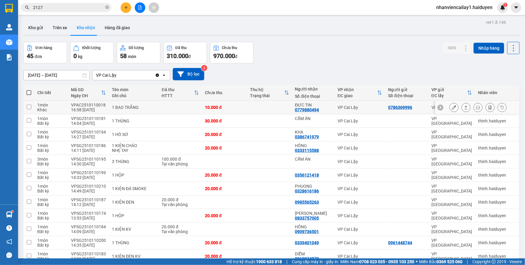
click at [452, 108] on icon at bounding box center [454, 107] width 4 height 4
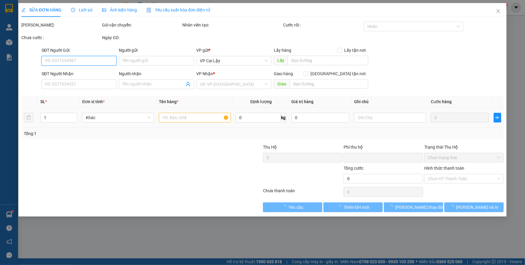
type input "0786369996"
type input "0779880494"
type input "ĐƯC TIN"
type input "0"
type input "10.000"
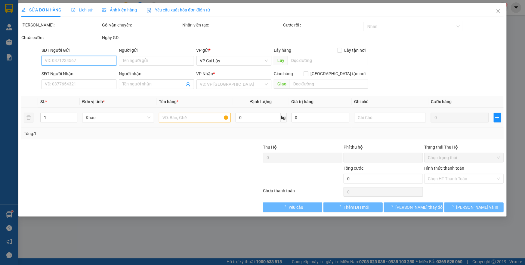
type input "10.000"
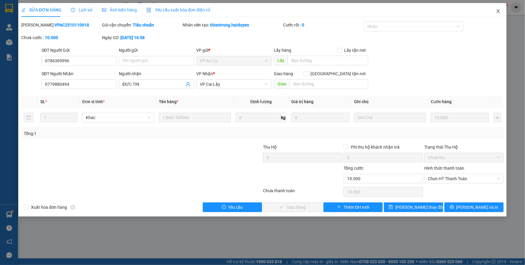
click at [495, 12] on icon "close" at bounding box center [497, 11] width 5 height 5
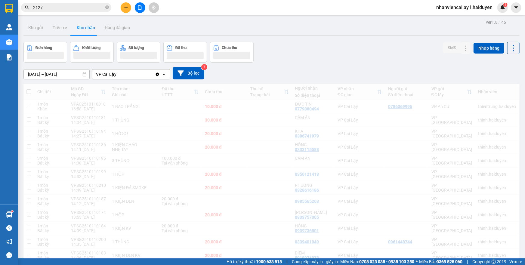
click at [496, 12] on div "nhanviencailay1.haiduyen 1" at bounding box center [469, 7] width 76 height 11
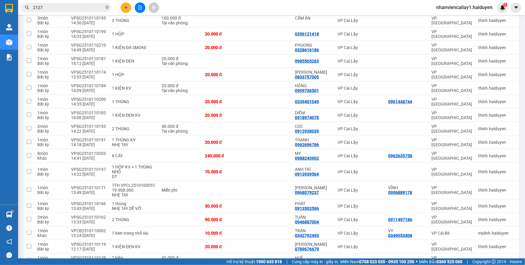
scroll to position [82, 0]
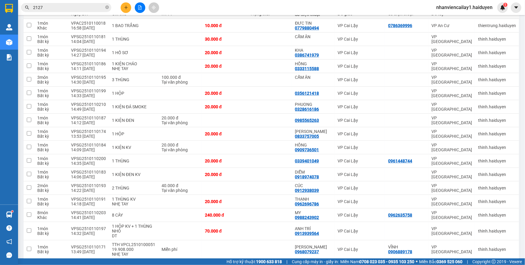
click at [104, 7] on span "2127" at bounding box center [66, 7] width 90 height 9
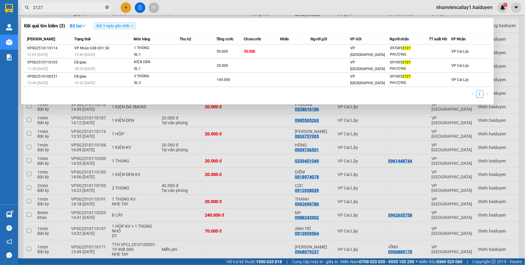
click at [107, 7] on icon "close-circle" at bounding box center [107, 7] width 4 height 4
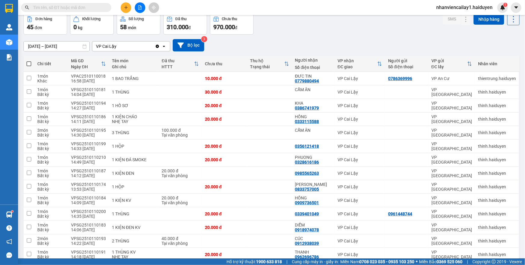
scroll to position [0, 0]
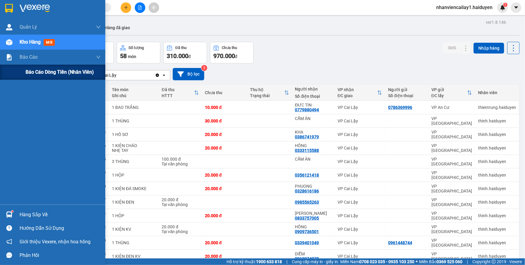
click at [40, 72] on span "Báo cáo dòng tiền (nhân viên)" at bounding box center [60, 72] width 68 height 8
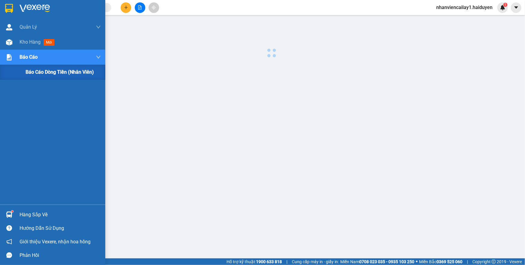
click at [40, 72] on span "Báo cáo dòng tiền (nhân viên)" at bounding box center [60, 72] width 68 height 8
drag, startPoint x: 36, startPoint y: 48, endPoint x: 140, endPoint y: 264, distance: 240.2
click at [36, 48] on div "Kho hàng mới" at bounding box center [60, 42] width 81 height 15
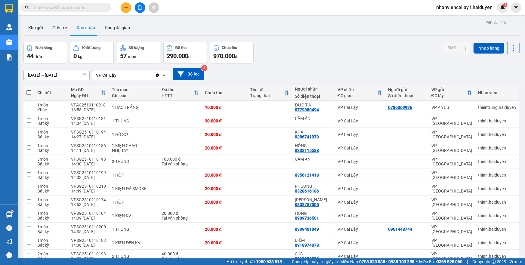
click at [73, 11] on span at bounding box center [66, 7] width 90 height 9
click at [76, 6] on input "text" at bounding box center [68, 7] width 71 height 7
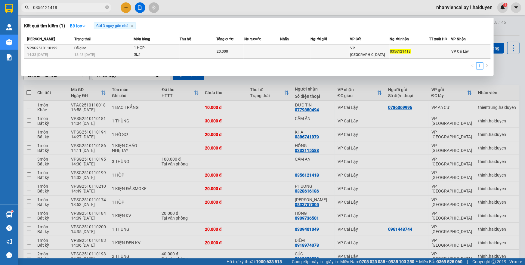
type input "0356121418"
click at [273, 49] on td at bounding box center [262, 51] width 36 height 14
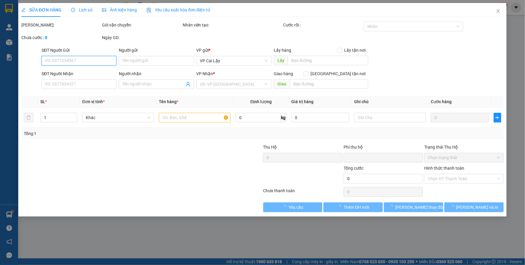
type input "0356121418"
type input "0"
type input "20.000"
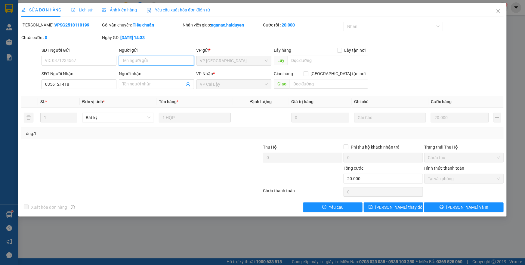
click at [148, 58] on input "Người gửi" at bounding box center [156, 61] width 75 height 10
click at [134, 84] on input "Người nhận" at bounding box center [153, 84] width 62 height 7
type input "c"
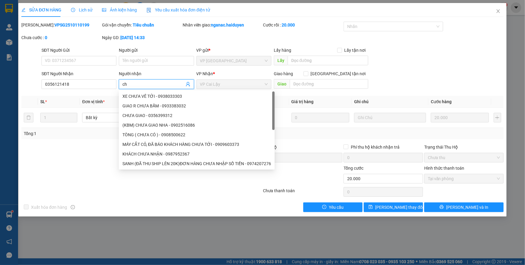
type input "c"
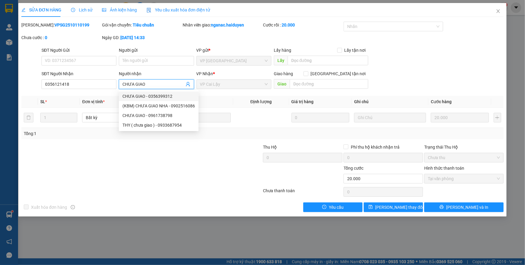
click at [122, 81] on span "CHƯA GIAO" at bounding box center [156, 84] width 75 height 10
click at [123, 82] on input "CHƯA GIAO" at bounding box center [153, 84] width 62 height 7
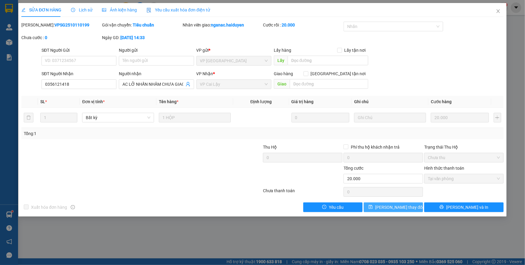
click at [397, 207] on span "[PERSON_NAME] thay đổi" at bounding box center [399, 207] width 48 height 7
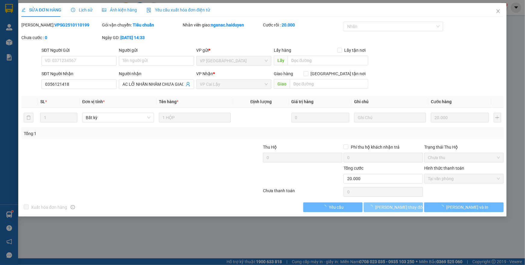
type input "bấm lộn ạ"
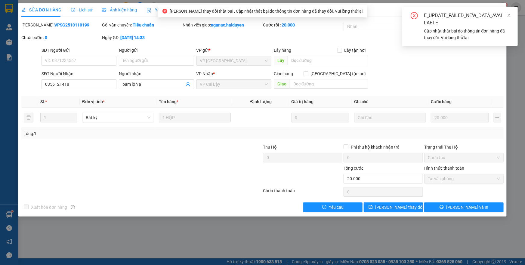
click at [511, 16] on div "E_UPDATE_FAILED_NEW_DATA_AVAILABLE Cập nhật thất bại do thông tin đơn hàng đã t…" at bounding box center [459, 26] width 115 height 38
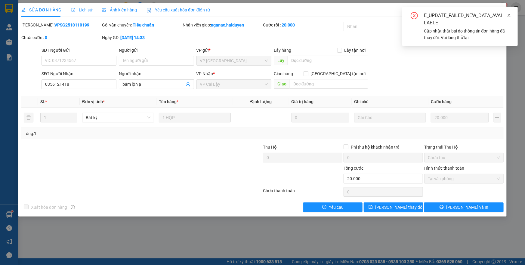
click at [507, 15] on icon "close" at bounding box center [509, 15] width 4 height 4
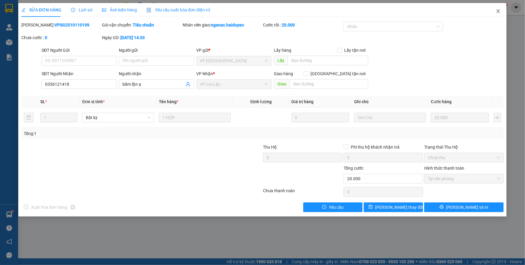
click at [497, 11] on icon "close" at bounding box center [497, 11] width 3 height 4
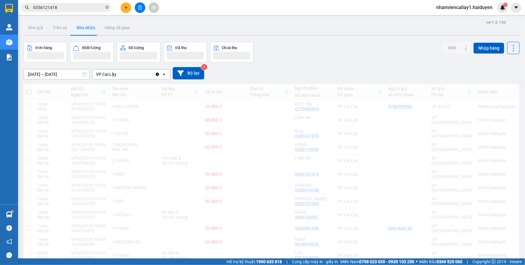
click at [497, 11] on div "nhanviencailay1.haiduyen 1" at bounding box center [469, 7] width 76 height 11
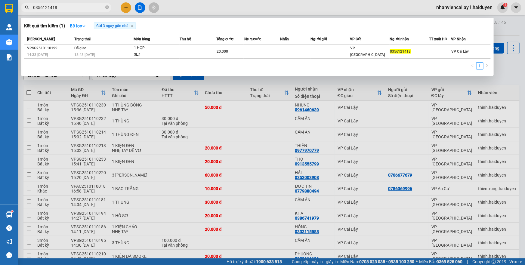
click at [81, 9] on input "0356121418" at bounding box center [68, 7] width 71 height 7
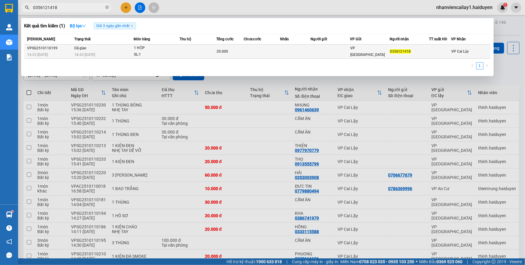
click at [314, 56] on td at bounding box center [329, 51] width 39 height 14
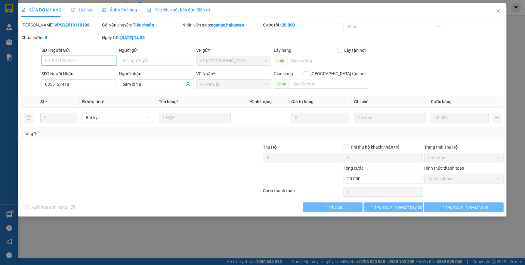
type input "0356121418"
type input "bấm lộn ạ"
type input "0"
type input "20.000"
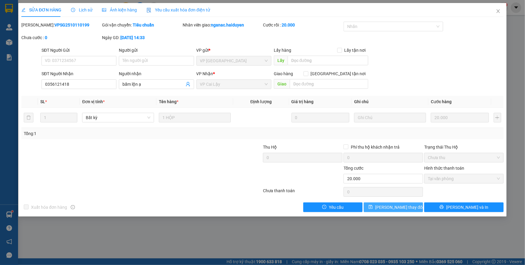
click at [394, 208] on span "[PERSON_NAME] thay đổi" at bounding box center [399, 207] width 48 height 7
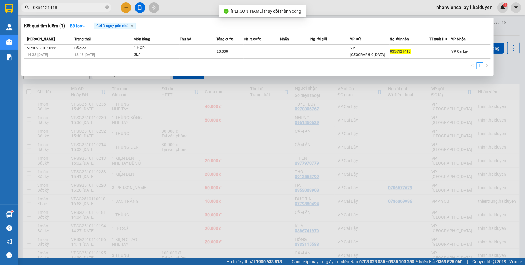
click at [81, 8] on input "0356121418" at bounding box center [68, 7] width 71 height 7
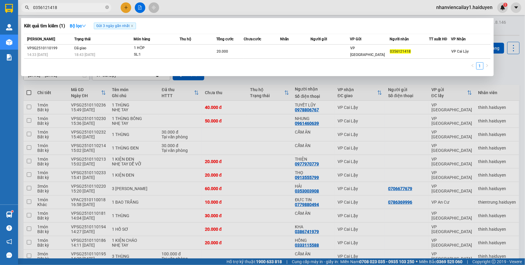
click at [254, 156] on div at bounding box center [262, 132] width 525 height 265
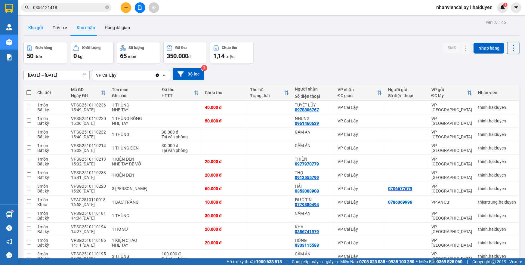
click at [46, 26] on button "Kho gửi" at bounding box center [35, 27] width 24 height 14
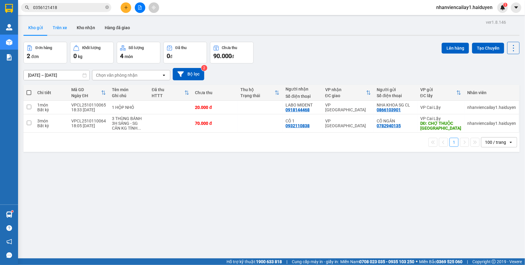
click at [51, 25] on button "Trên xe" at bounding box center [60, 27] width 24 height 14
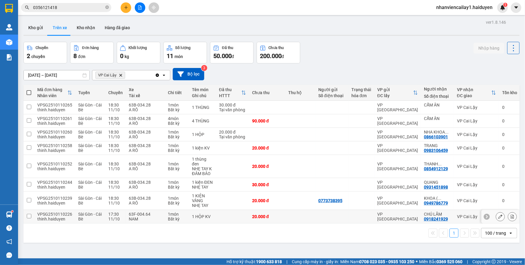
click at [429, 216] on div "0918241929" at bounding box center [436, 218] width 24 height 5
click at [226, 219] on td at bounding box center [232, 217] width 33 height 14
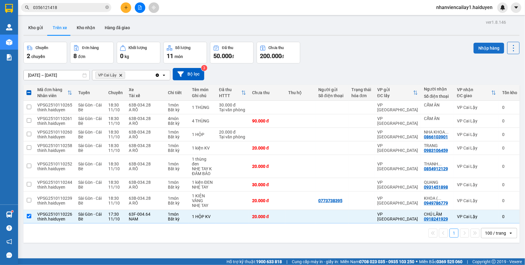
click at [473, 50] on button "Nhập hàng" at bounding box center [488, 48] width 31 height 11
checkbox input "false"
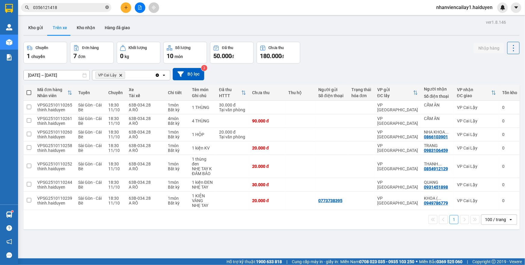
click at [105, 10] on span at bounding box center [107, 8] width 4 height 6
click at [48, 8] on input "text" at bounding box center [68, 7] width 71 height 7
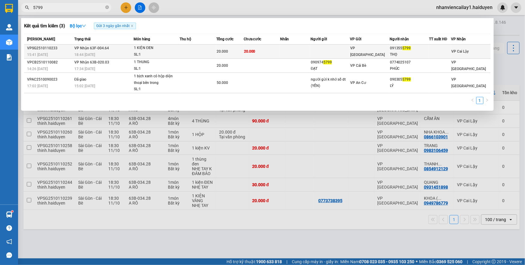
type input "5799"
click at [334, 54] on td at bounding box center [329, 51] width 39 height 14
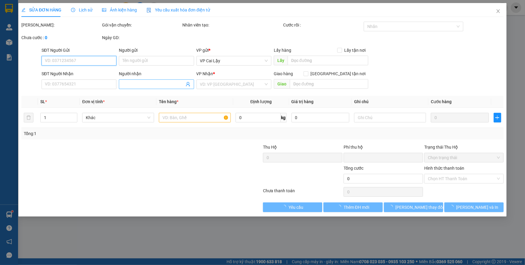
type input "0913555799"
type input "THỌ"
type input "0"
type input "20.000"
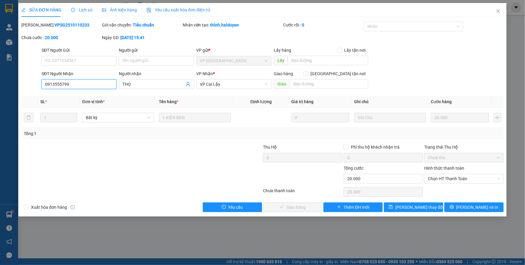
click at [74, 84] on input "0913555799" at bounding box center [78, 84] width 75 height 10
click at [65, 86] on input "0913555799" at bounding box center [78, 84] width 75 height 10
click at [70, 82] on input "0913555799" at bounding box center [78, 84] width 75 height 10
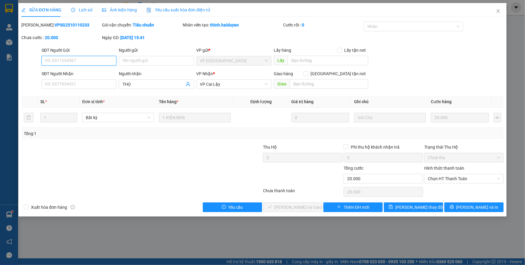
click at [71, 61] on input "SĐT Người Gửi" at bounding box center [78, 61] width 75 height 10
paste input "0913555799"
type input "0913555799"
click at [66, 81] on input "SĐT Người Nhận" at bounding box center [78, 84] width 75 height 10
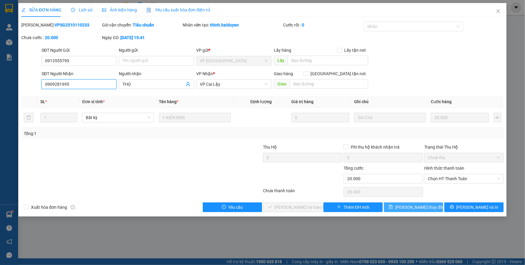
type input "0909281995"
click at [407, 205] on span "[PERSON_NAME] thay đổi" at bounding box center [419, 207] width 48 height 7
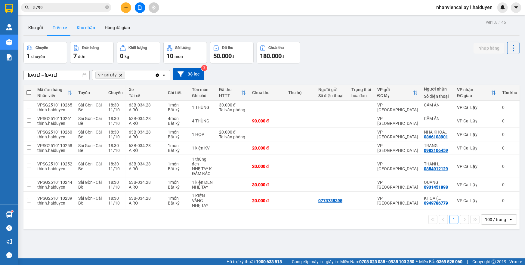
click at [81, 28] on button "Kho nhận" at bounding box center [86, 27] width 28 height 14
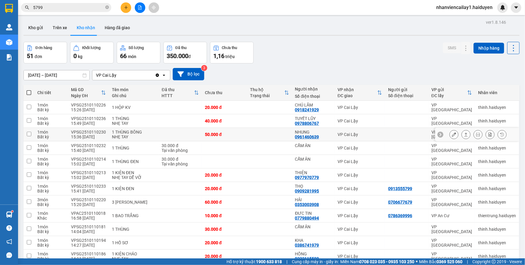
click at [387, 131] on td at bounding box center [406, 135] width 43 height 14
checkbox input "true"
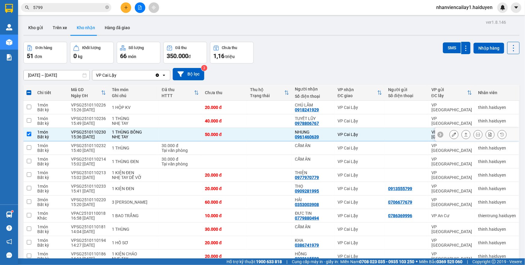
click at [452, 135] on icon at bounding box center [454, 134] width 4 height 4
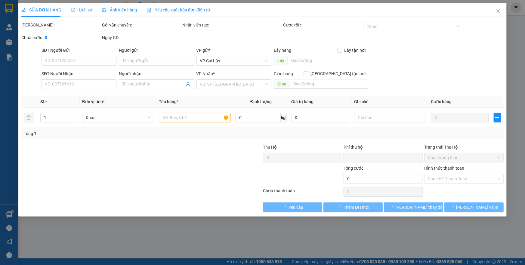
type input "0961460639"
type input "NHUNG"
type input "0"
type input "50.000"
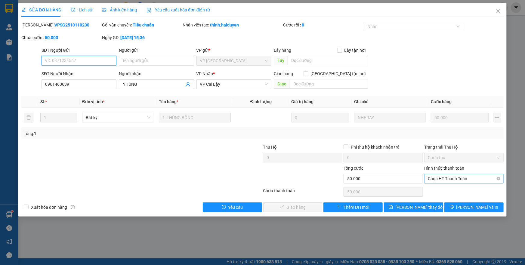
click at [450, 179] on span "Chọn HT Thanh Toán" at bounding box center [464, 178] width 72 height 9
drag, startPoint x: 450, startPoint y: 192, endPoint x: 415, endPoint y: 201, distance: 36.5
click at [450, 192] on div "Tại văn phòng" at bounding box center [464, 190] width 72 height 7
type input "0"
click at [288, 210] on span "[PERSON_NAME] và Giao hàng" at bounding box center [303, 207] width 58 height 7
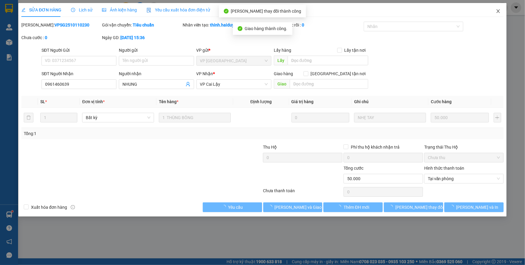
click at [496, 13] on icon "close" at bounding box center [497, 11] width 5 height 5
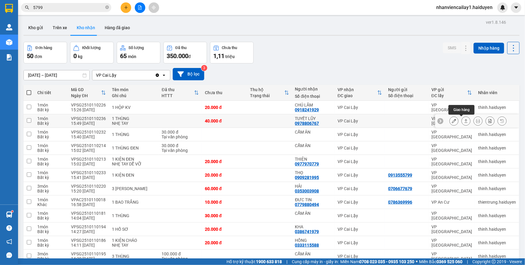
click at [449, 122] on button at bounding box center [453, 121] width 8 height 11
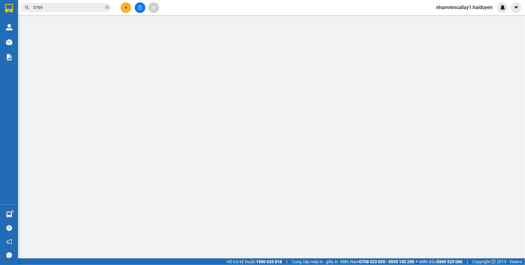
type input "0978806767"
type input "TUYẾT LŨY"
type input "0"
type input "40.000"
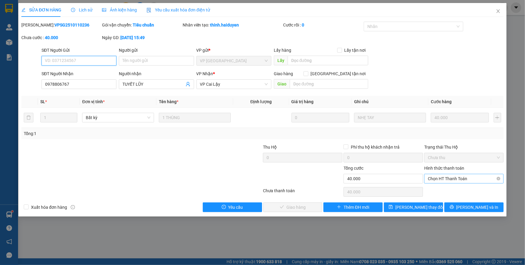
click at [445, 178] on span "Chọn HT Thanh Toán" at bounding box center [464, 178] width 72 height 9
click at [442, 192] on div "Tại văn phòng" at bounding box center [464, 190] width 72 height 7
type input "0"
click at [271, 205] on button "[PERSON_NAME] và Giao hàng" at bounding box center [292, 207] width 59 height 10
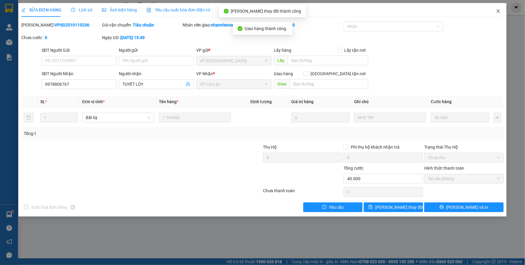
click at [497, 13] on icon "close" at bounding box center [497, 11] width 3 height 4
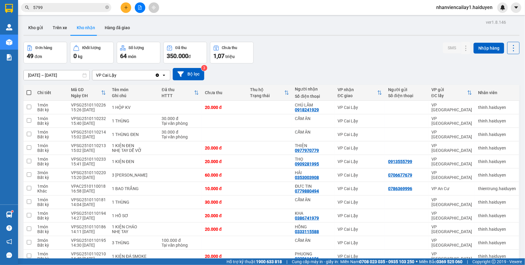
click at [58, 11] on span "5799" at bounding box center [66, 7] width 90 height 9
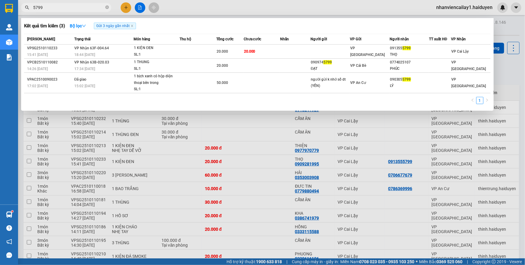
click at [108, 8] on icon "close-circle" at bounding box center [107, 7] width 4 height 4
type input "304"
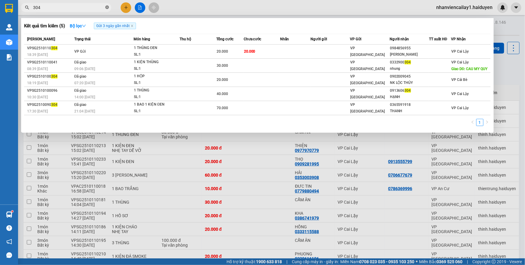
click at [106, 8] on icon "close-circle" at bounding box center [107, 7] width 4 height 4
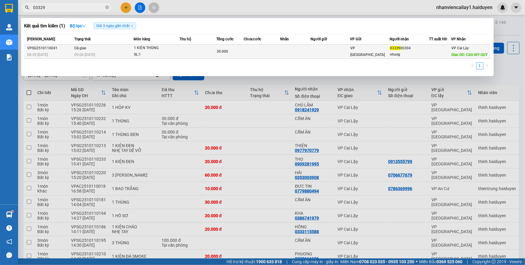
type input "03329"
click at [218, 56] on td "30.000" at bounding box center [229, 51] width 27 height 14
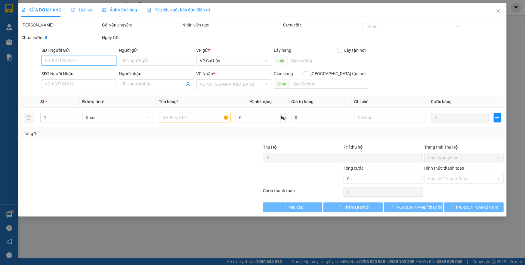
type input "0332900304"
type input "nhung"
type input "CAU MY QUY"
type input "0"
type input "30.000"
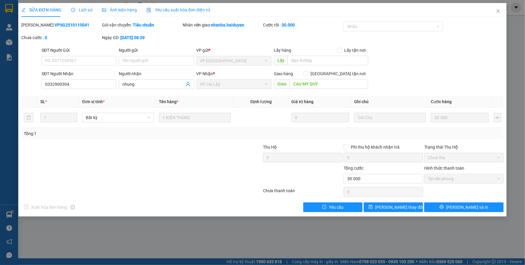
click at [84, 8] on span "Lịch sử" at bounding box center [81, 10] width 21 height 5
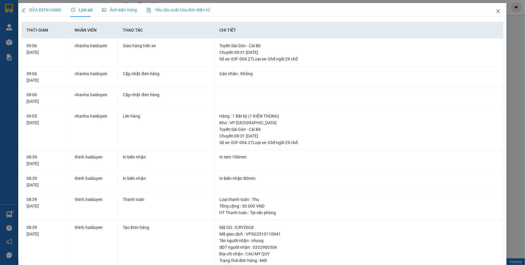
click at [496, 9] on span "Close" at bounding box center [497, 11] width 17 height 17
click at [495, 11] on span "nhanviencailay1.haiduyen" at bounding box center [464, 8] width 66 height 8
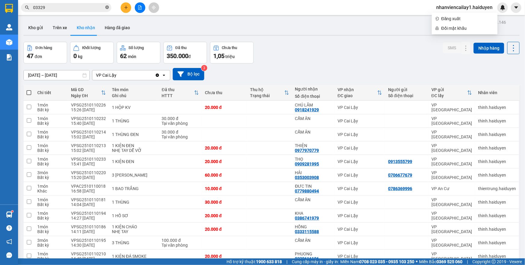
click at [107, 8] on icon "close-circle" at bounding box center [107, 7] width 4 height 4
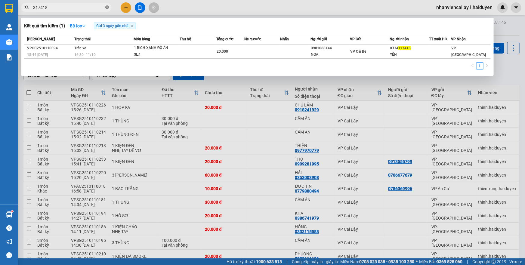
type input "317418"
